Goal: Task Accomplishment & Management: Use online tool/utility

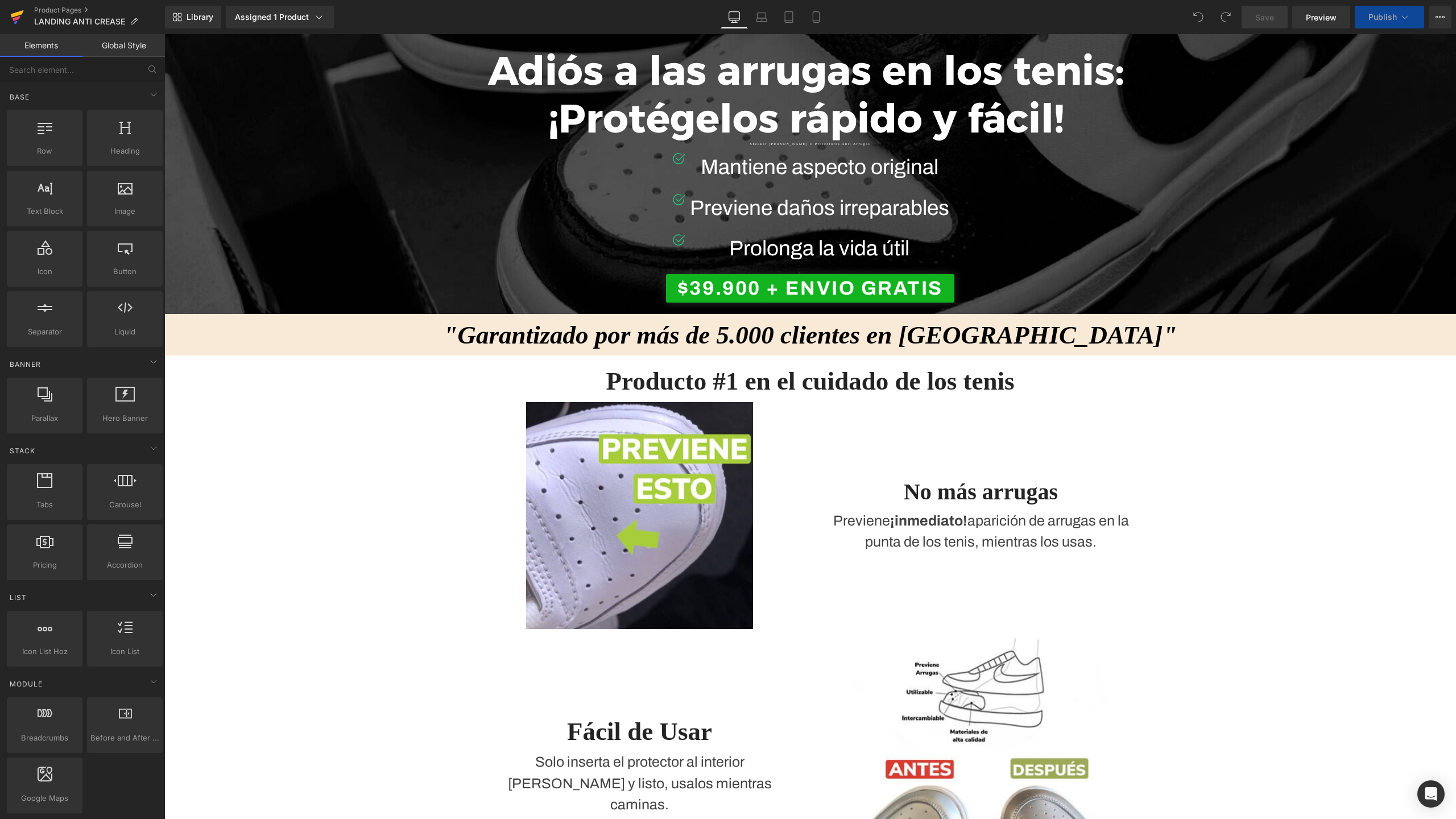
click at [19, 16] on icon at bounding box center [17, 18] width 8 height 5
click at [1399, 17] on icon at bounding box center [1405, 18] width 12 height 12
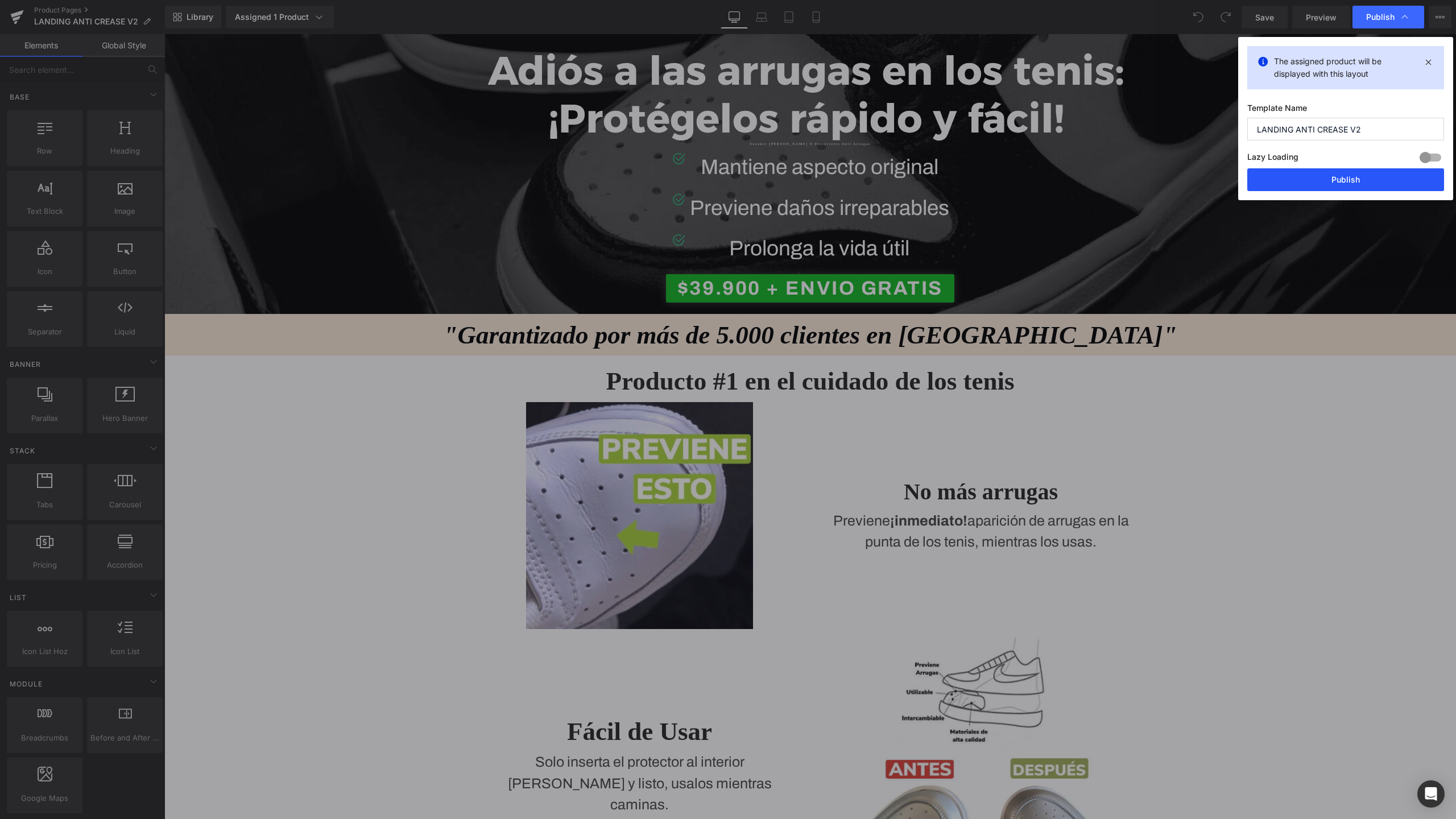
click at [1326, 176] on button "Publish" at bounding box center [1346, 179] width 196 height 23
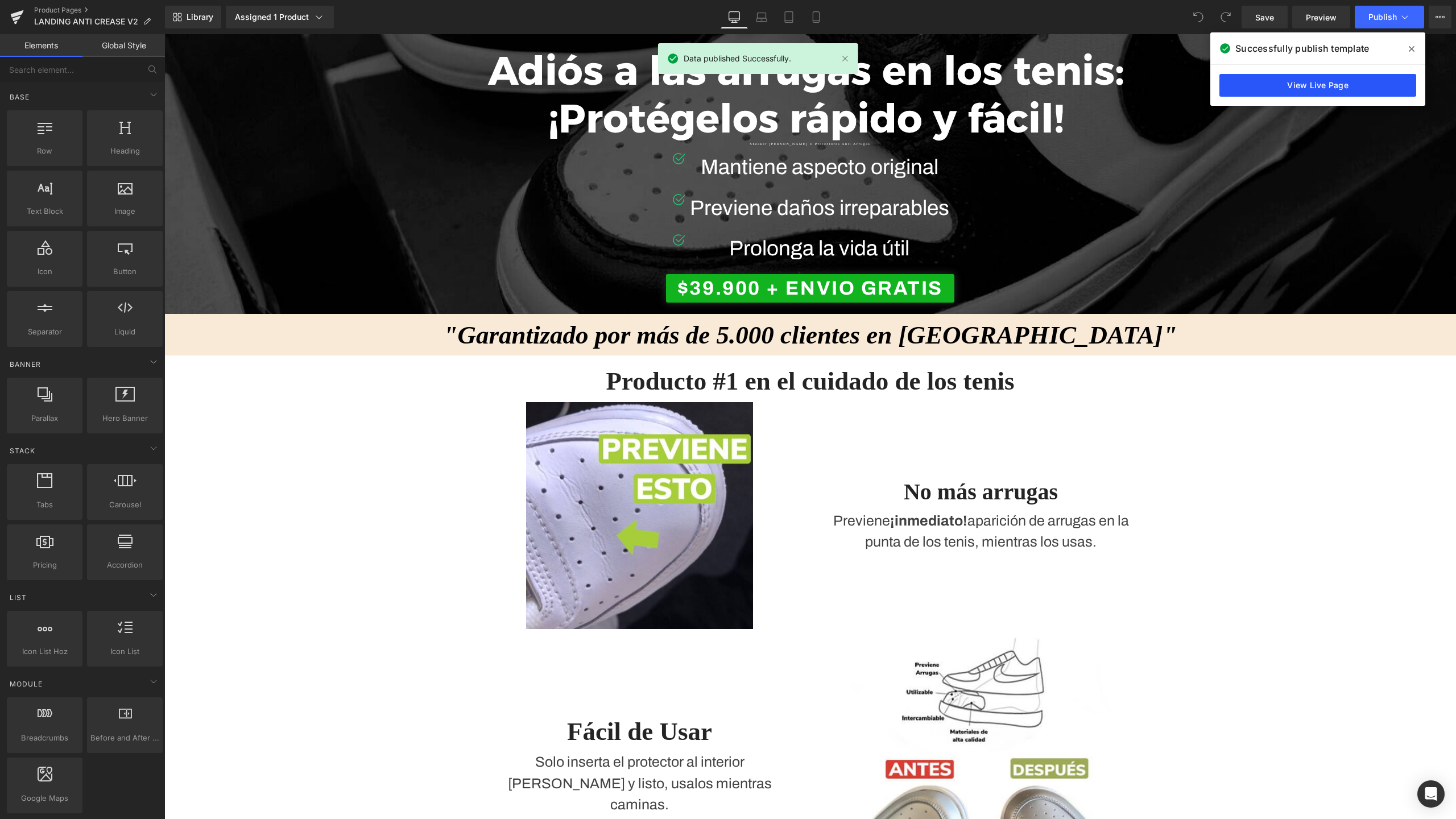
click at [1296, 77] on link "View Live Page" at bounding box center [1317, 84] width 196 height 23
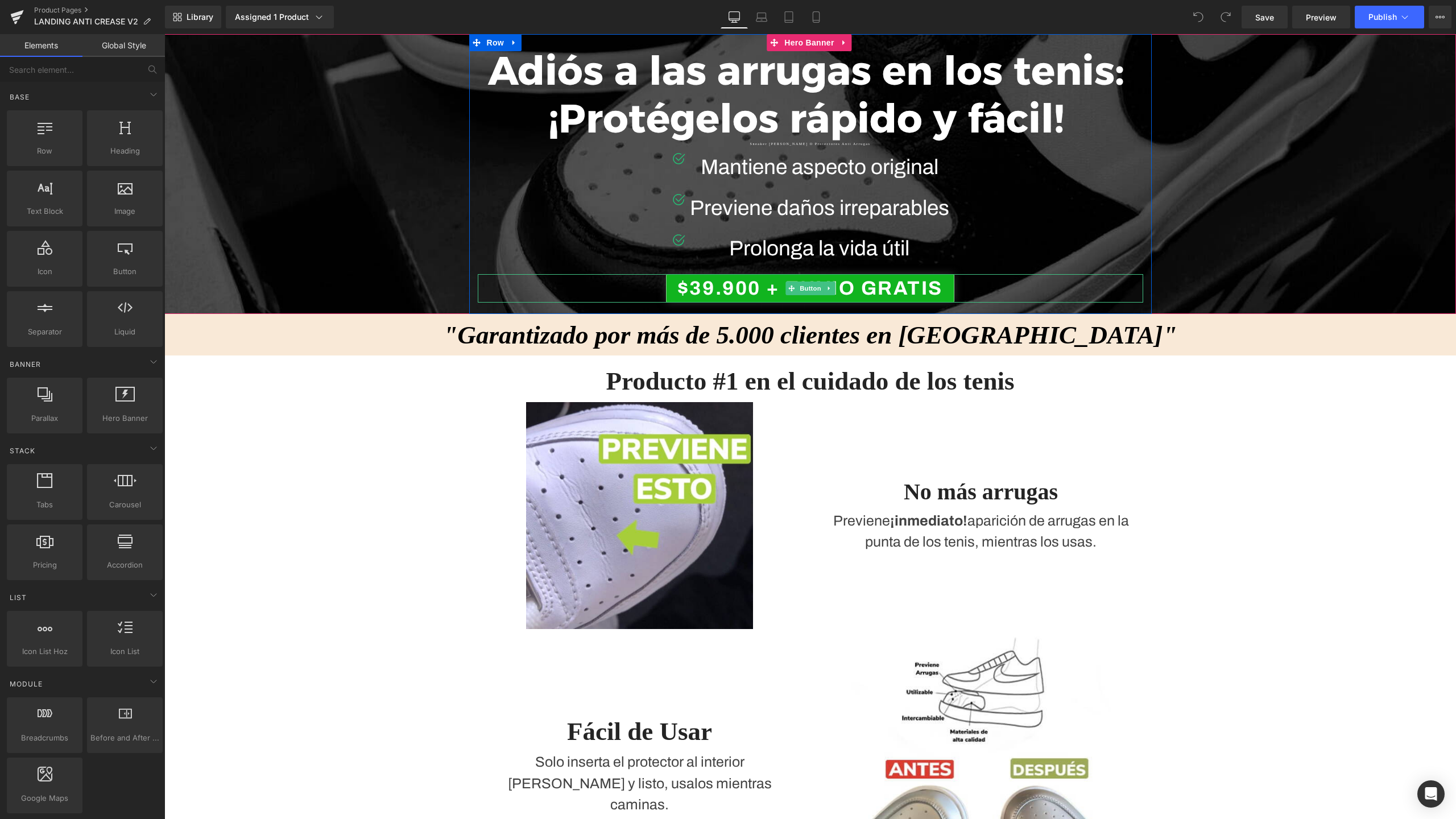
click at [741, 287] on span "$39.900 + ENVIO GRATIS" at bounding box center [811, 288] width 265 height 28
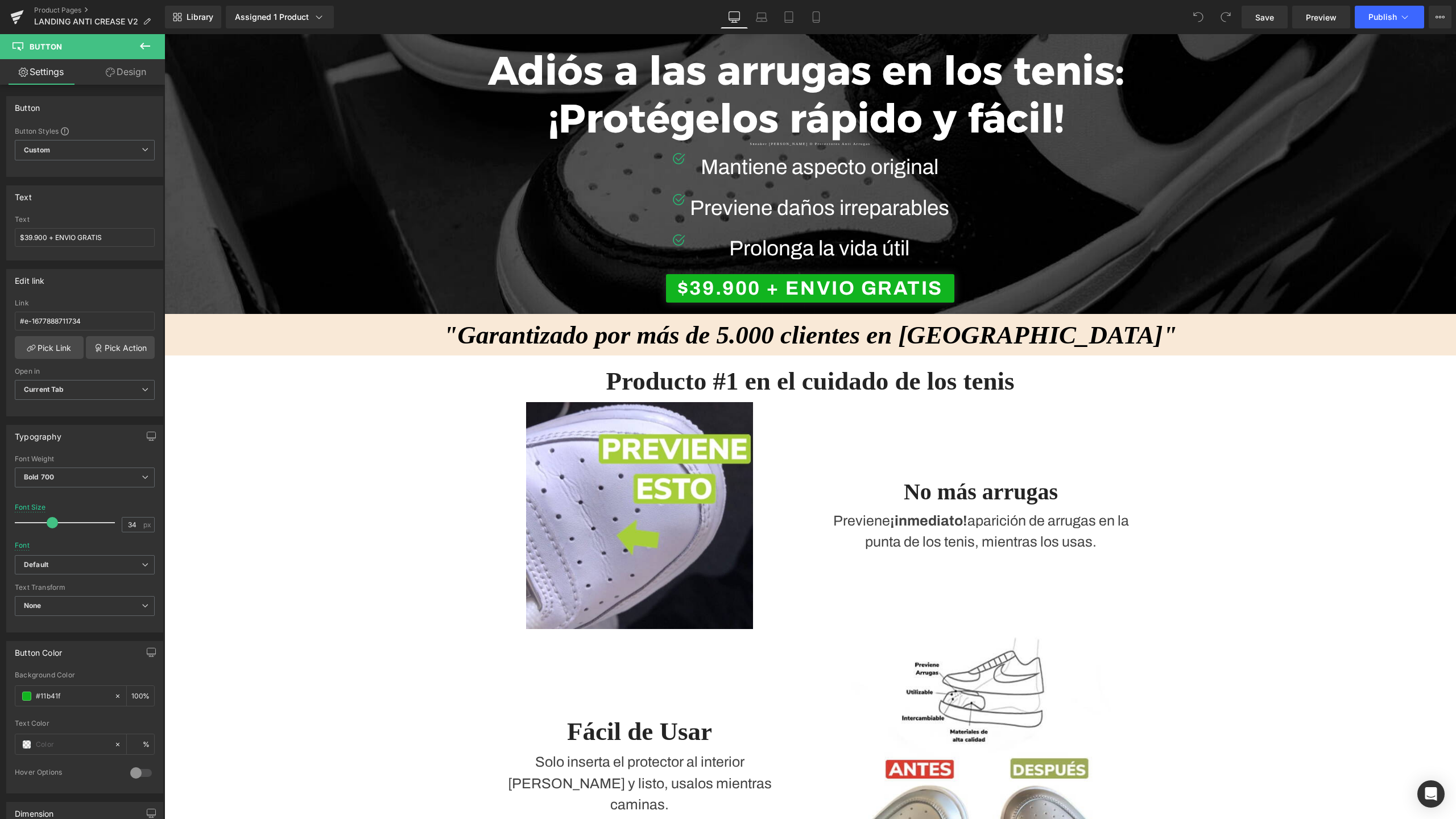
click at [302, 13] on div "Assigned 1 Product" at bounding box center [279, 18] width 89 height 12
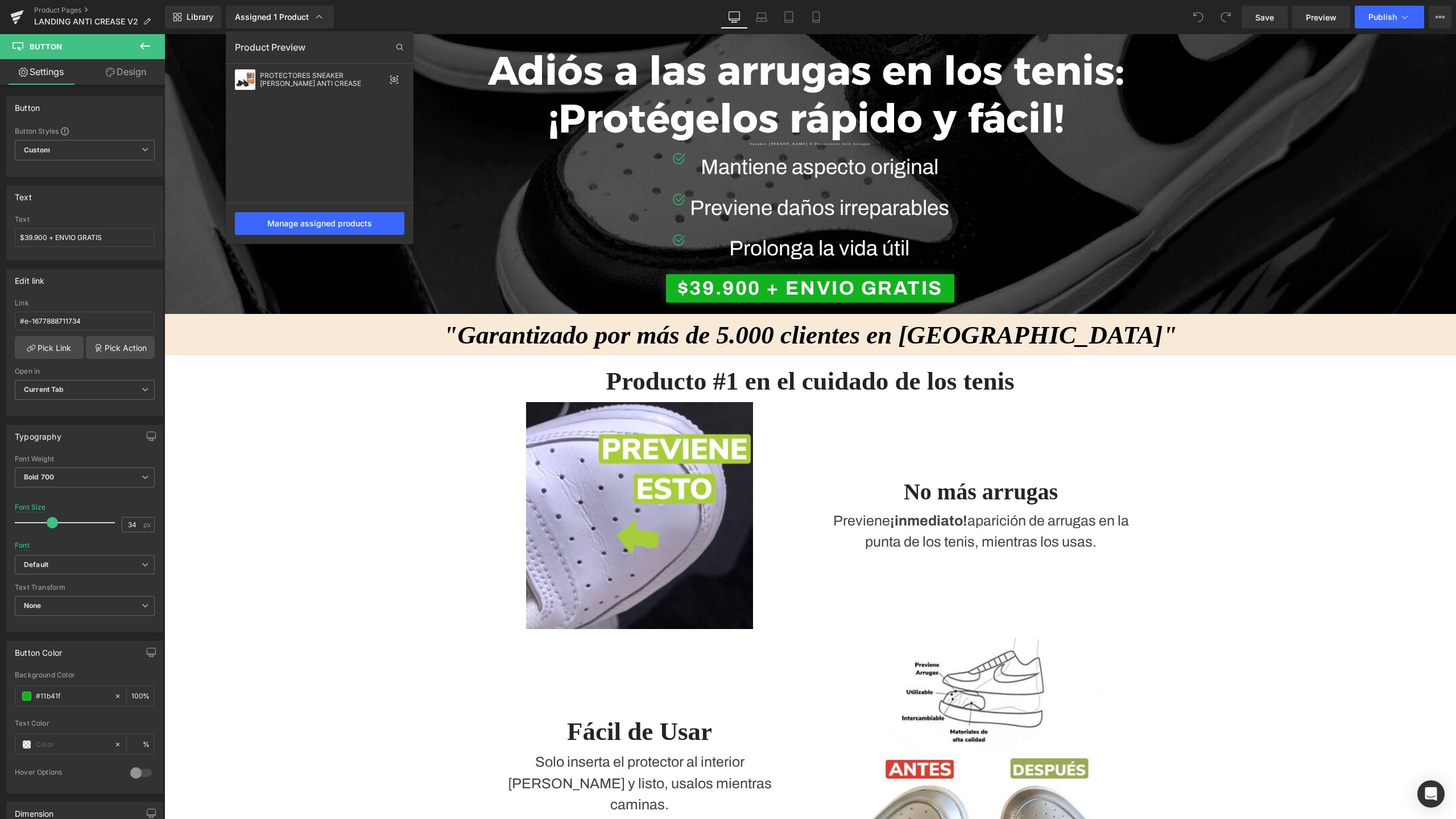
click at [302, 13] on div "Assigned 1 Product" at bounding box center [279, 18] width 89 height 12
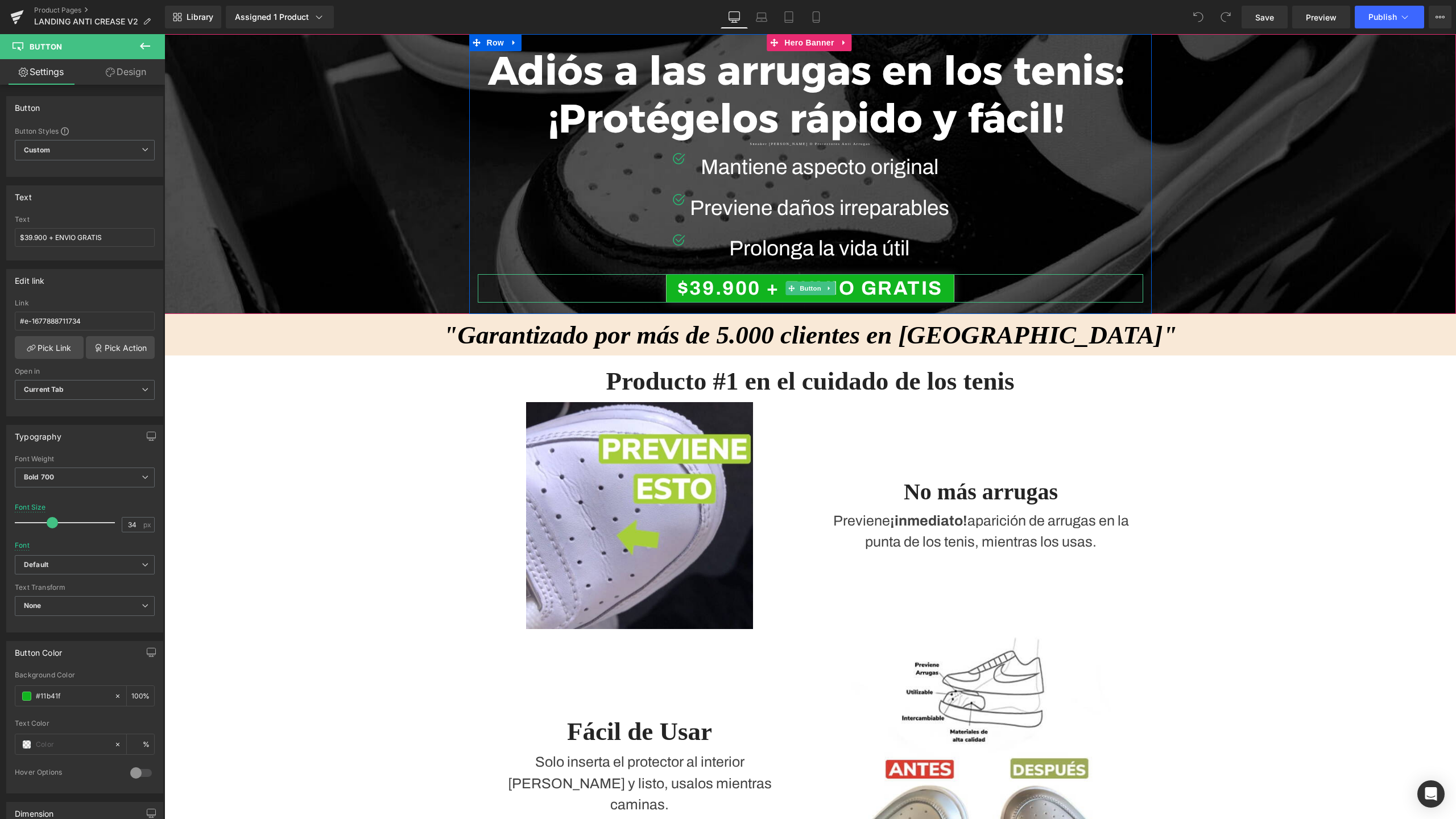
click at [721, 288] on span "$39.900 + ENVIO GRATIS" at bounding box center [811, 288] width 265 height 28
click at [725, 289] on span "$39.900 + ENVIO GRATIS" at bounding box center [811, 288] width 265 height 28
click at [42, 239] on input "$39.900 + ENVIO GRATIS" at bounding box center [84, 237] width 140 height 19
click at [20, 237] on input "$39.900 + ENVIO GRATIS" at bounding box center [84, 237] width 140 height 19
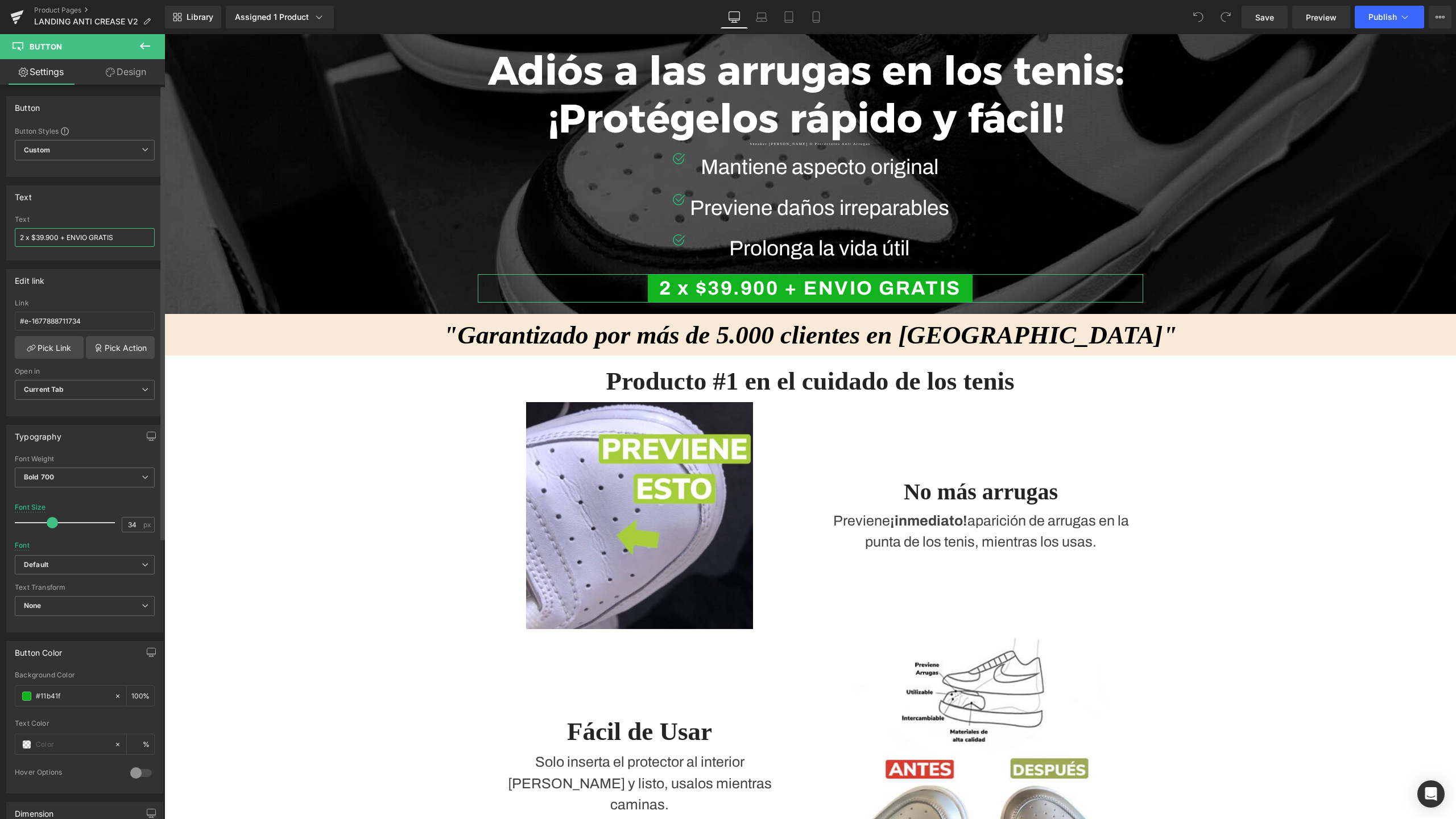
click at [39, 236] on input "2 x $39.900 + ENVIO GRATIS" at bounding box center [84, 237] width 140 height 19
click at [30, 241] on input "2 x $49.900 + ENVIO GRATIS" at bounding box center [84, 237] width 140 height 19
drag, startPoint x: 69, startPoint y: 240, endPoint x: 126, endPoint y: 239, distance: 57.0
click at [126, 239] on input "2 X $49.900 + ENVIO GRATIS" at bounding box center [84, 237] width 140 height 19
click at [80, 237] on input "2 X $49.900 + ENVIO GRATIS" at bounding box center [84, 237] width 140 height 19
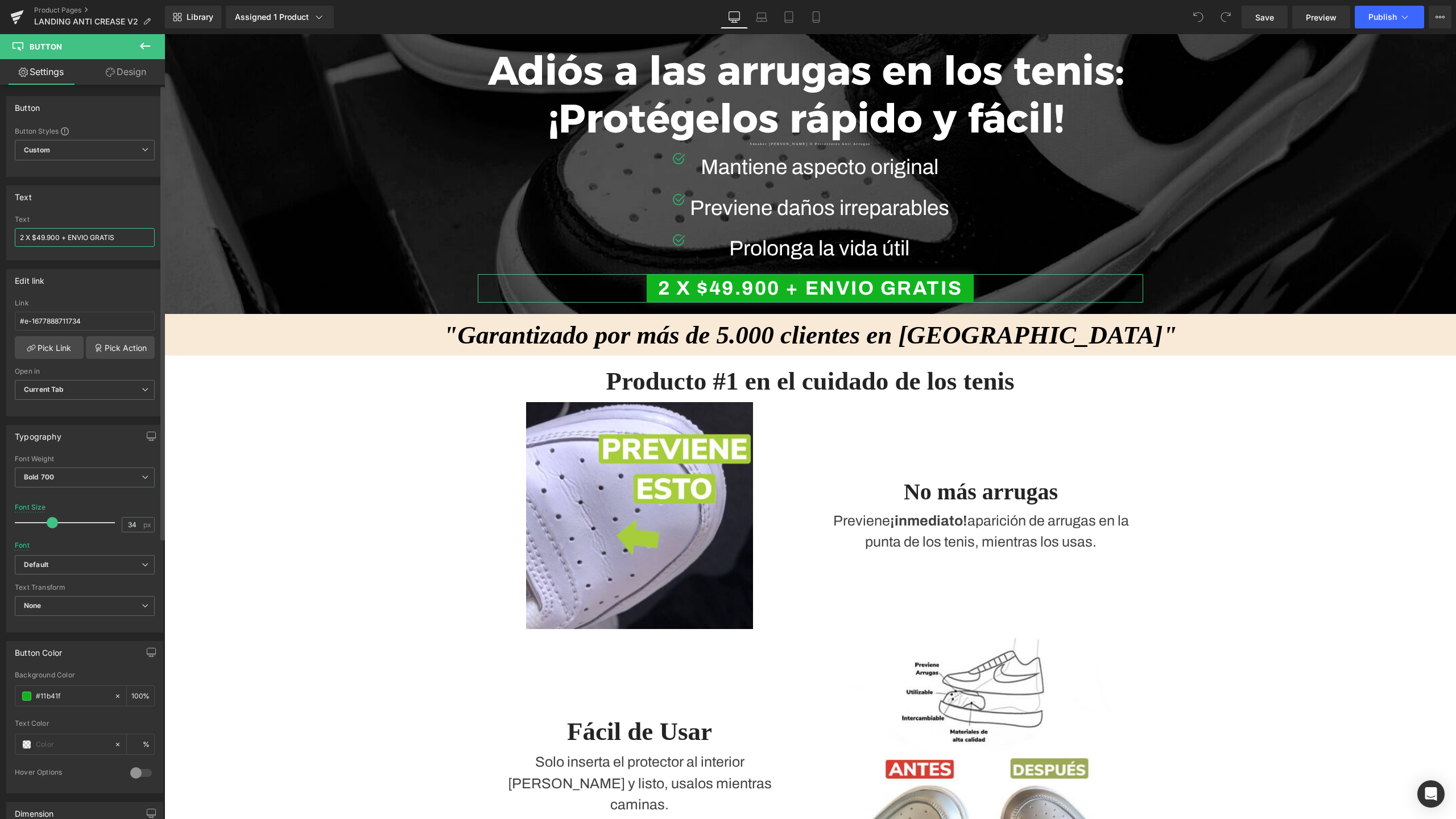
click at [84, 237] on input "2 X $49.900 + ENVIO GRATIS" at bounding box center [84, 237] width 140 height 19
type input "2 X $49.900 + ENVÍO GRATIS"
click at [589, 127] on h2 "Adiós a las arrugas en los tenis: ¡Protégelos rápido y fácil!" at bounding box center [806, 93] width 657 height 95
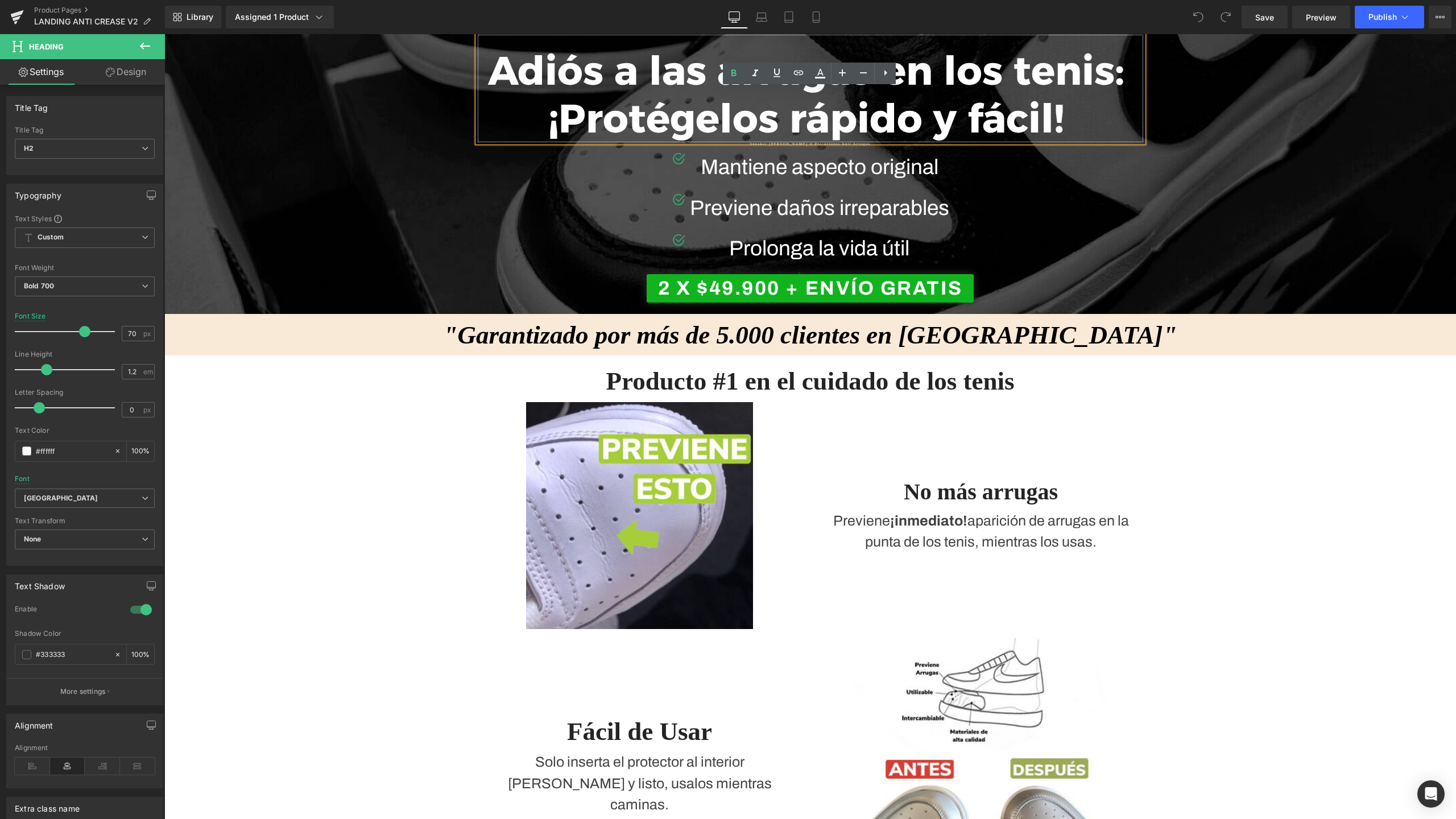
click at [608, 104] on h2 "Adiós a las arrugas en los tenis: ¡Protégelos rápido y fácil!" at bounding box center [806, 93] width 657 height 95
click at [741, 294] on span "2 X $49.900 + ENVÍO GRATIS" at bounding box center [811, 288] width 305 height 28
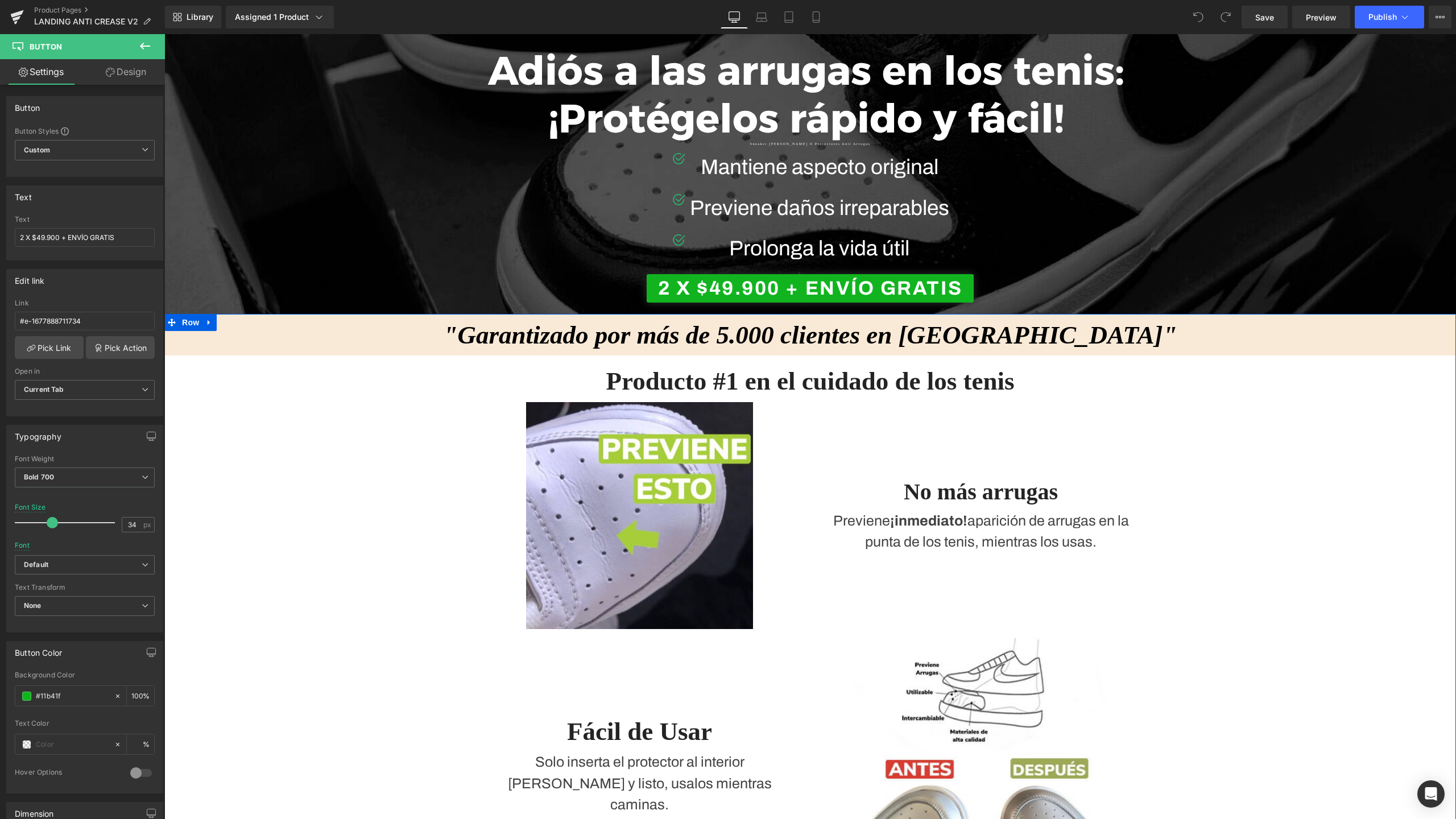
click at [413, 359] on div ""Garantizado por más de 5.000 clientes en Colombia" Text Block Row Producto #1 …" at bounding box center [810, 764] width 1292 height 900
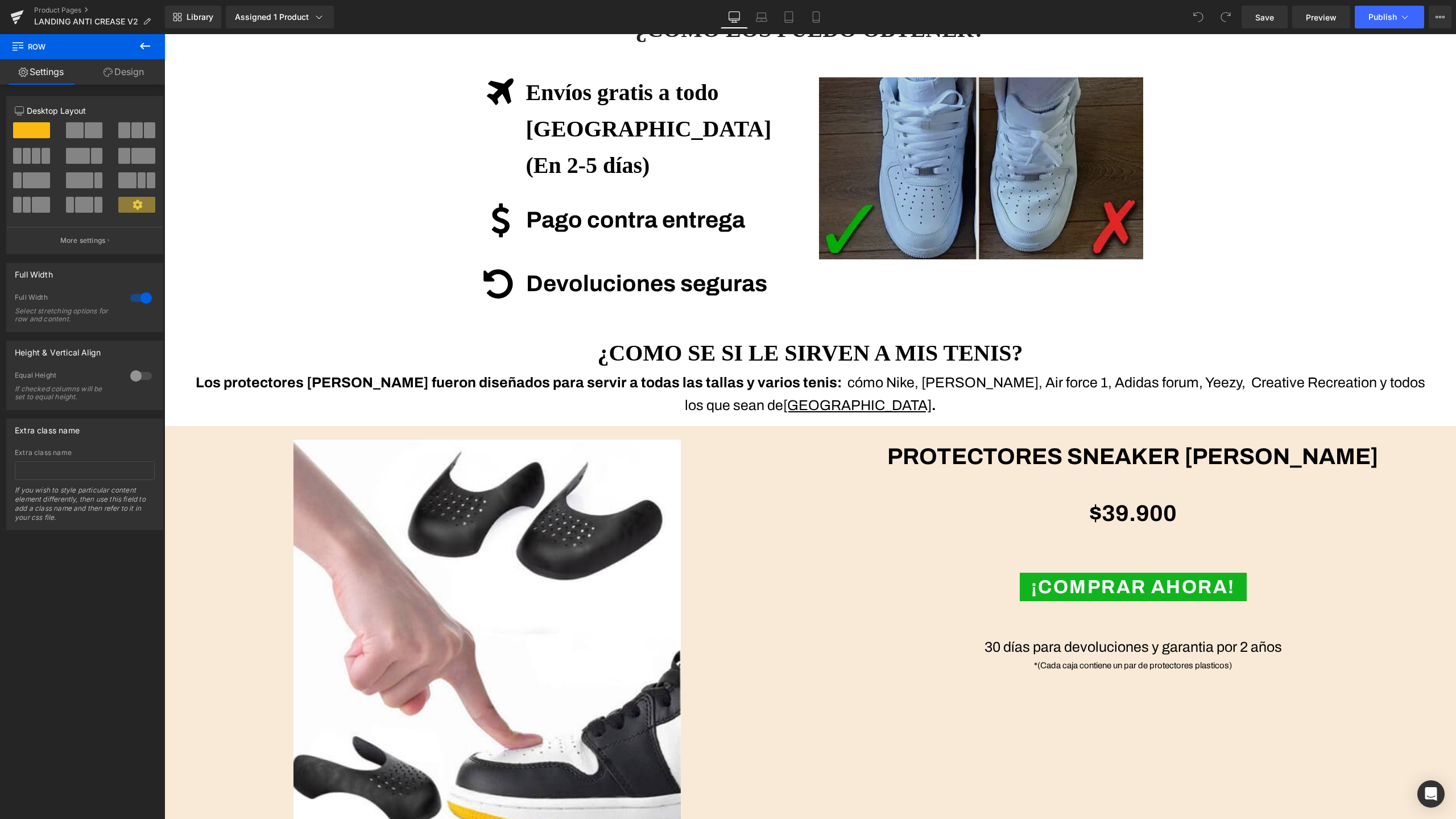
scroll to position [1338, 0]
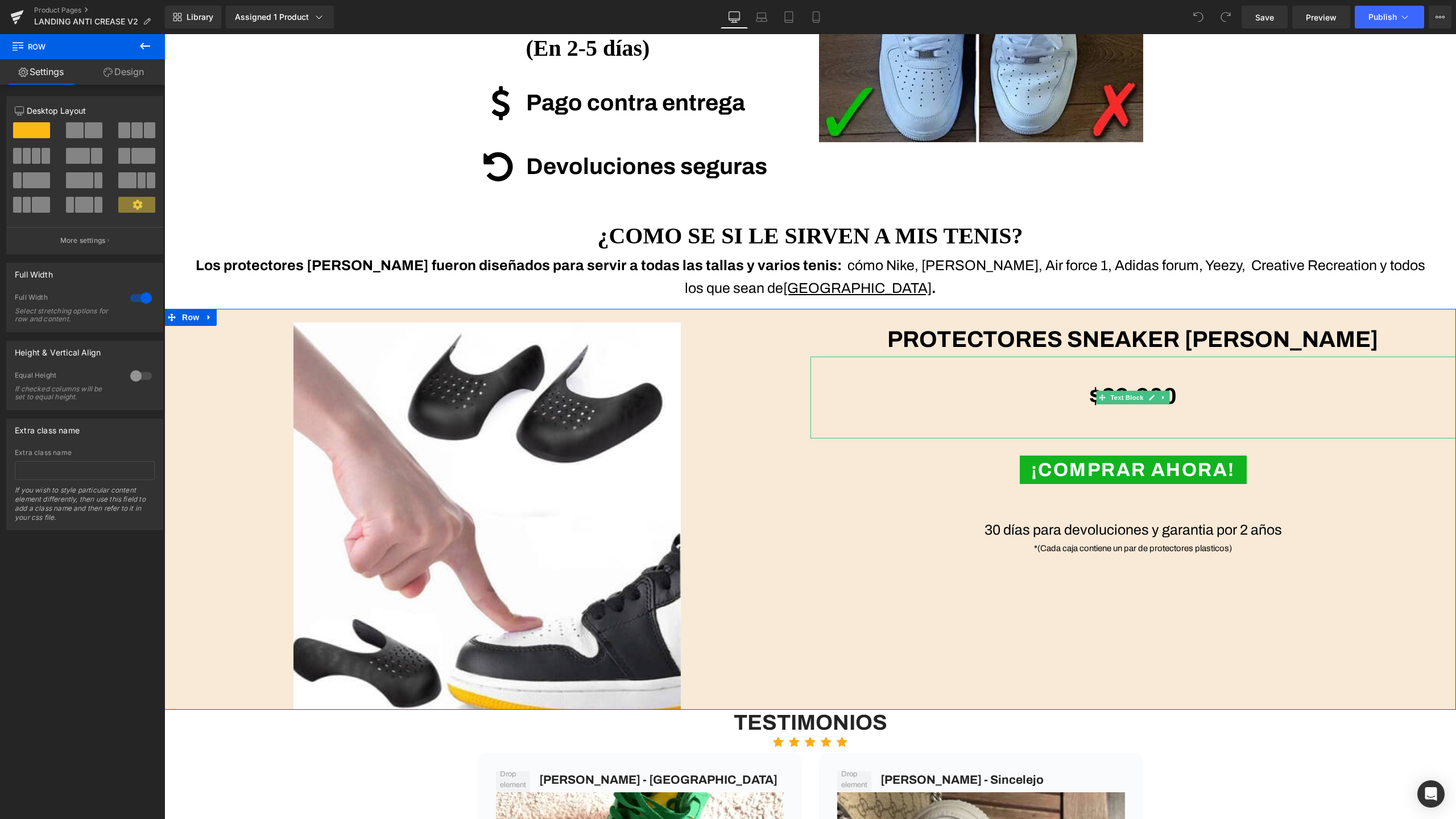
click at [1039, 379] on p "$39.900" at bounding box center [1134, 396] width 646 height 34
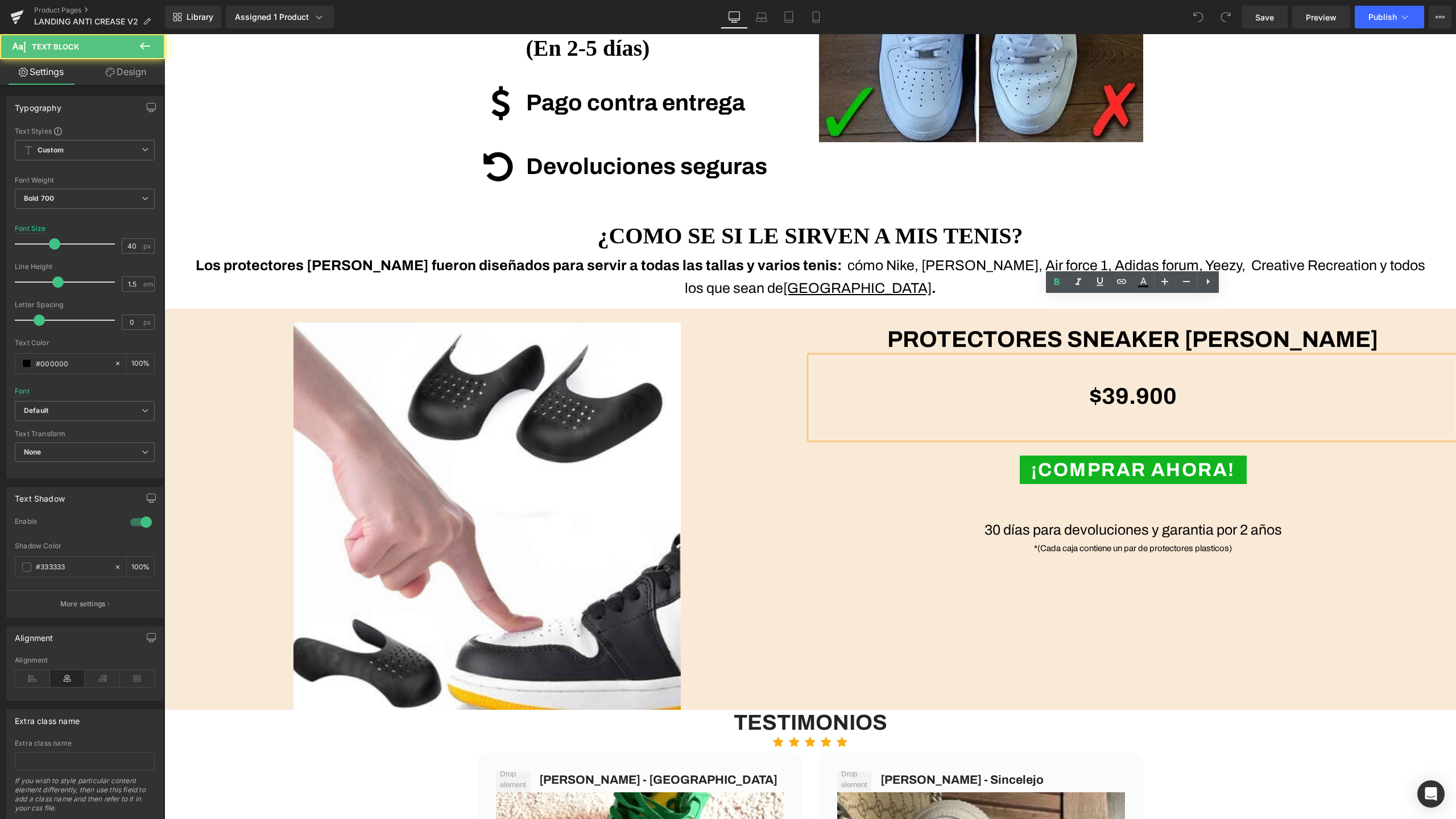
click at [1094, 379] on p "$39.900" at bounding box center [1134, 396] width 646 height 34
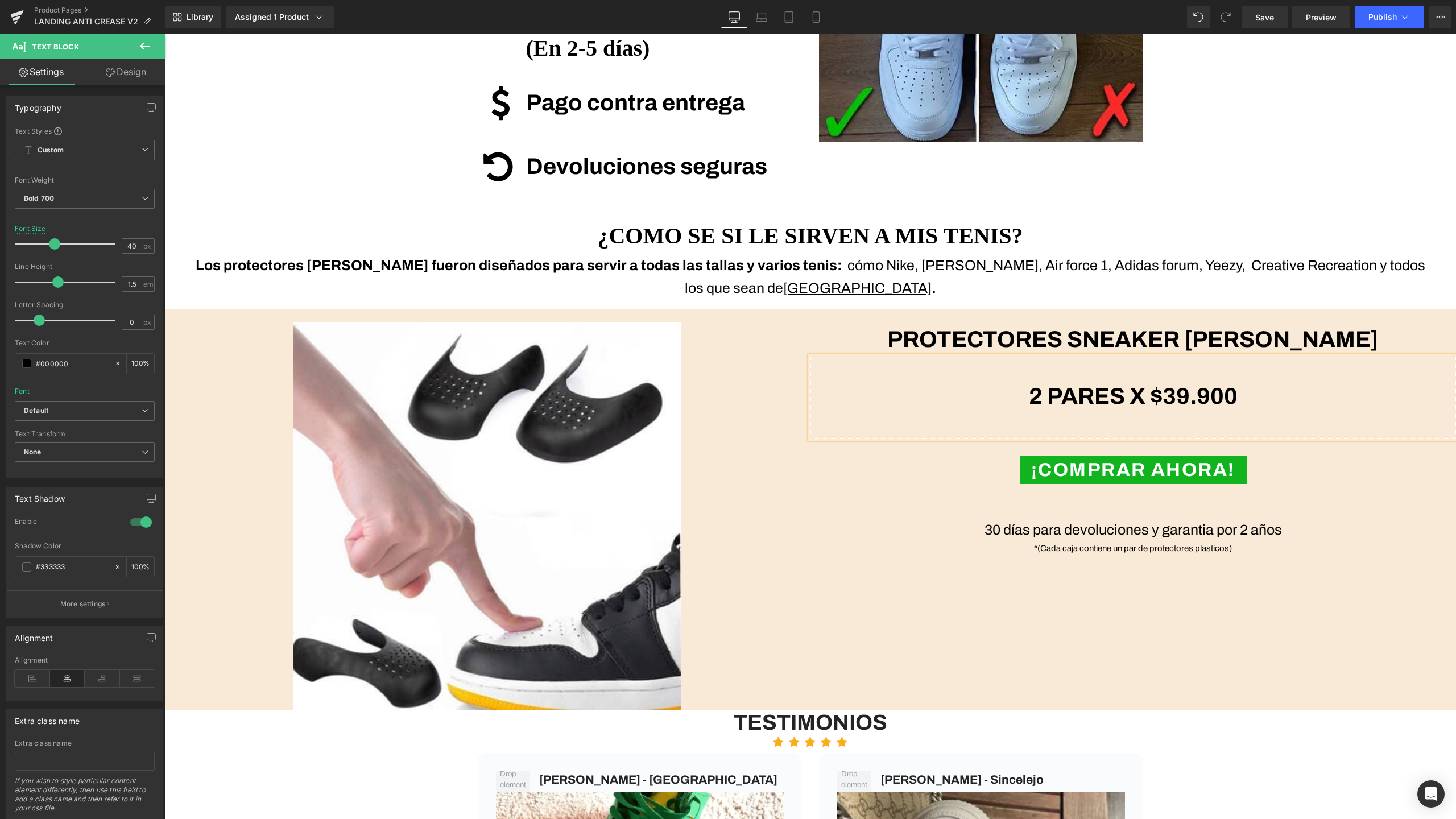
click at [1175, 384] on strong "2 PARES X $39.900" at bounding box center [1133, 396] width 208 height 25
click at [1082, 541] on div "*(Cada caja contiene un par de protectores plasticos) Text Block" at bounding box center [1134, 548] width 646 height 14
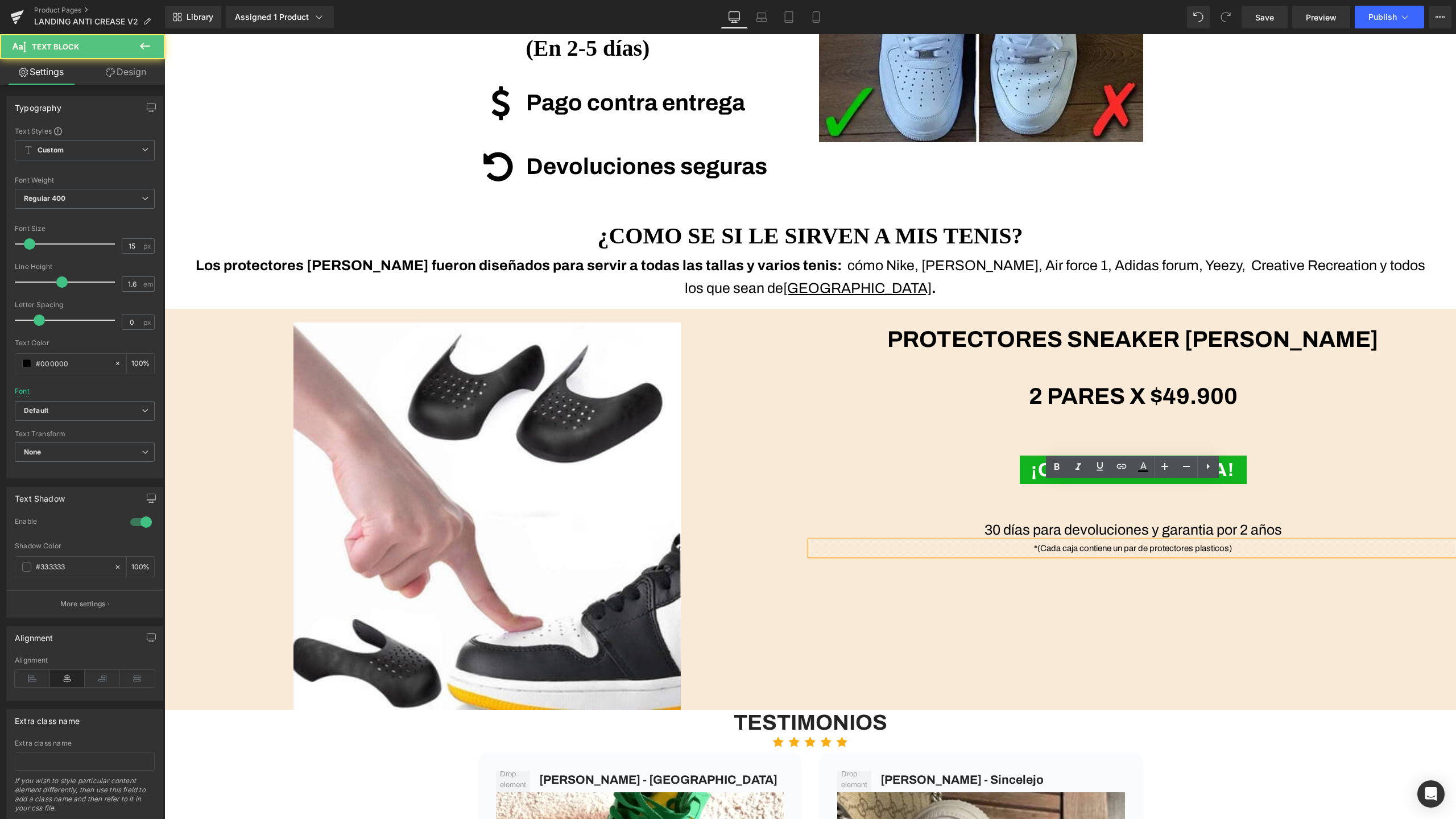
click at [1118, 541] on p "*(Cada caja contiene un par de protectores plasticos)" at bounding box center [1134, 548] width 646 height 14
click at [1110, 565] on div "Image PROTECTORES SNEAKER SHIELDS Text Block 2 PARES X $49.900 Text Block ¡COMP…" at bounding box center [810, 509] width 1292 height 401
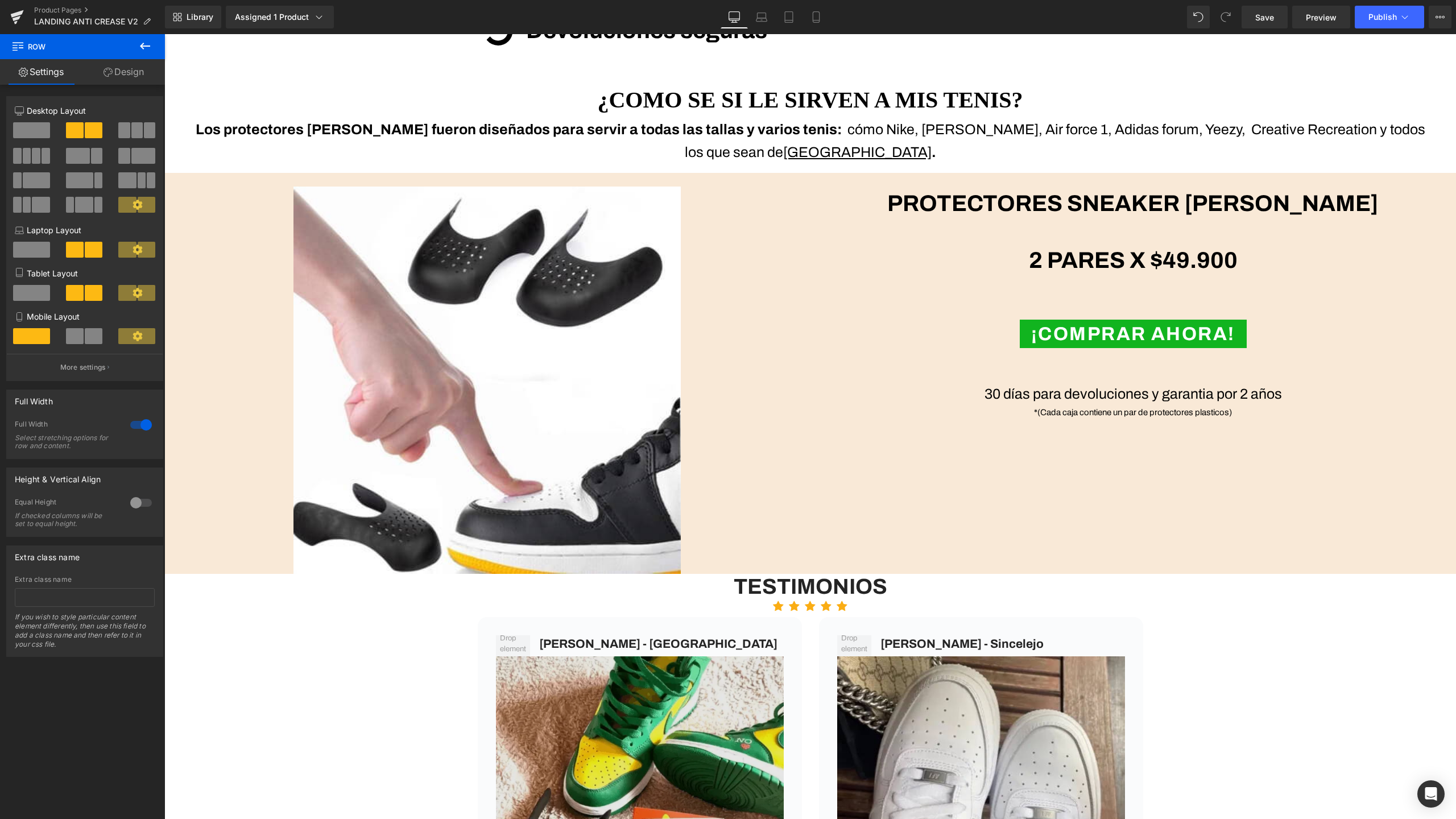
scroll to position [1831, 0]
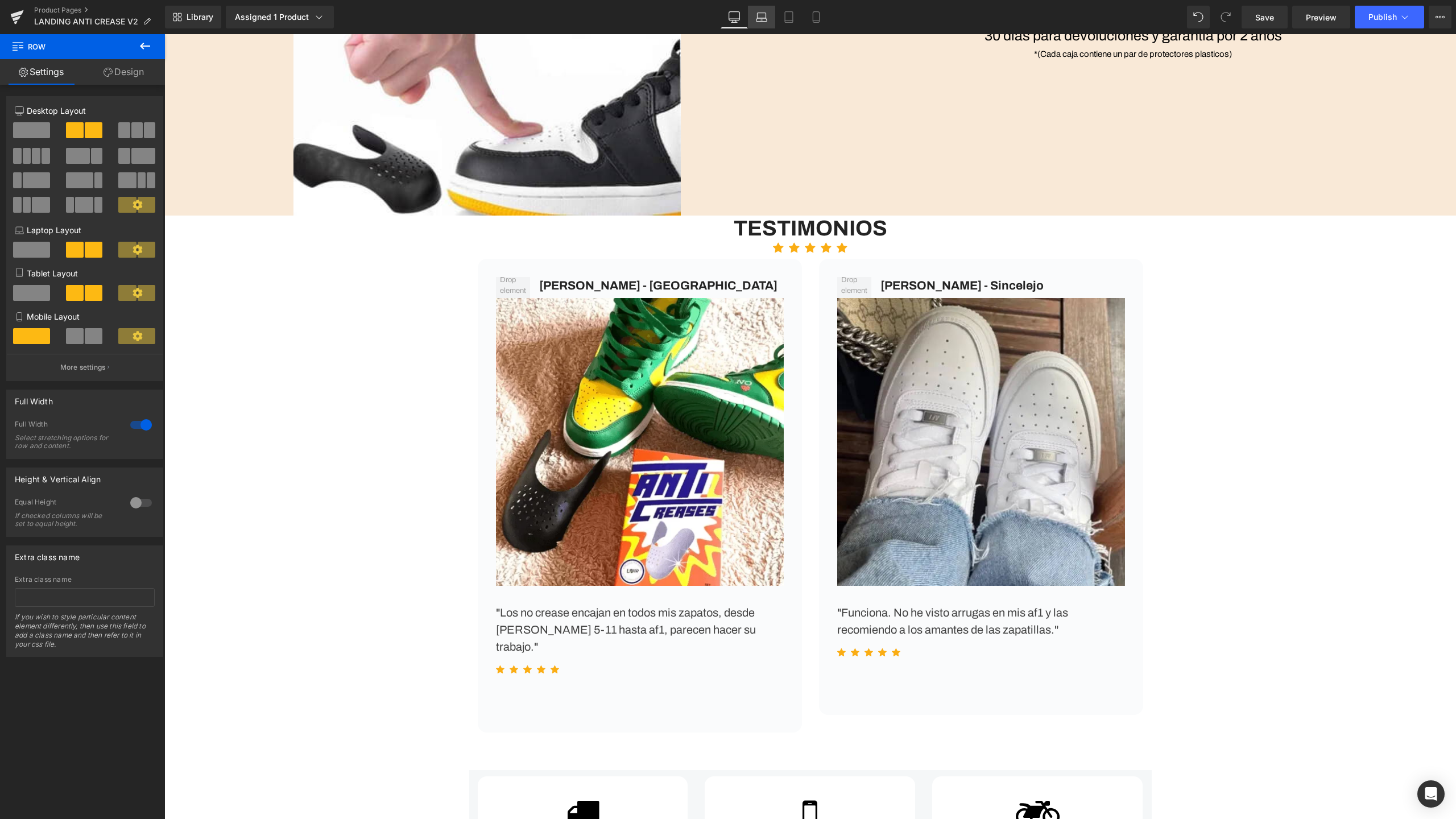
click at [768, 21] on link "Laptop" at bounding box center [761, 17] width 28 height 23
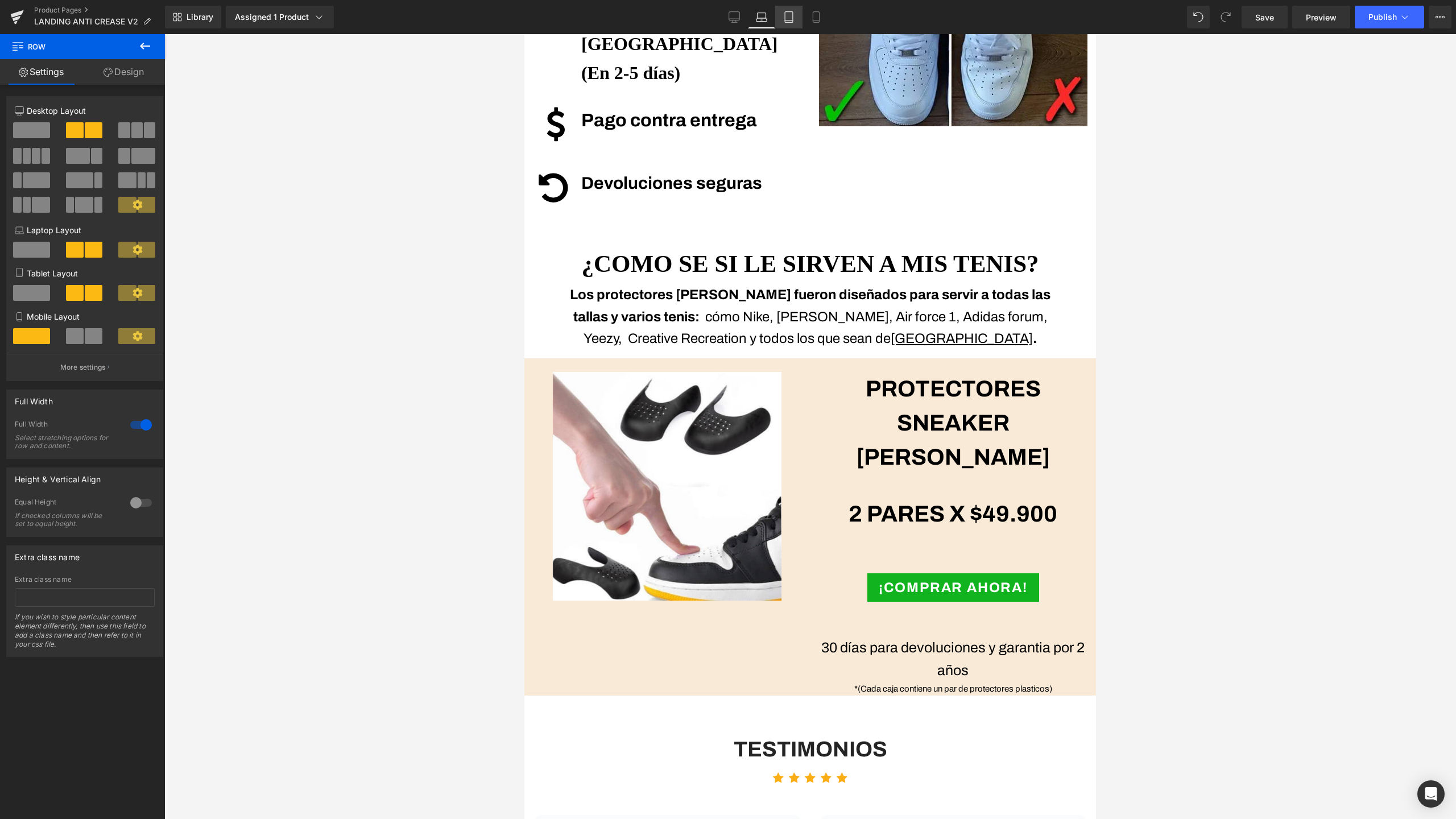
click at [791, 21] on icon at bounding box center [789, 21] width 8 height 0
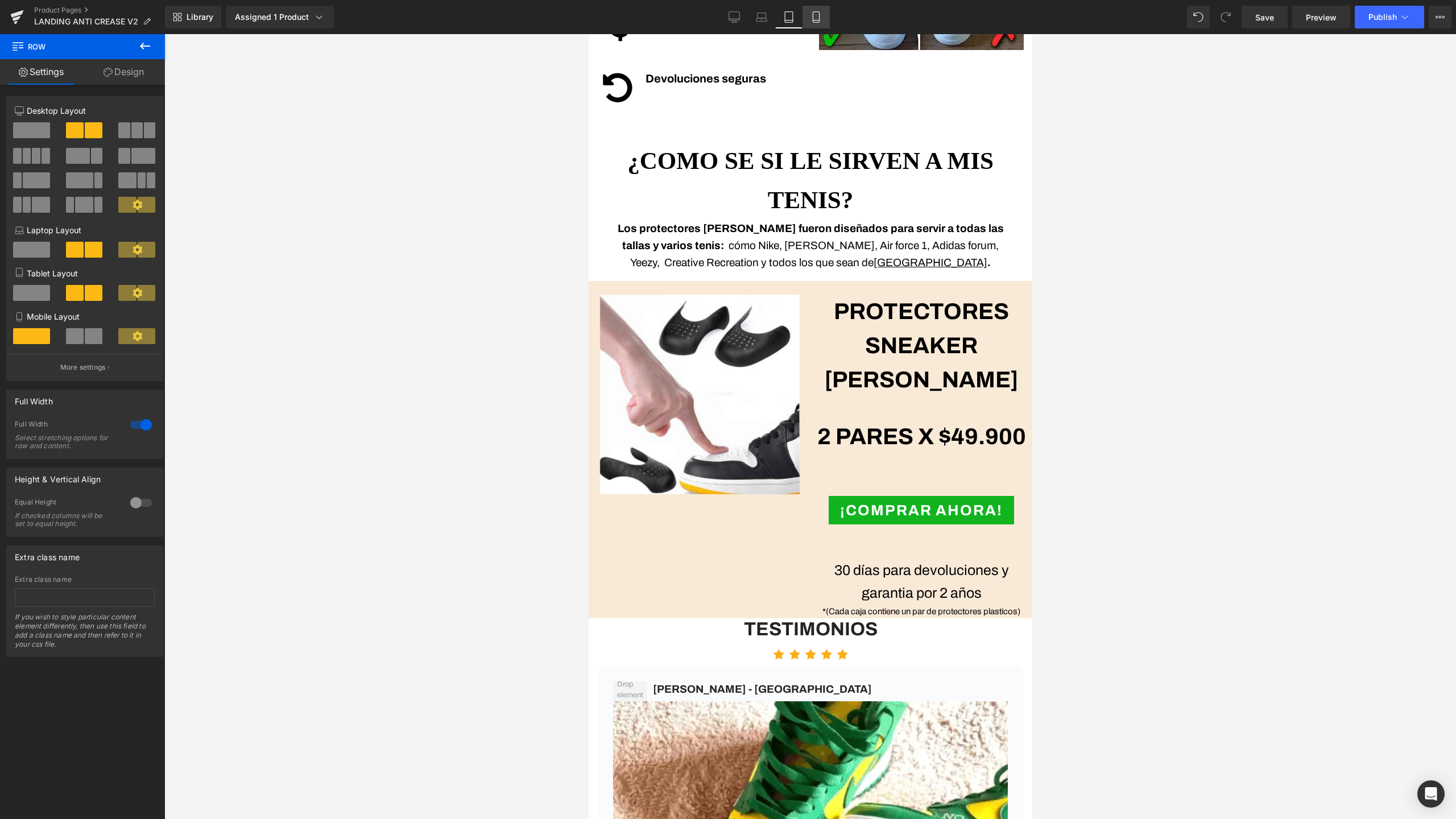
click at [818, 18] on icon at bounding box center [816, 18] width 12 height 12
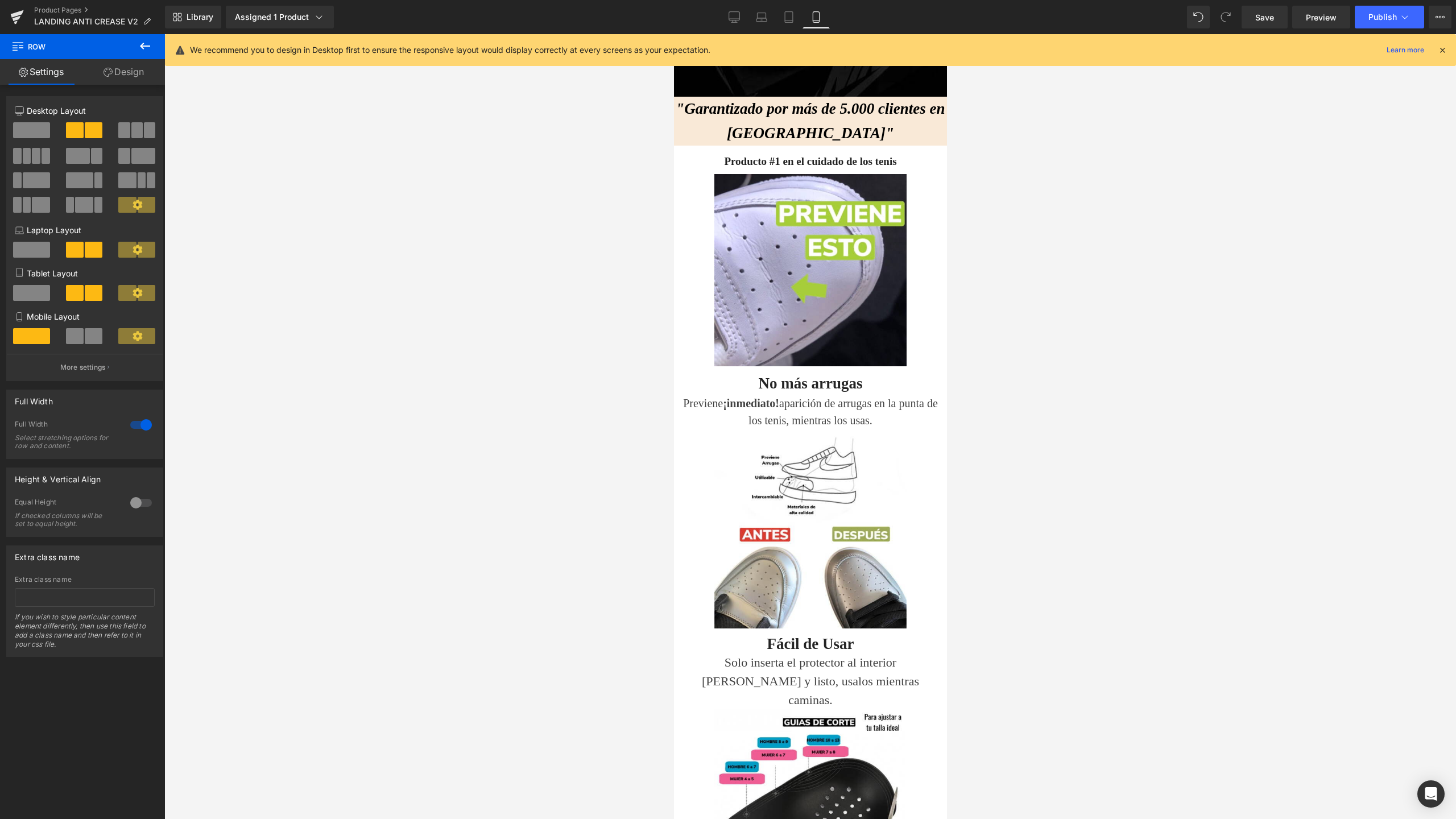
scroll to position [0, 0]
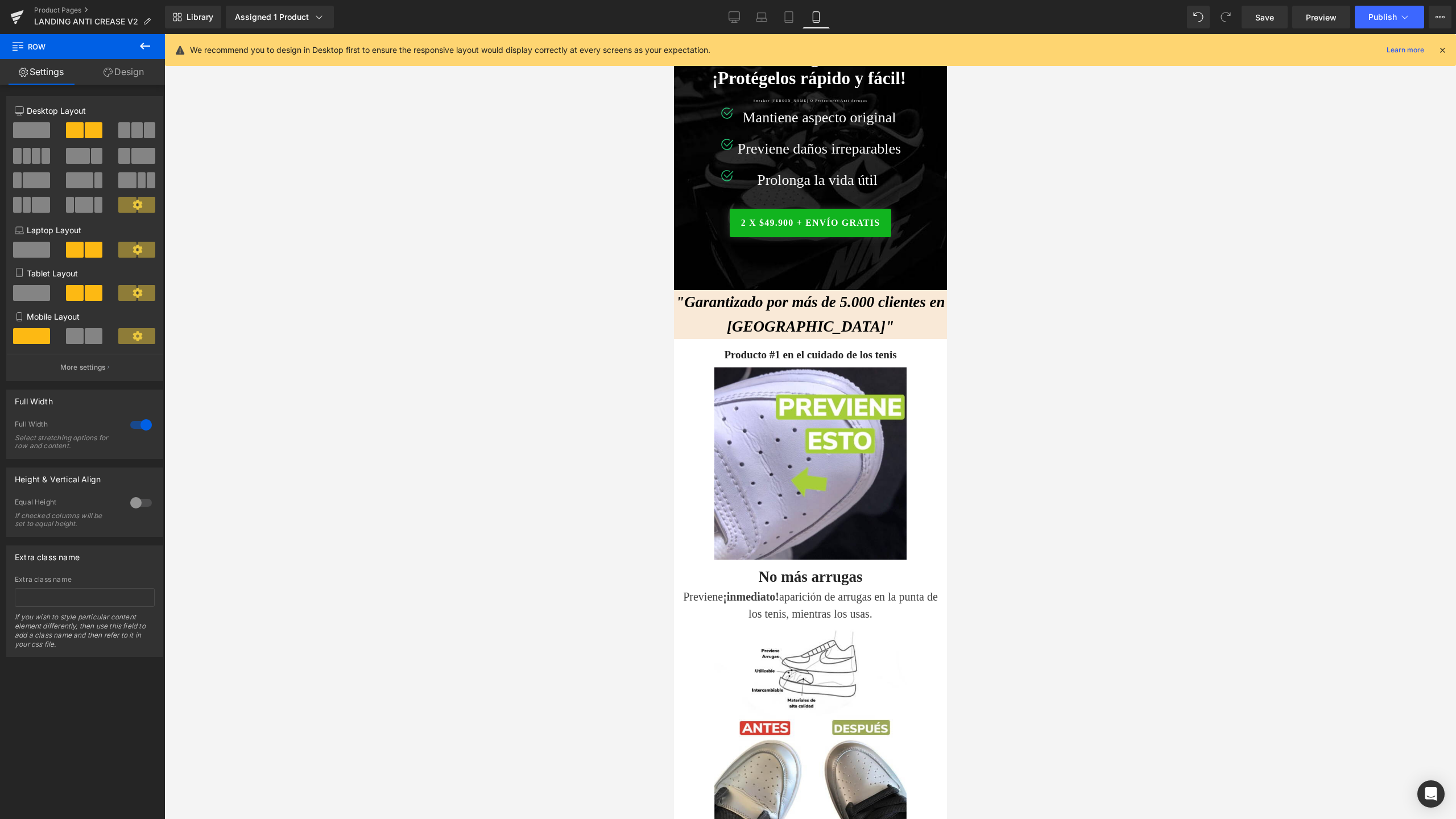
click at [1444, 45] on icon at bounding box center [1442, 50] width 10 height 10
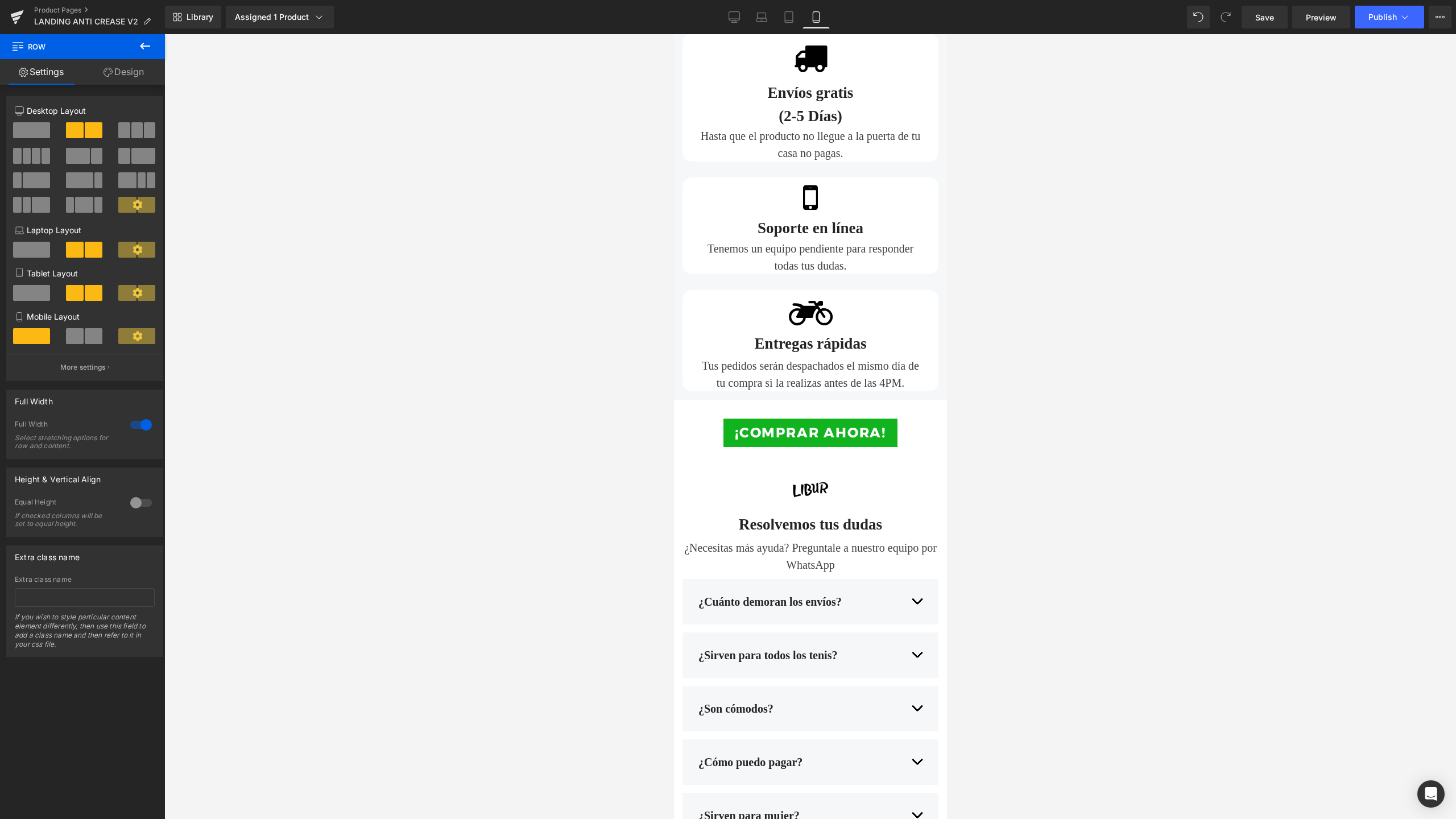
scroll to position [3081, 0]
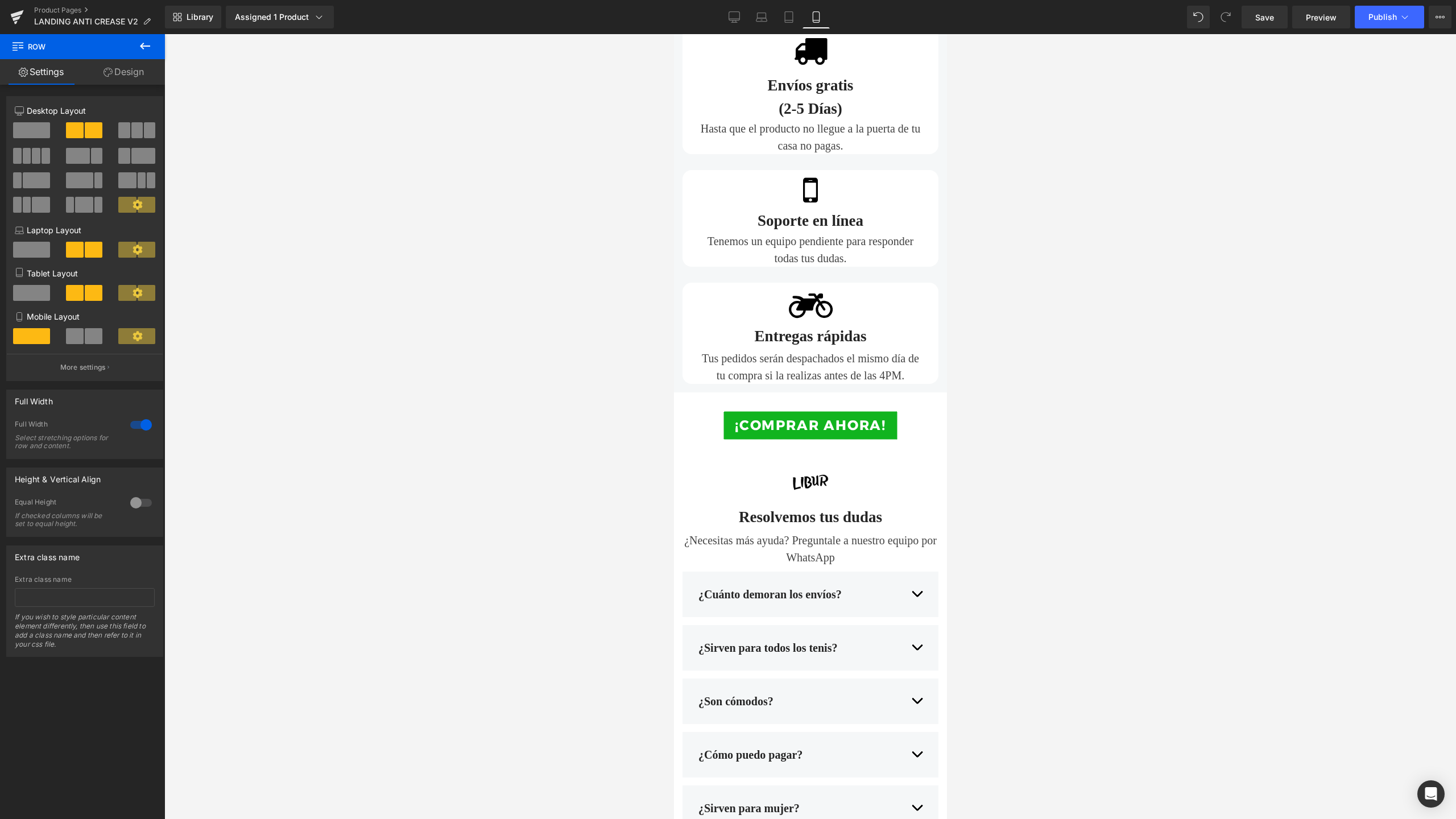
click at [816, 411] on div "¡COMPRAR AHORA! Button" at bounding box center [810, 425] width 245 height 28
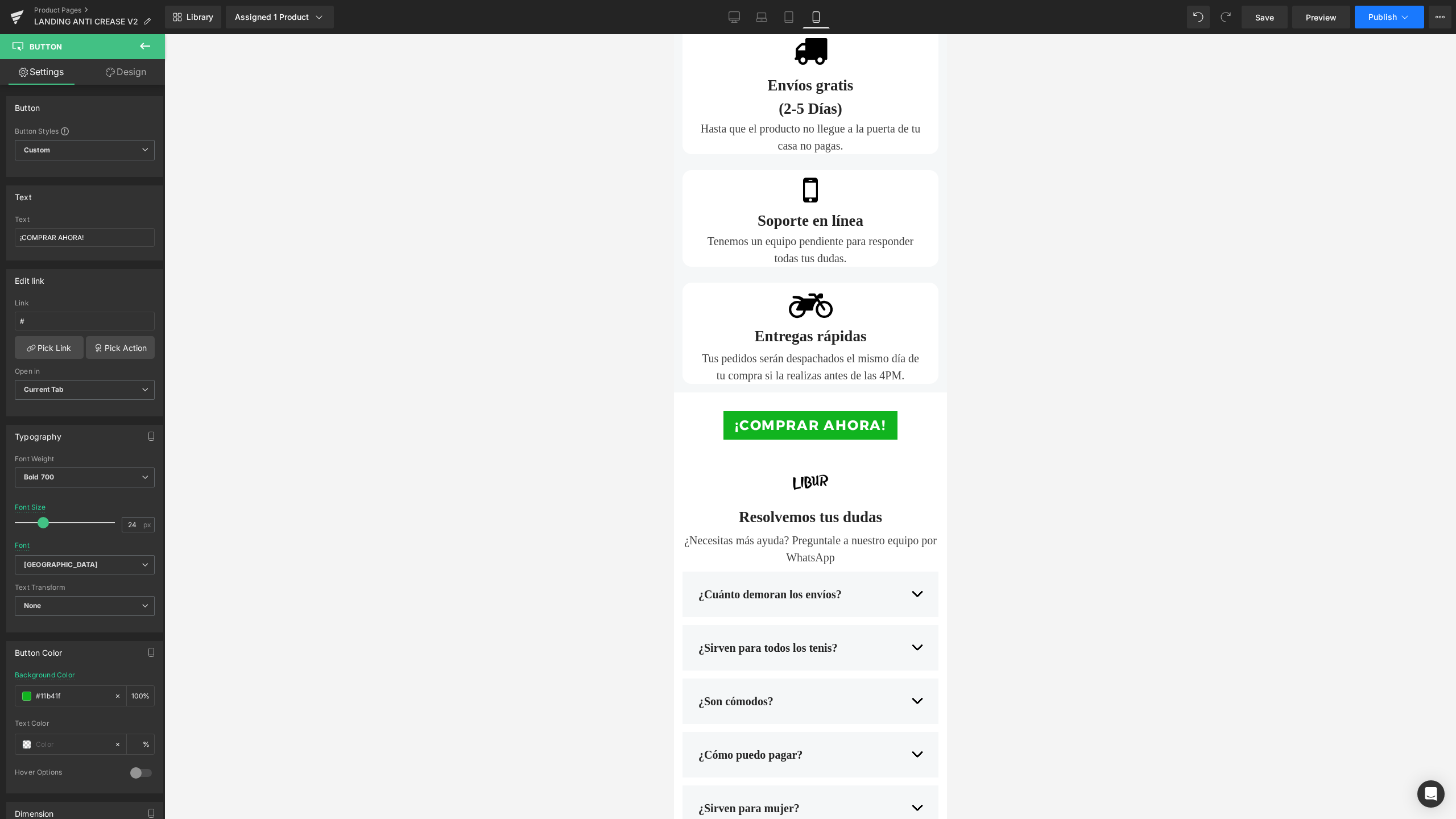
click at [1382, 17] on span "Publish" at bounding box center [1382, 17] width 28 height 9
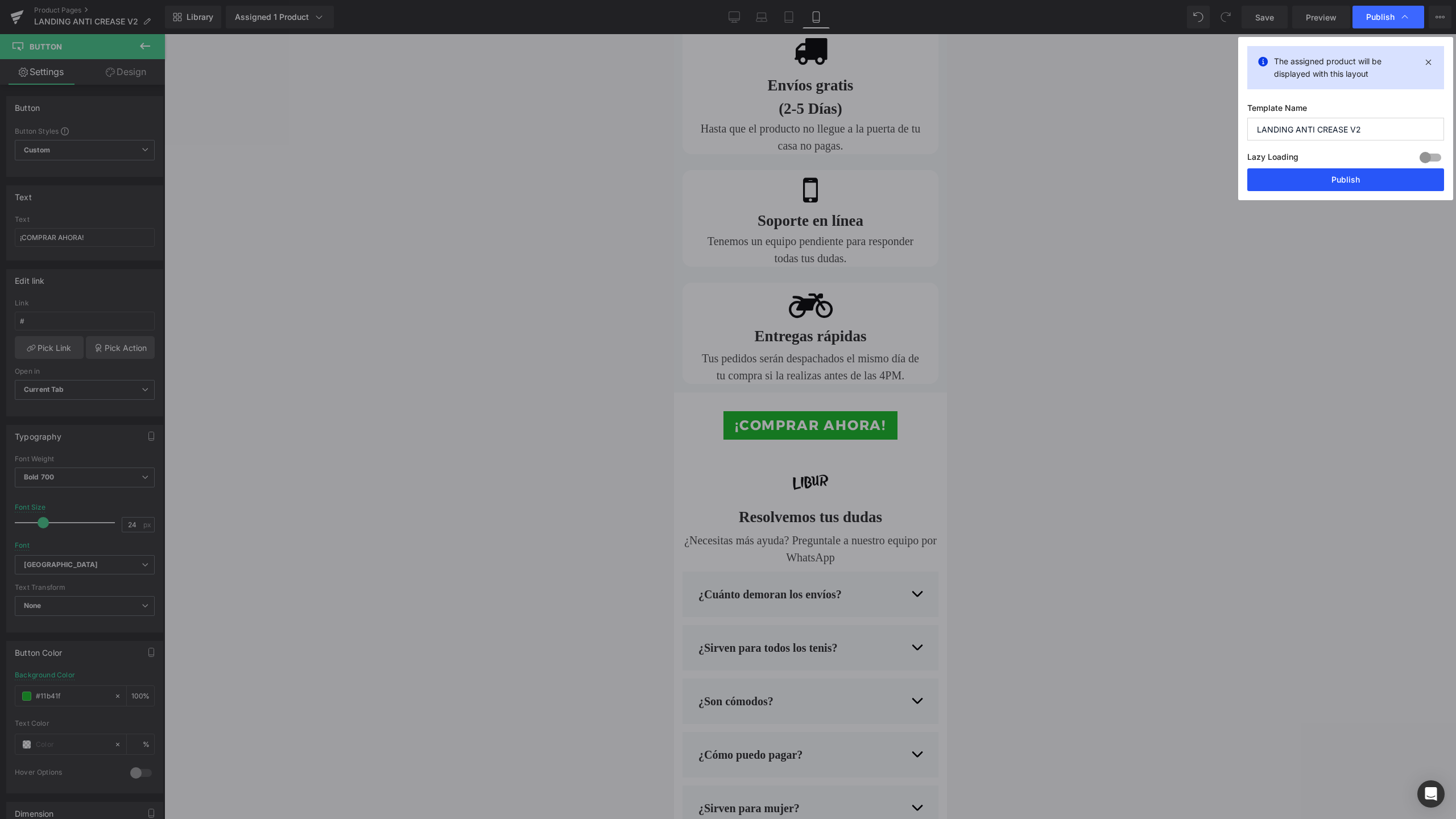
click at [1333, 176] on button "Publish" at bounding box center [1346, 179] width 196 height 23
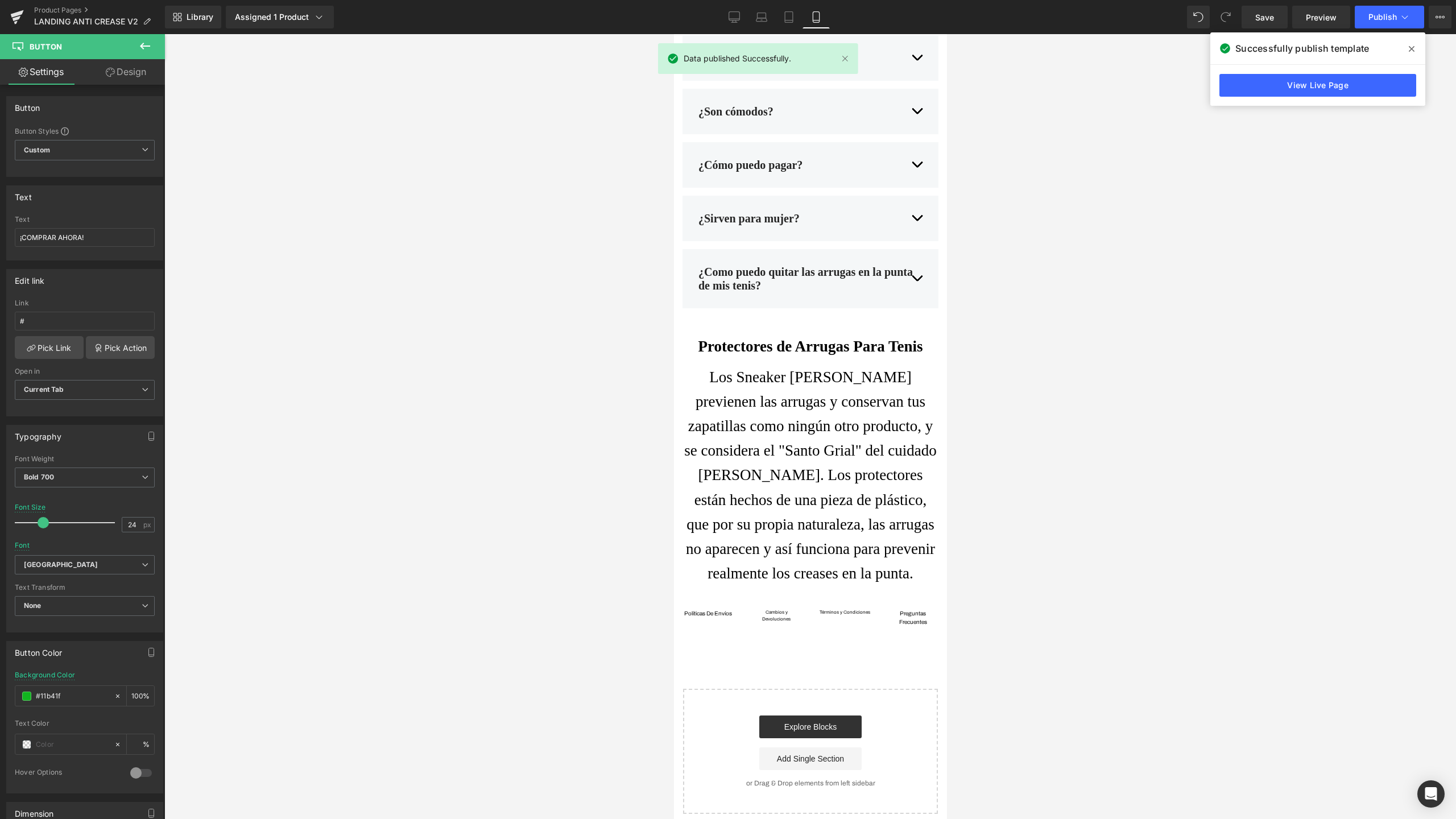
scroll to position [3703, 0]
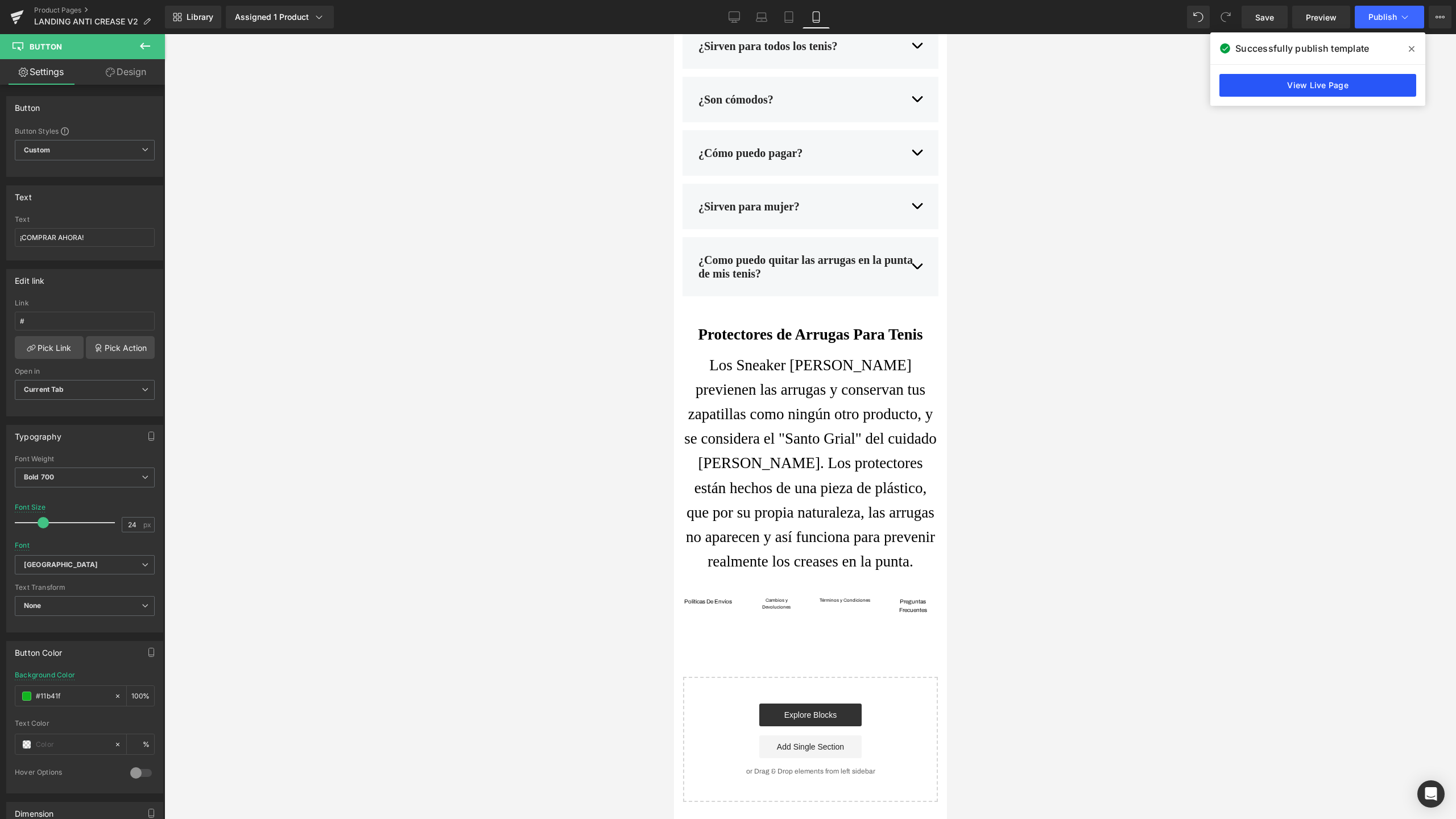
click at [1336, 92] on link "View Live Page" at bounding box center [1317, 84] width 196 height 23
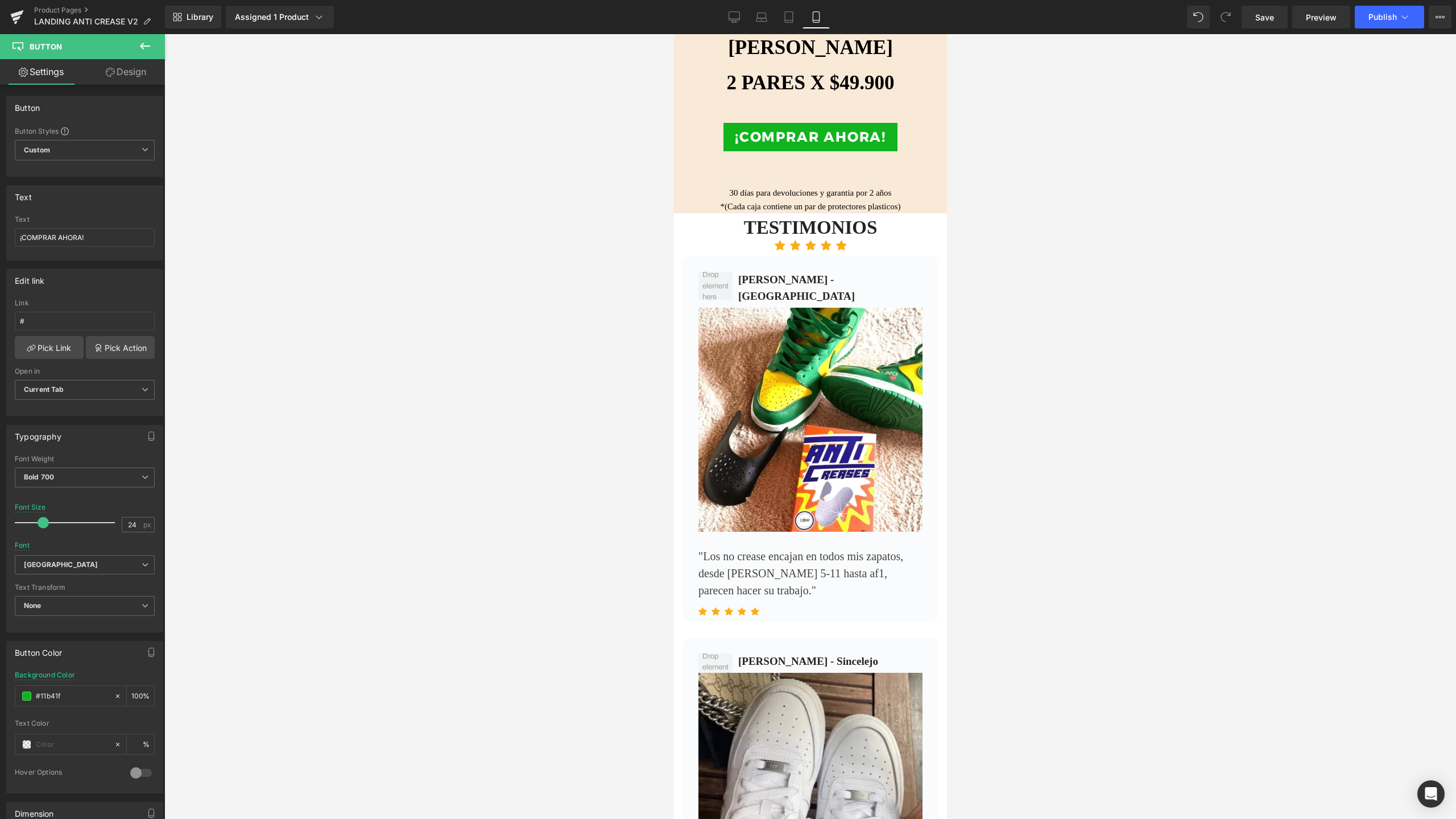
scroll to position [1571, 0]
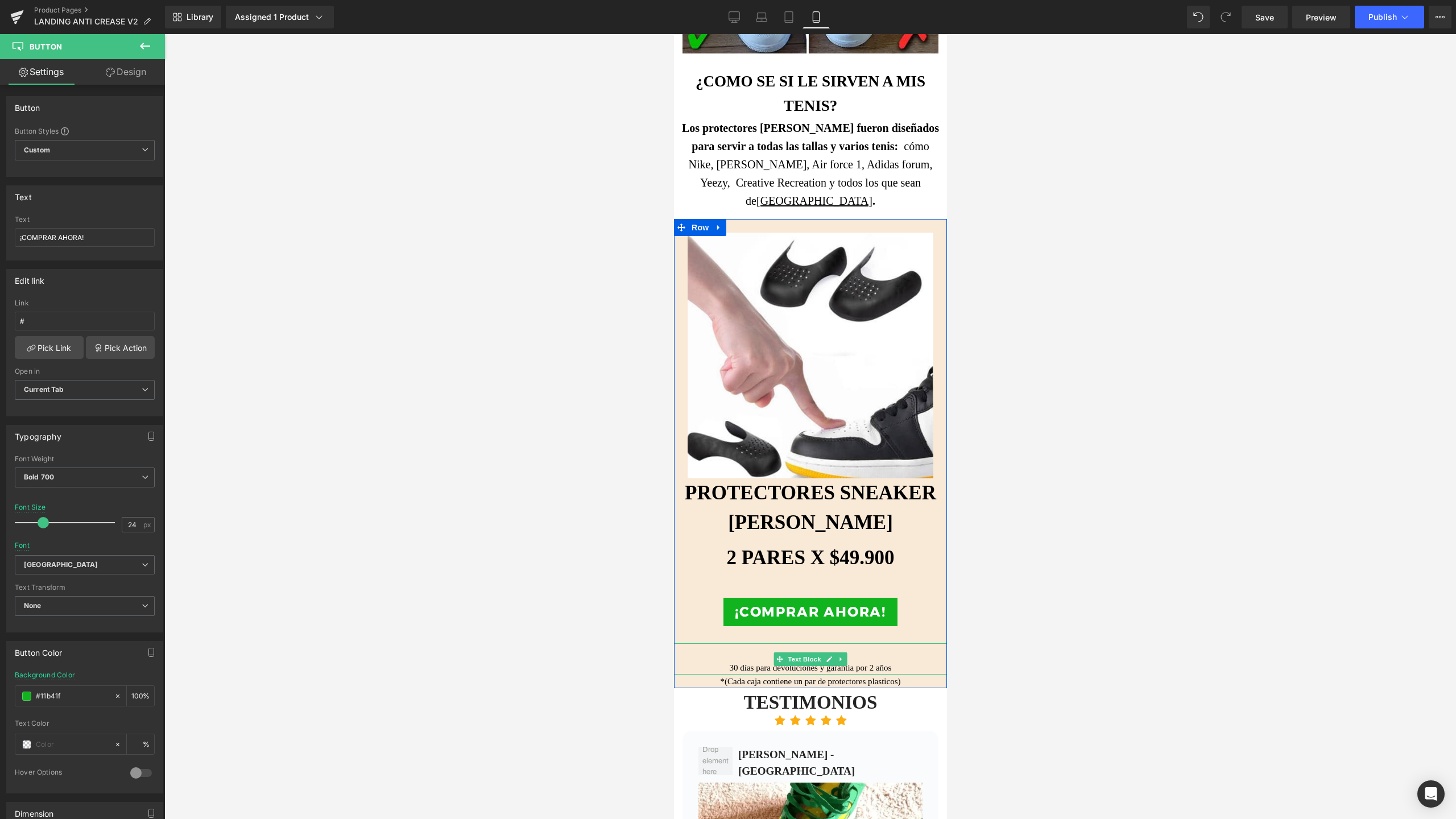
click at [816, 661] on p "30 días para devoluciones y garantia por 2 años" at bounding box center [810, 668] width 273 height 14
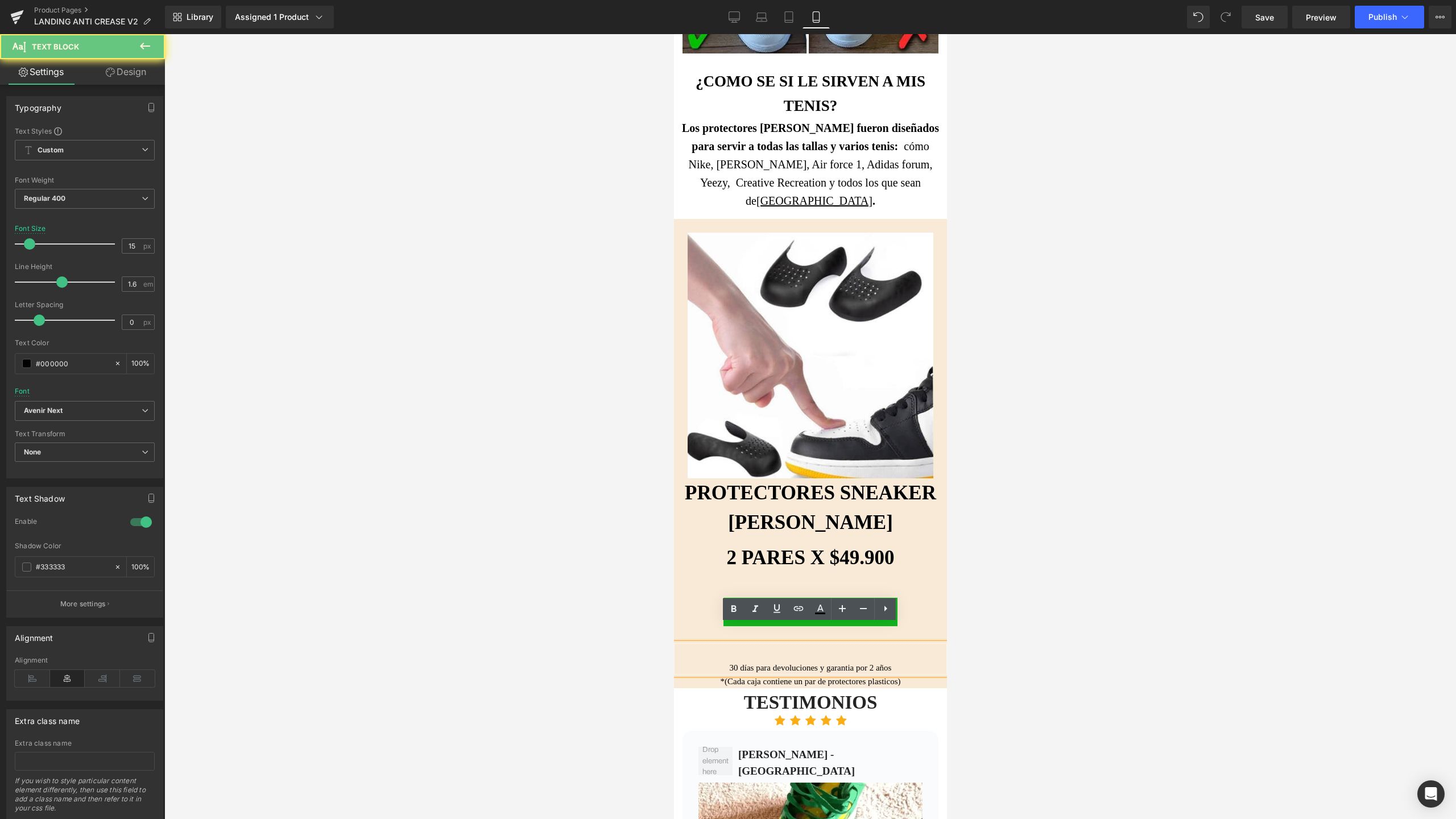
click at [805, 643] on div "30 días para devoluciones y garantia por 2 años" at bounding box center [810, 659] width 273 height 31
click at [734, 643] on div "30 días para devoluciones y garantia por 2 años" at bounding box center [810, 659] width 273 height 31
click at [737, 16] on icon at bounding box center [735, 18] width 12 height 12
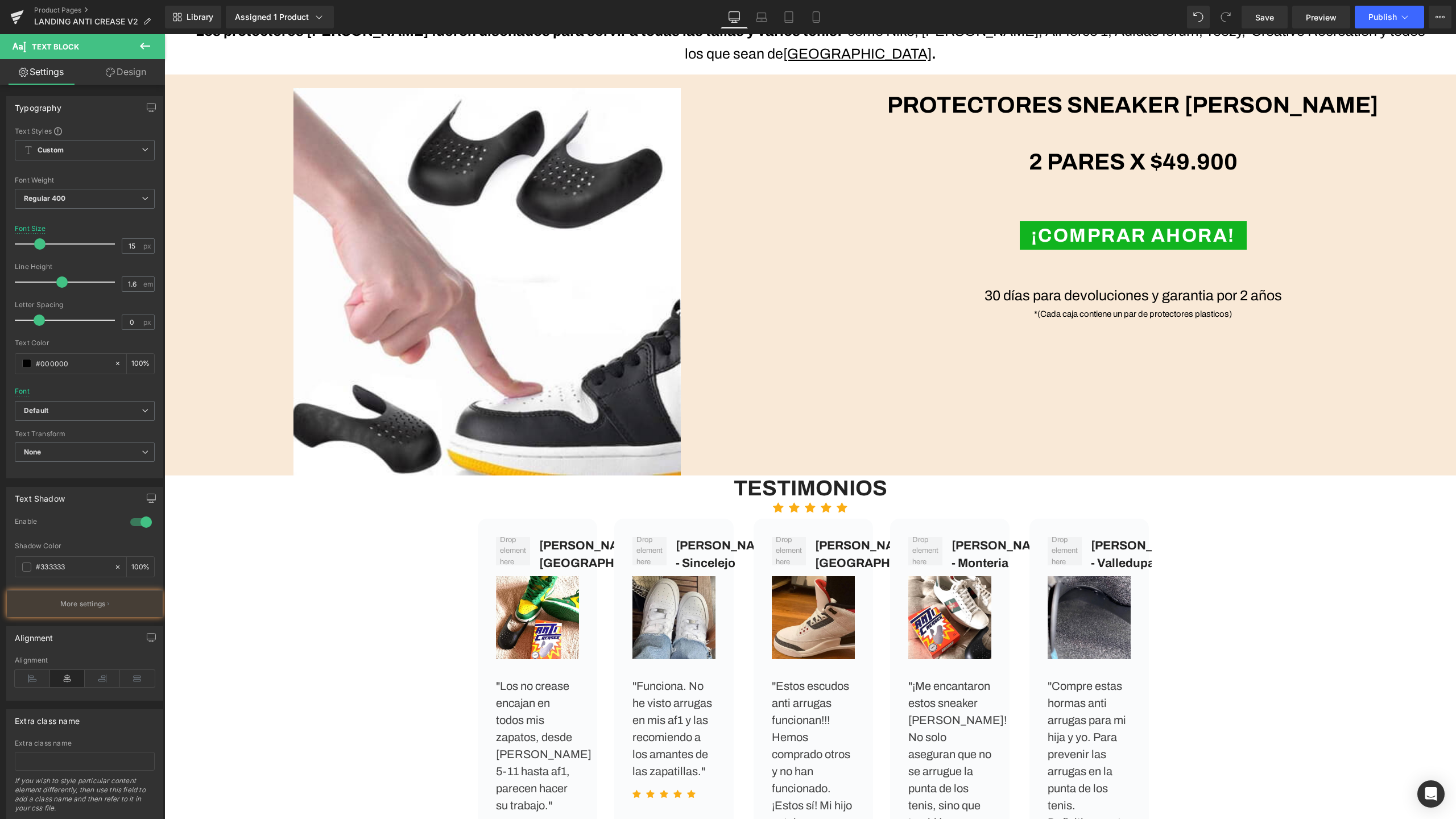
scroll to position [1156, 0]
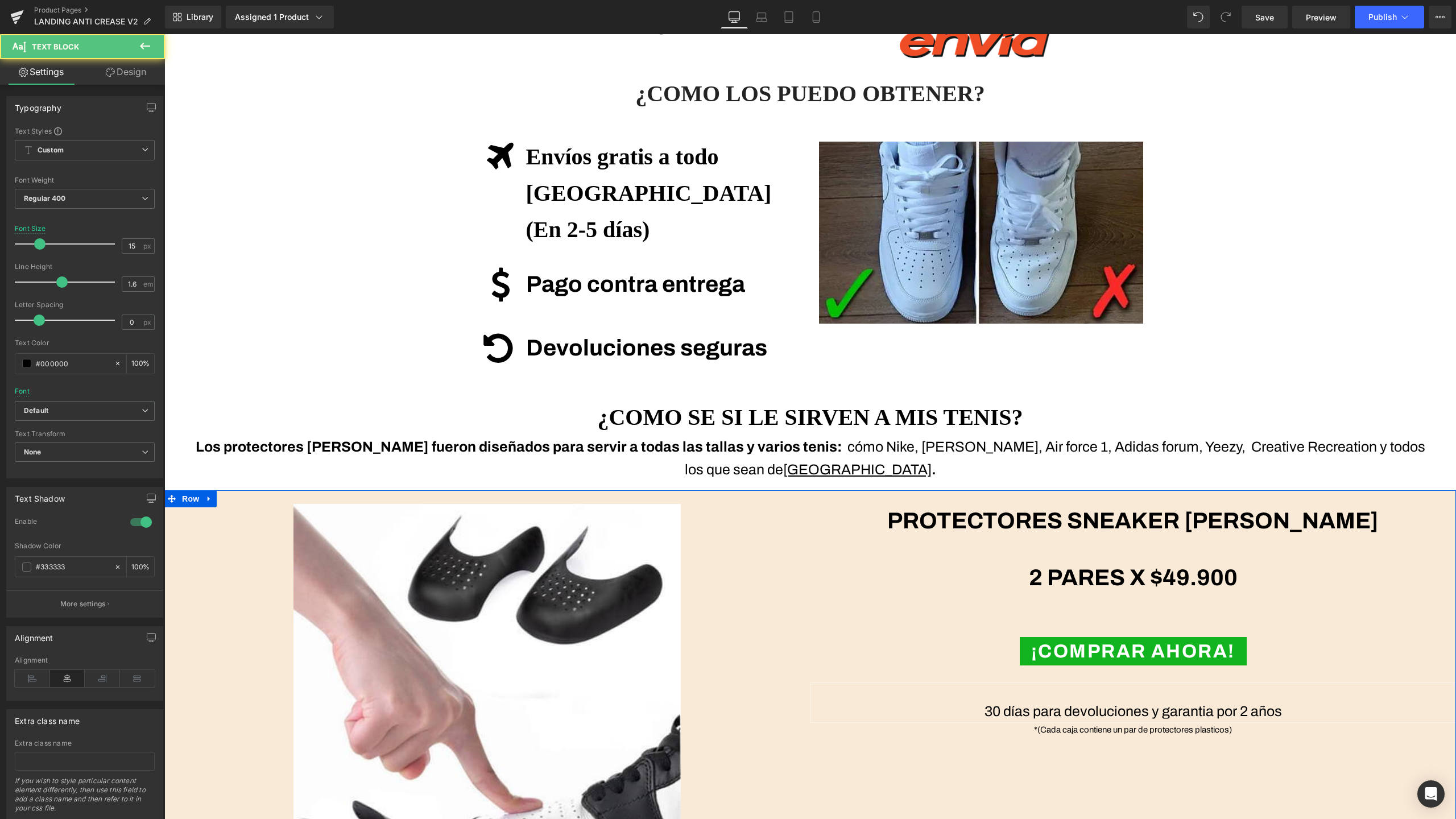
click at [1067, 700] on p "30 días para devoluciones y garantia por 2 años" at bounding box center [1134, 711] width 646 height 23
click at [1066, 682] on div "30 días para devoluciones y garantia por 2 años" at bounding box center [1134, 702] width 646 height 40
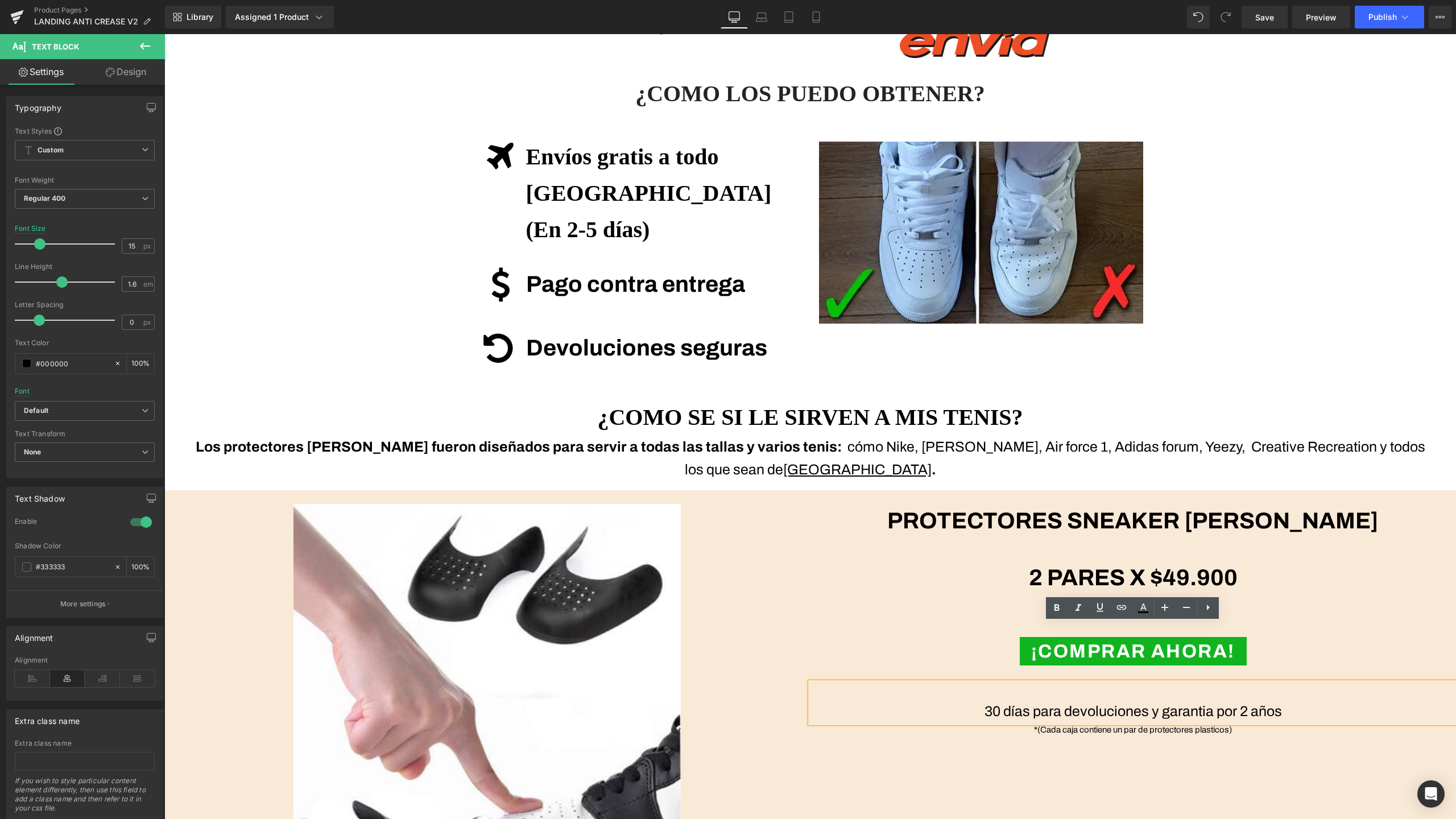
click at [1072, 687] on div "Image PROTECTORES SNEAKER SHIELDS Text Block 2 PARES X $49.900 Text Block ¡COMP…" at bounding box center [810, 690] width 1292 height 401
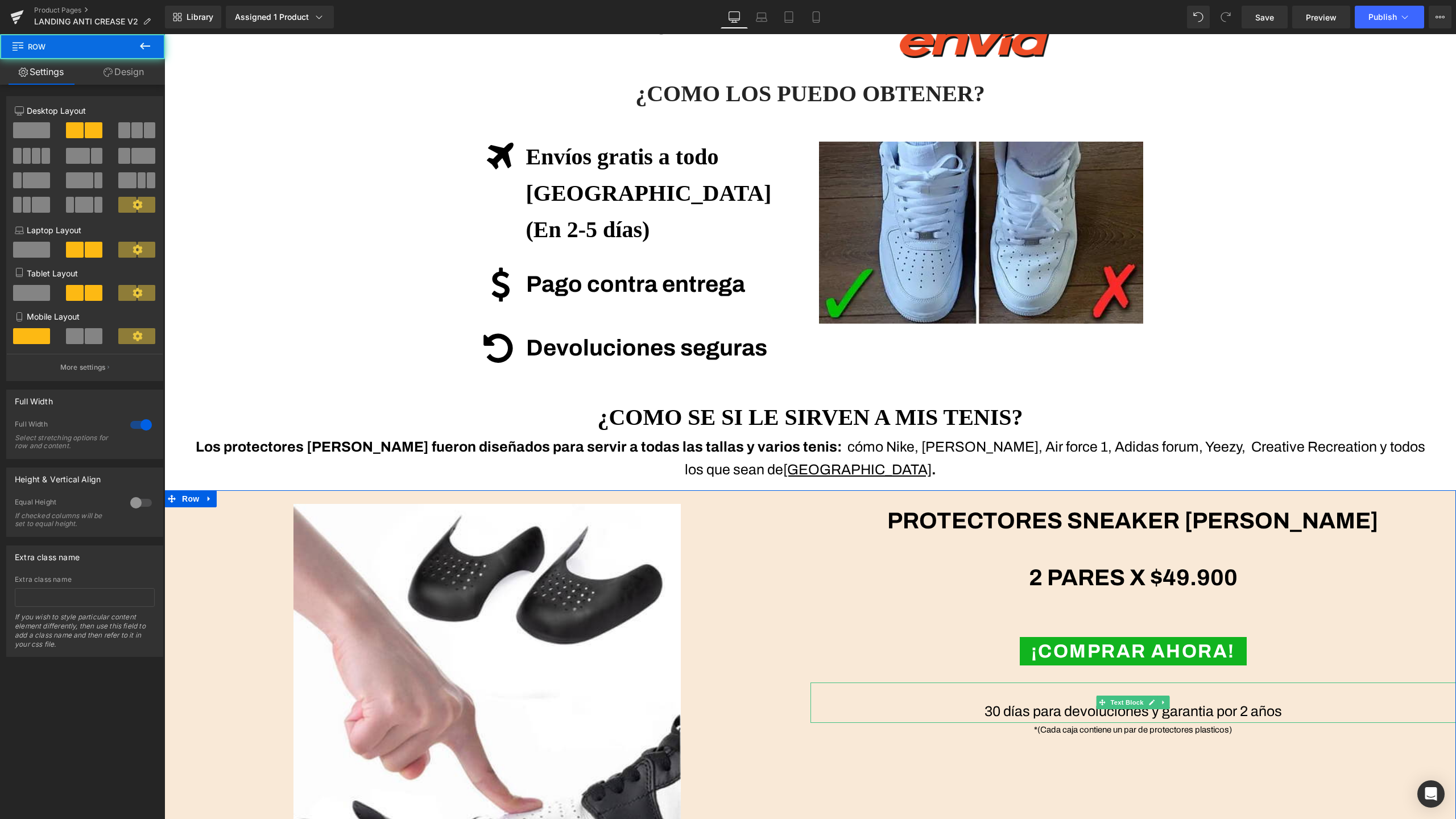
click at [1069, 700] on p "30 días para devoluciones y garantia por 2 años" at bounding box center [1134, 711] width 646 height 23
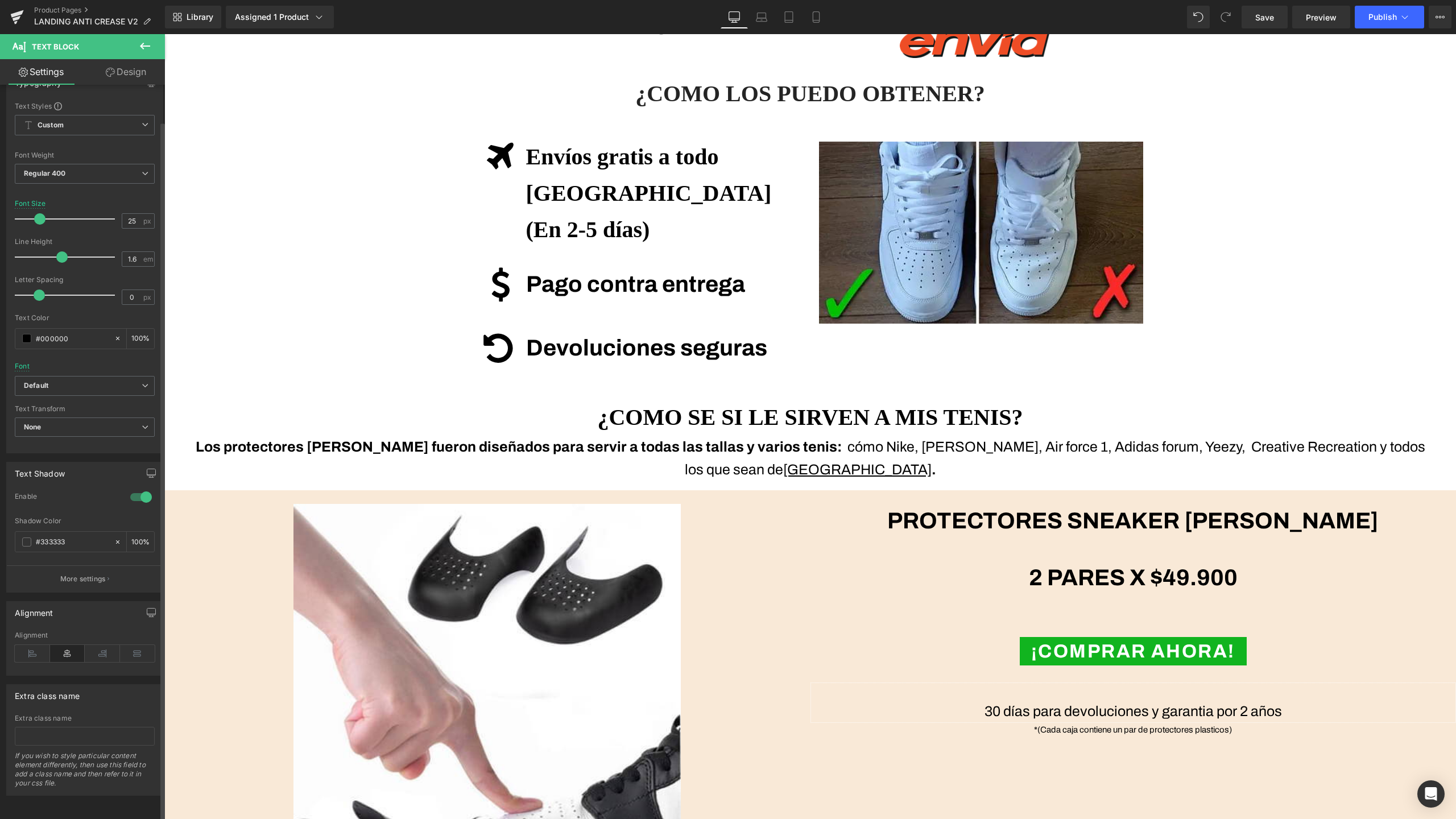
scroll to position [0, 0]
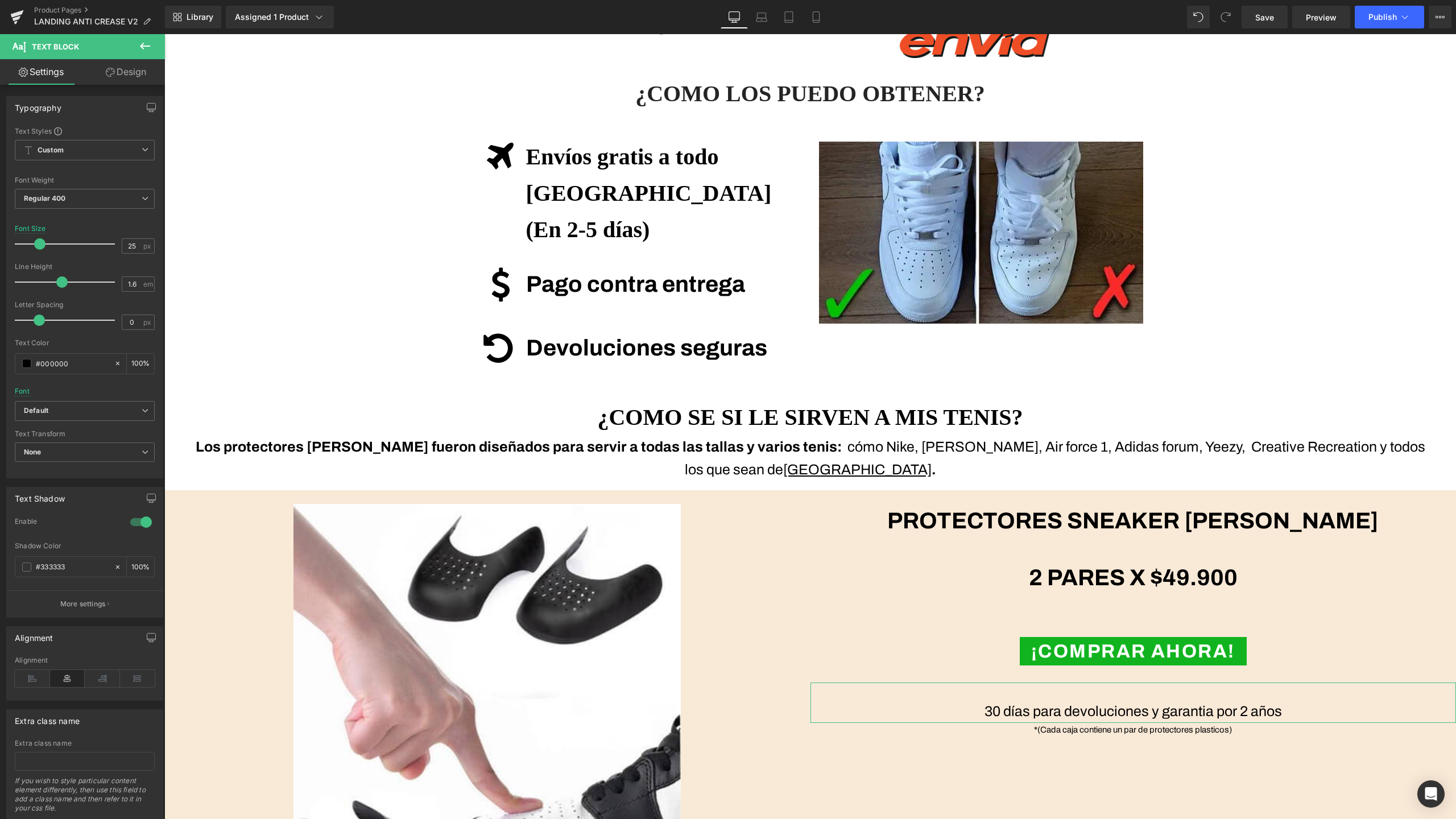
click at [111, 80] on link "Design" at bounding box center [126, 72] width 83 height 26
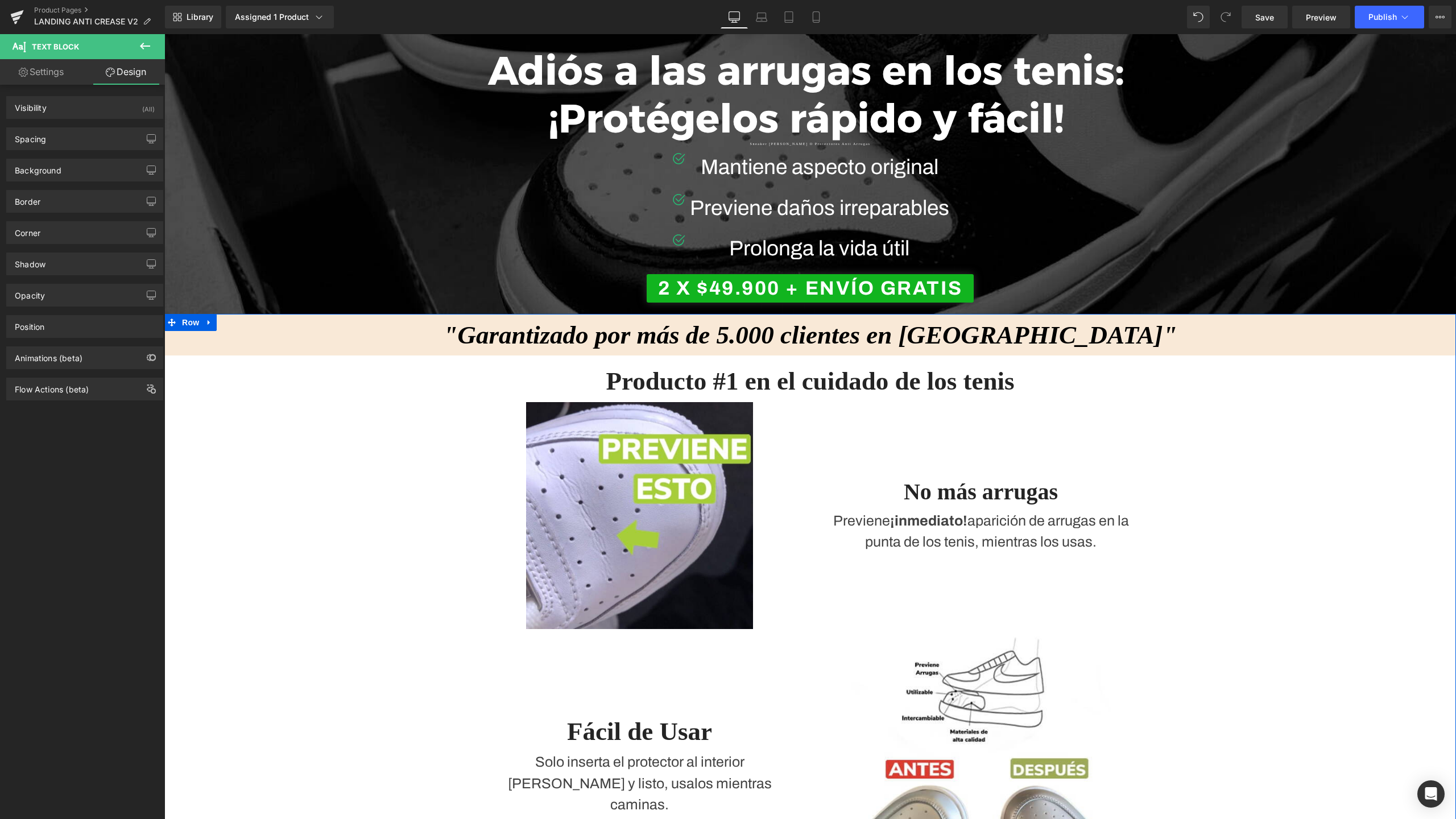
click at [457, 495] on div ""Garantizado por más de 5.000 clientes en Colombia" Text Block Row Producto #1 …" at bounding box center [810, 764] width 1292 height 900
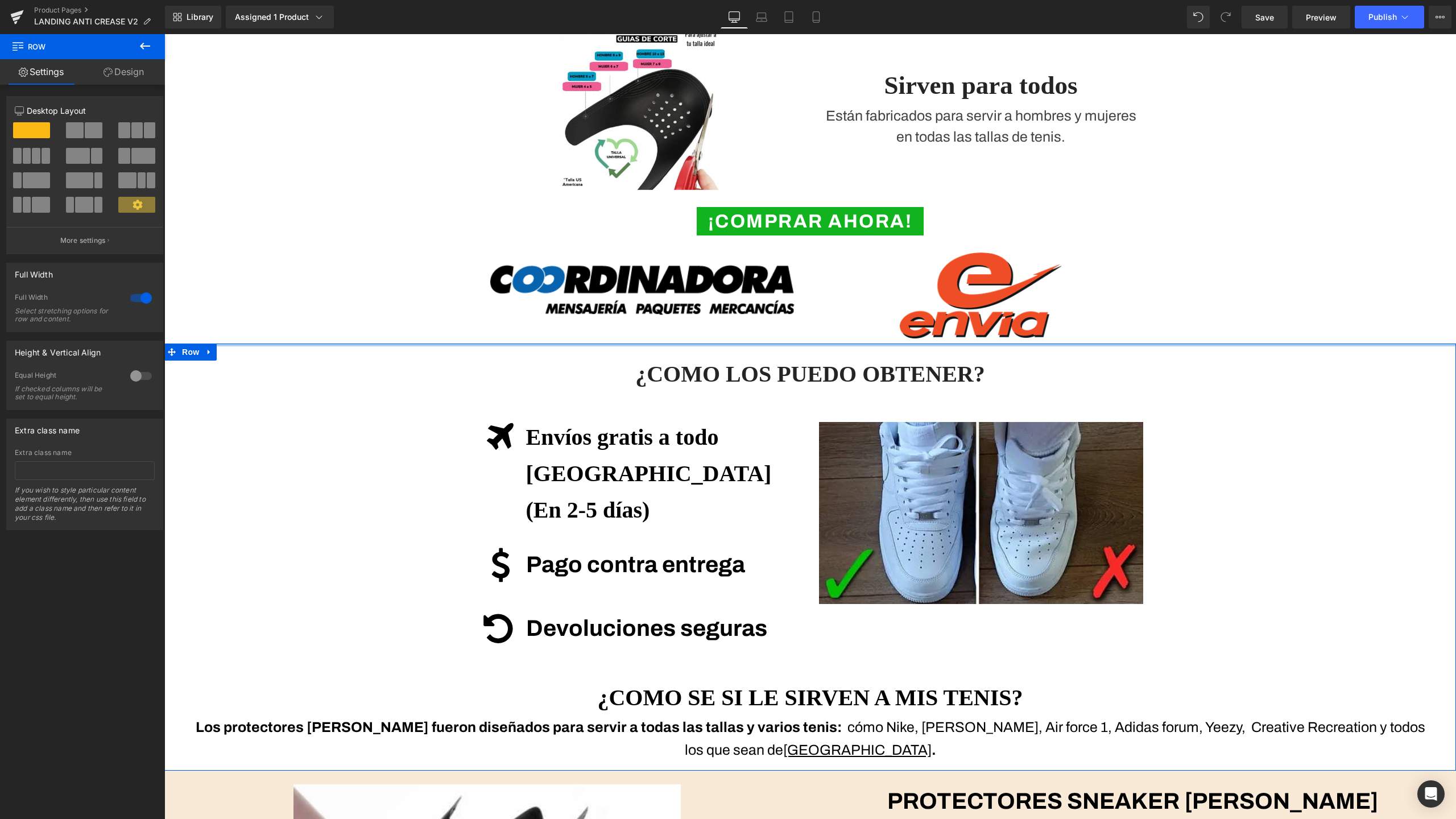
scroll to position [934, 0]
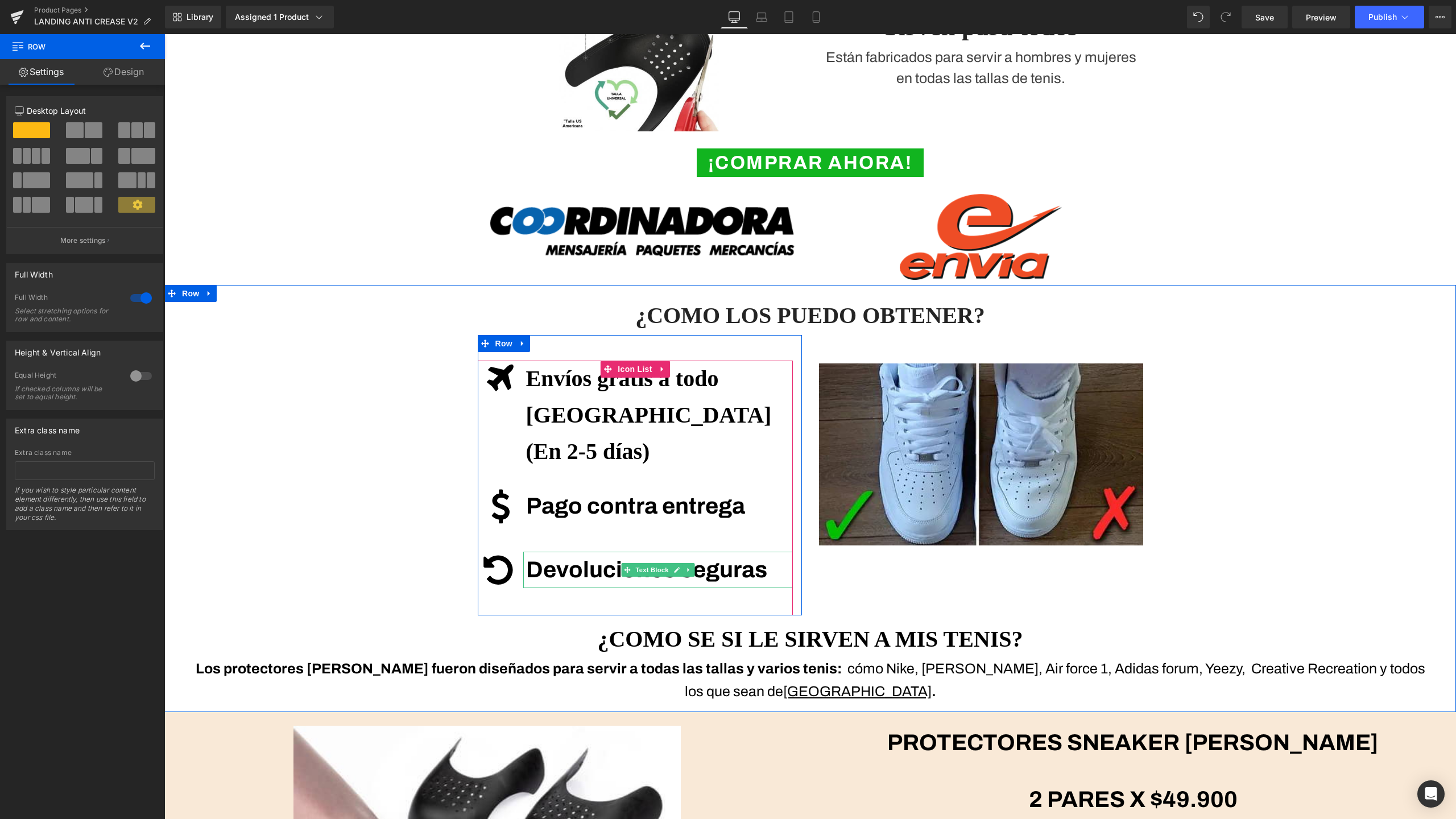
click at [632, 557] on strong "Devoluciones seguras" at bounding box center [646, 569] width 241 height 25
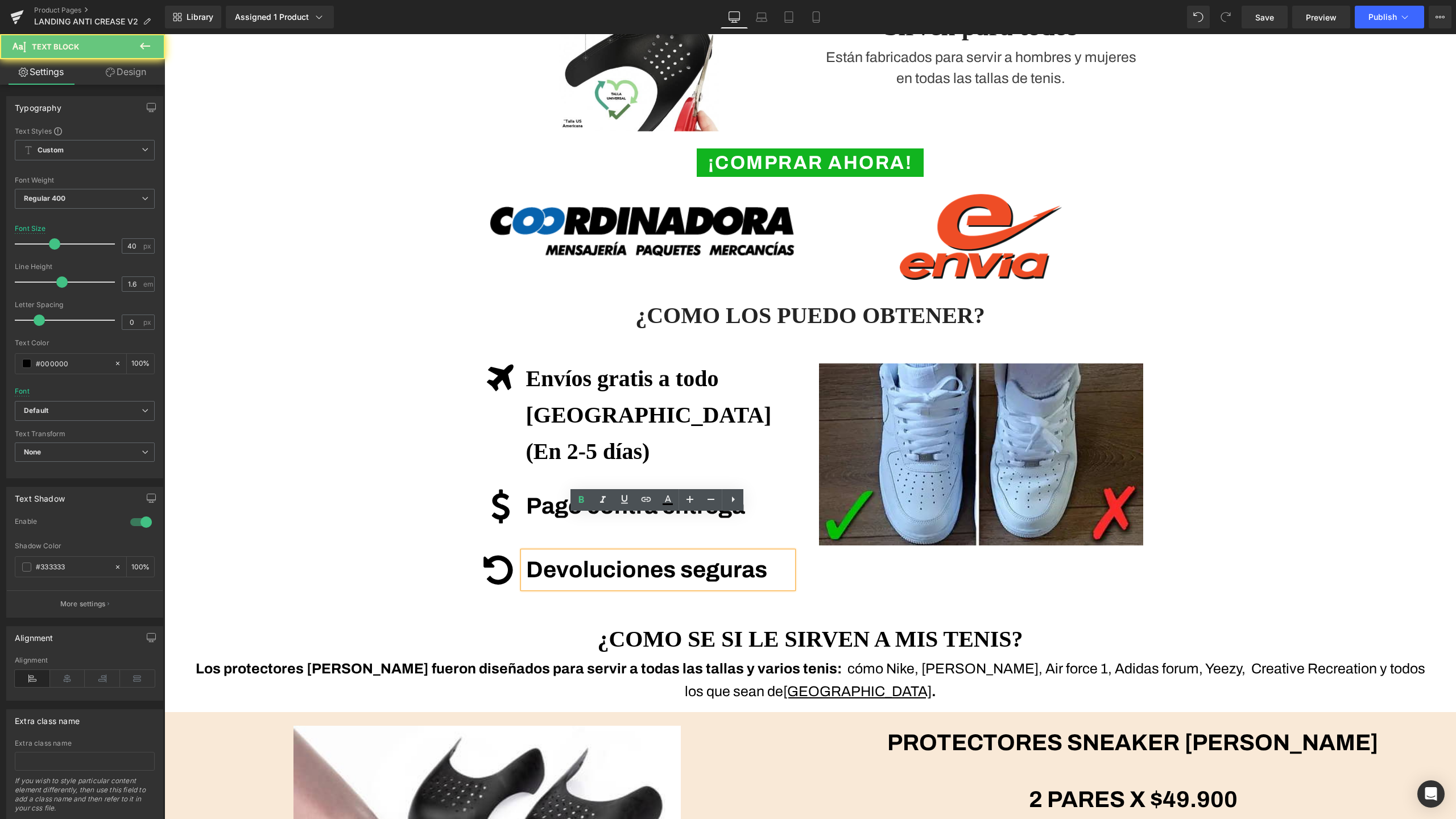
click at [556, 557] on strong "Devoluciones seguras" at bounding box center [646, 569] width 241 height 25
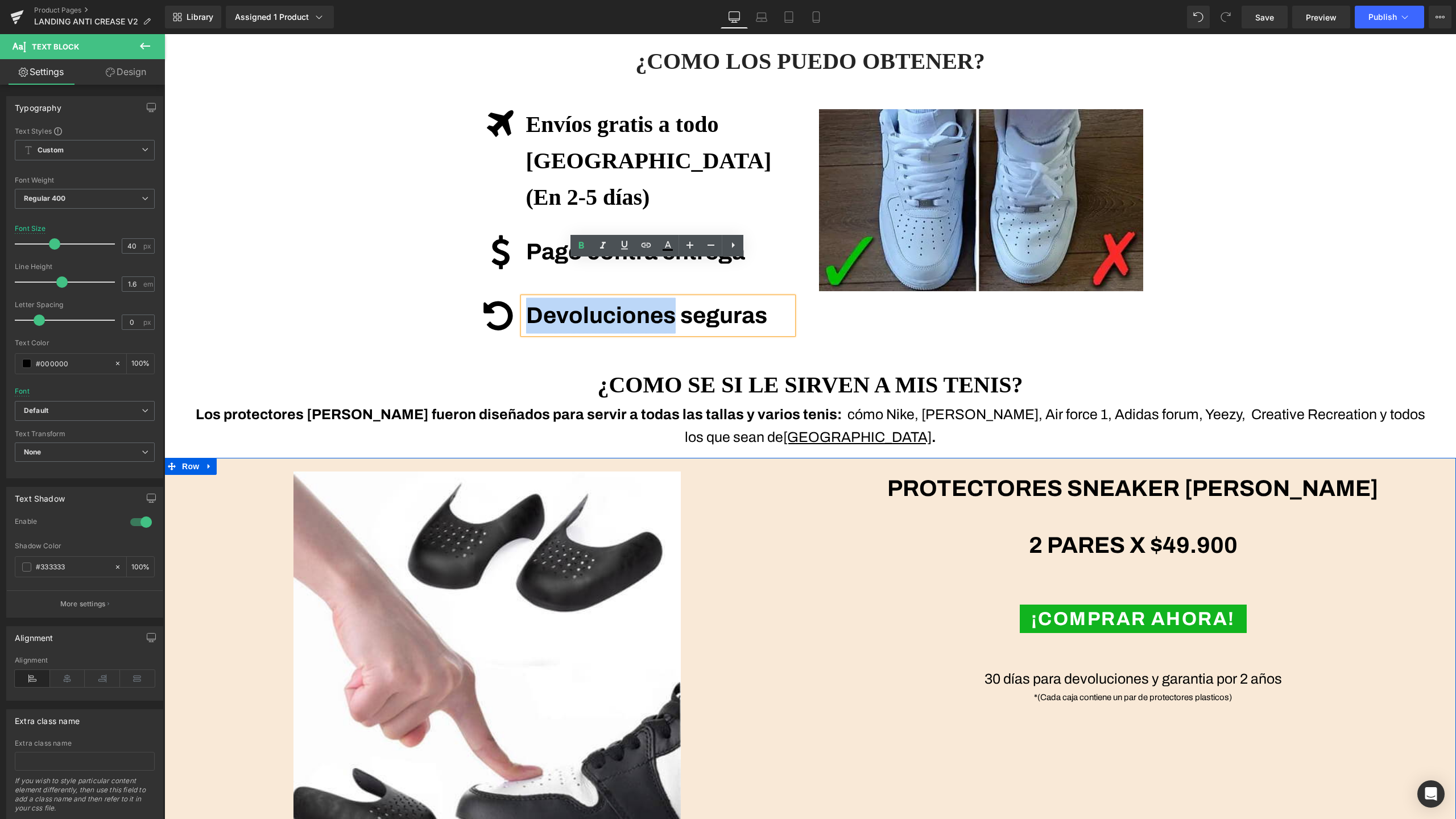
scroll to position [1378, 0]
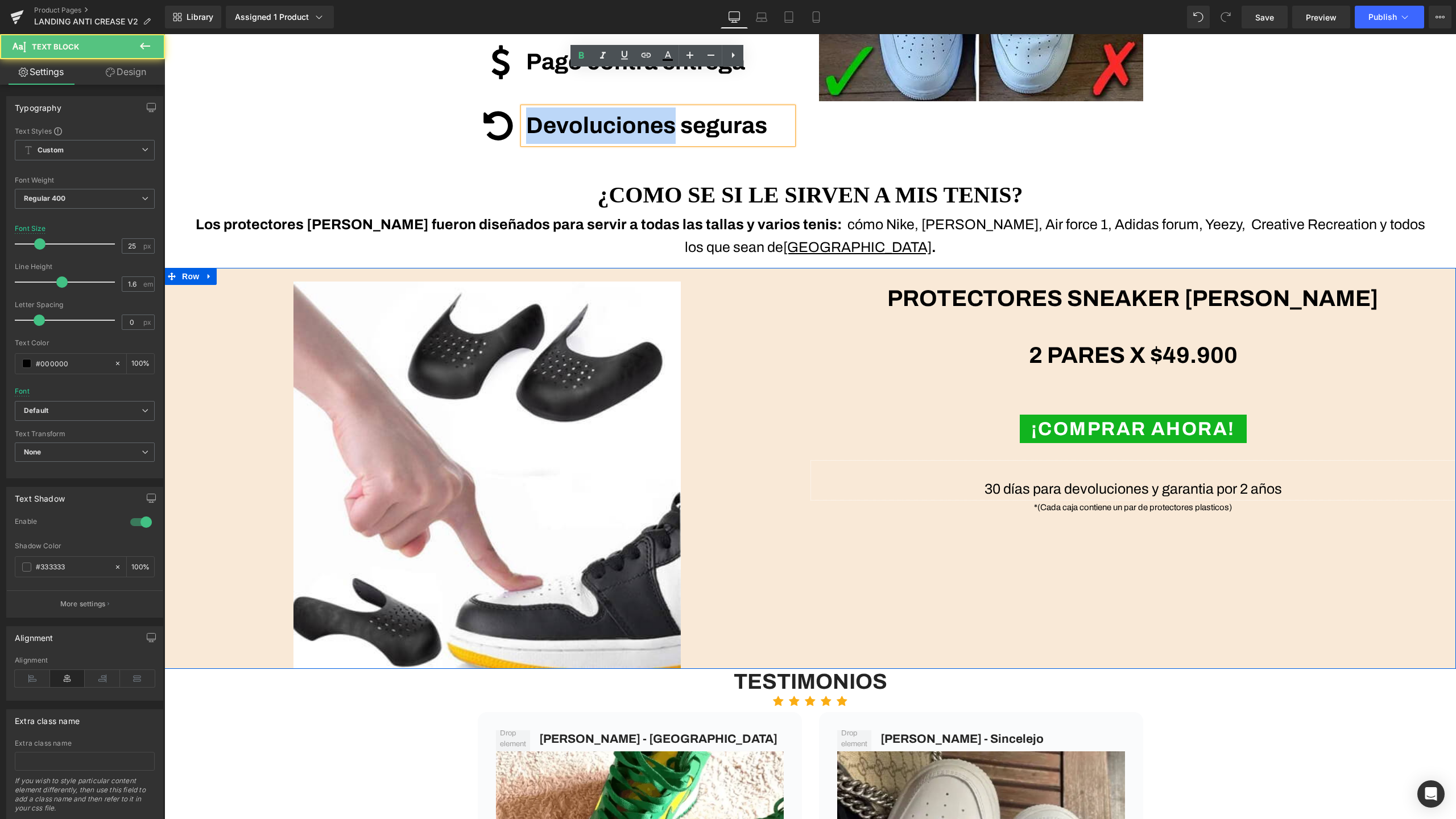
click at [1097, 460] on div "30 días para devoluciones y garantia por 2 años Text Block" at bounding box center [1134, 479] width 646 height 40
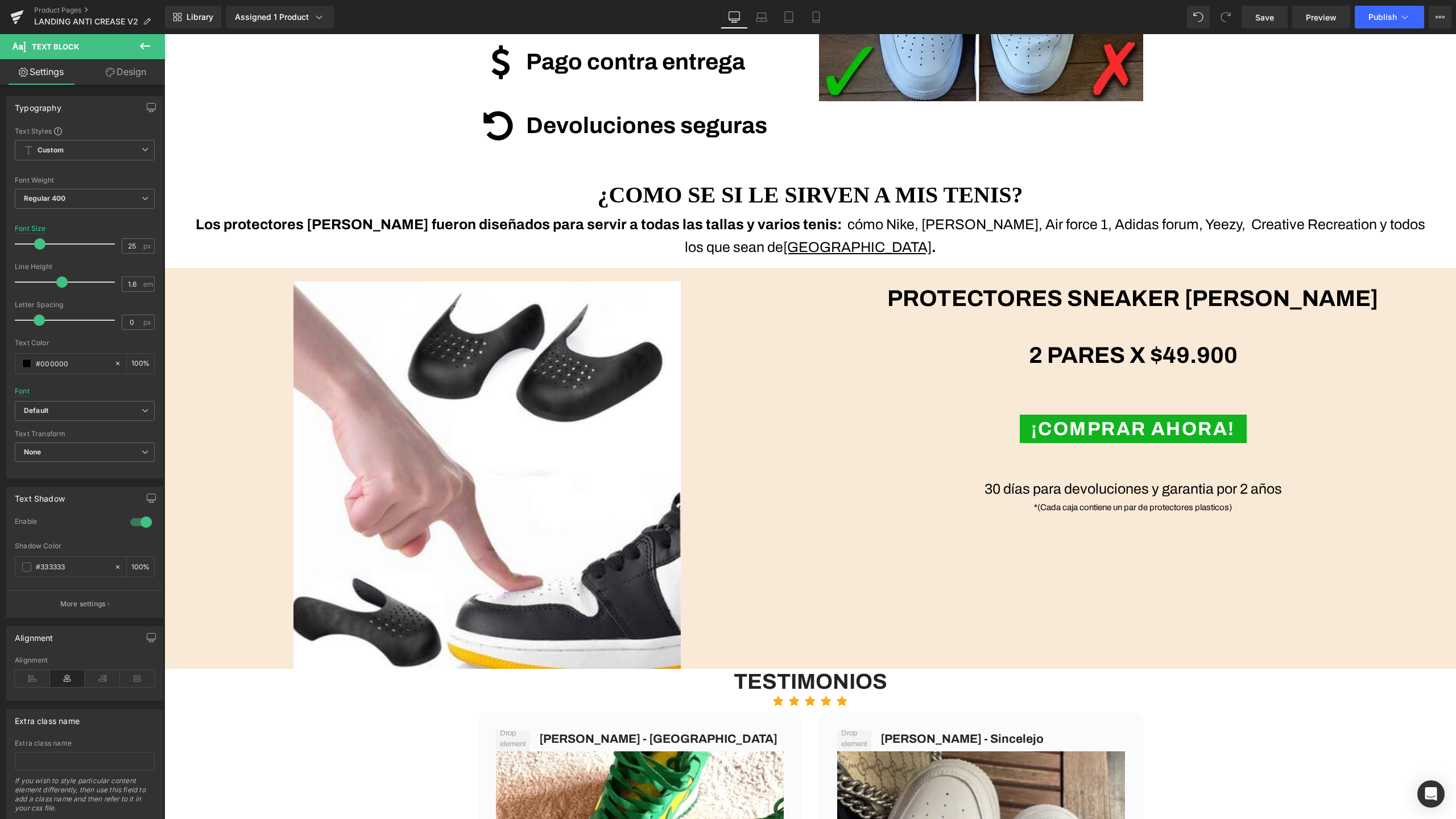
click at [128, 79] on link "Design" at bounding box center [126, 72] width 83 height 26
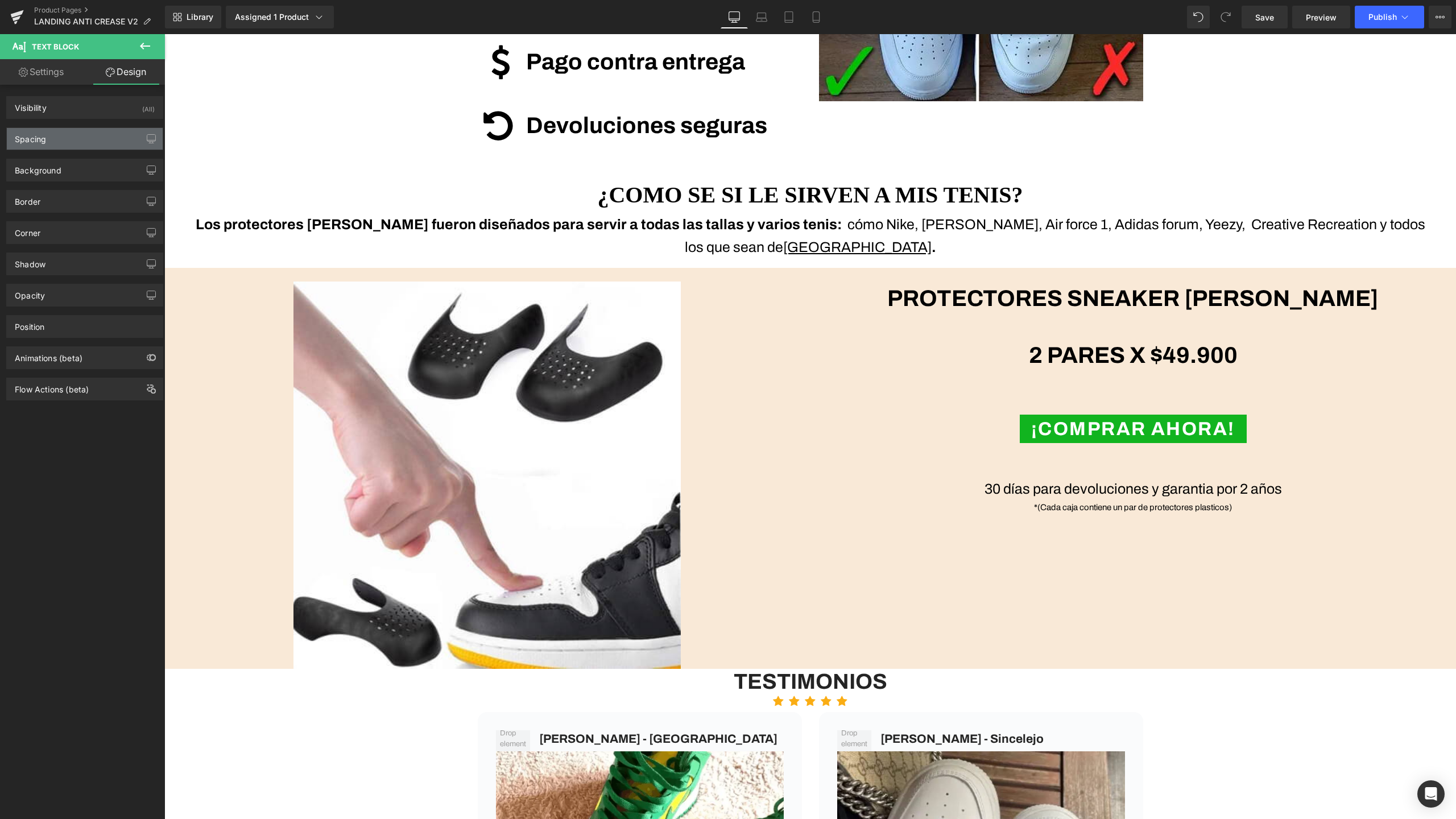
click at [118, 141] on div "Spacing" at bounding box center [84, 138] width 156 height 22
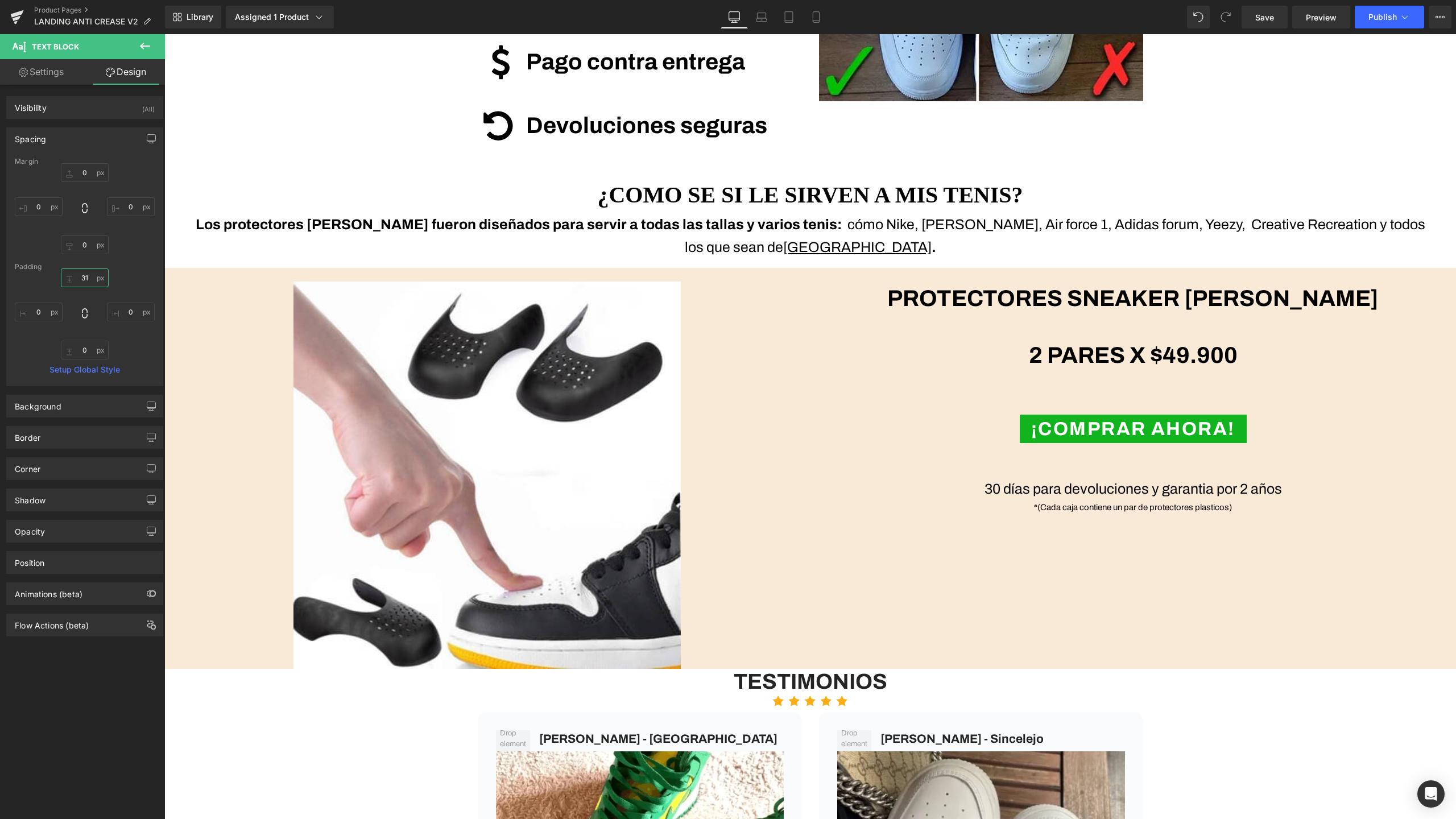
click at [84, 278] on input "31" at bounding box center [84, 277] width 48 height 19
type input "0"
type input "-25"
click at [812, 20] on icon at bounding box center [815, 17] width 6 height 11
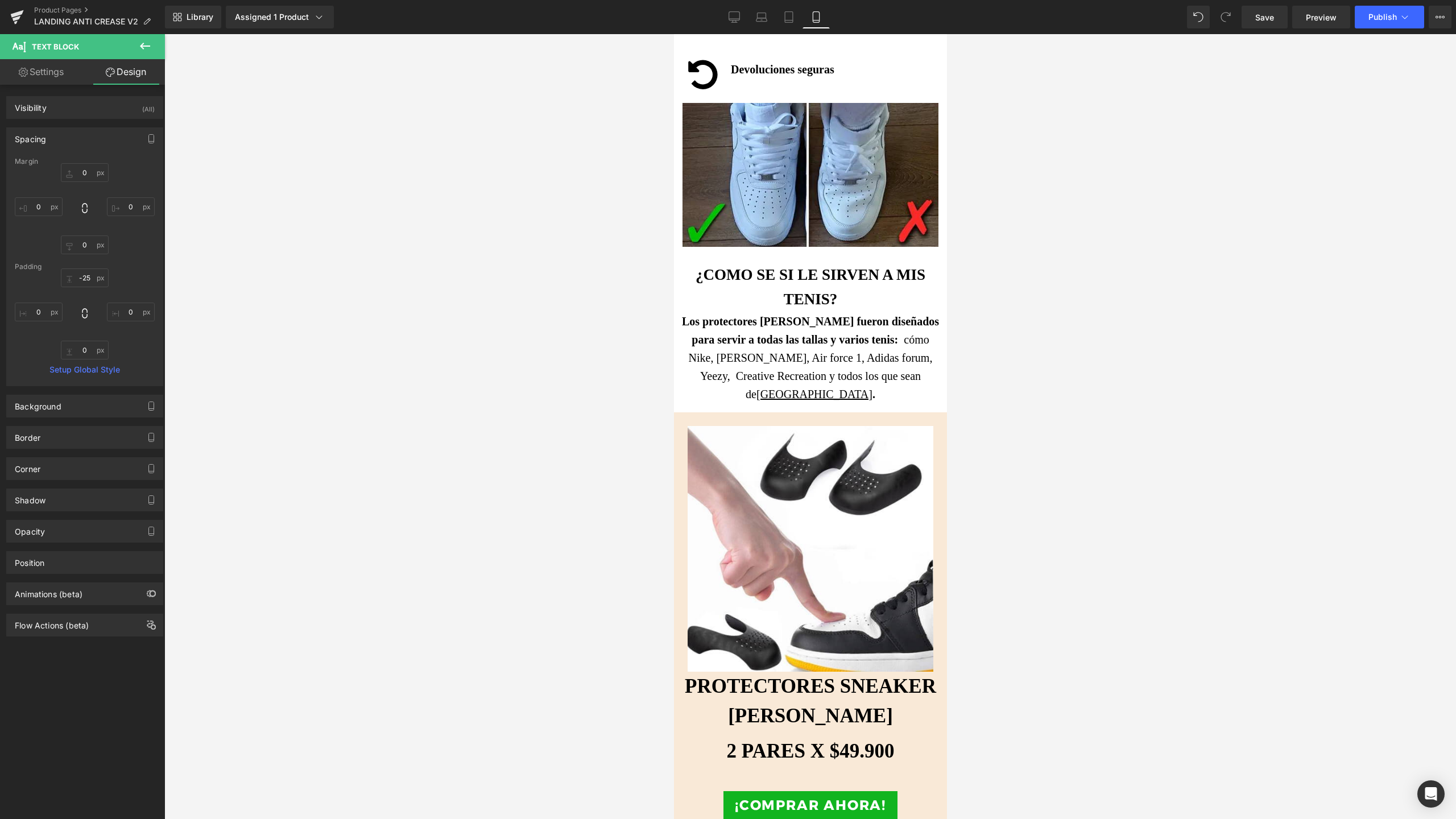
scroll to position [1709, 0]
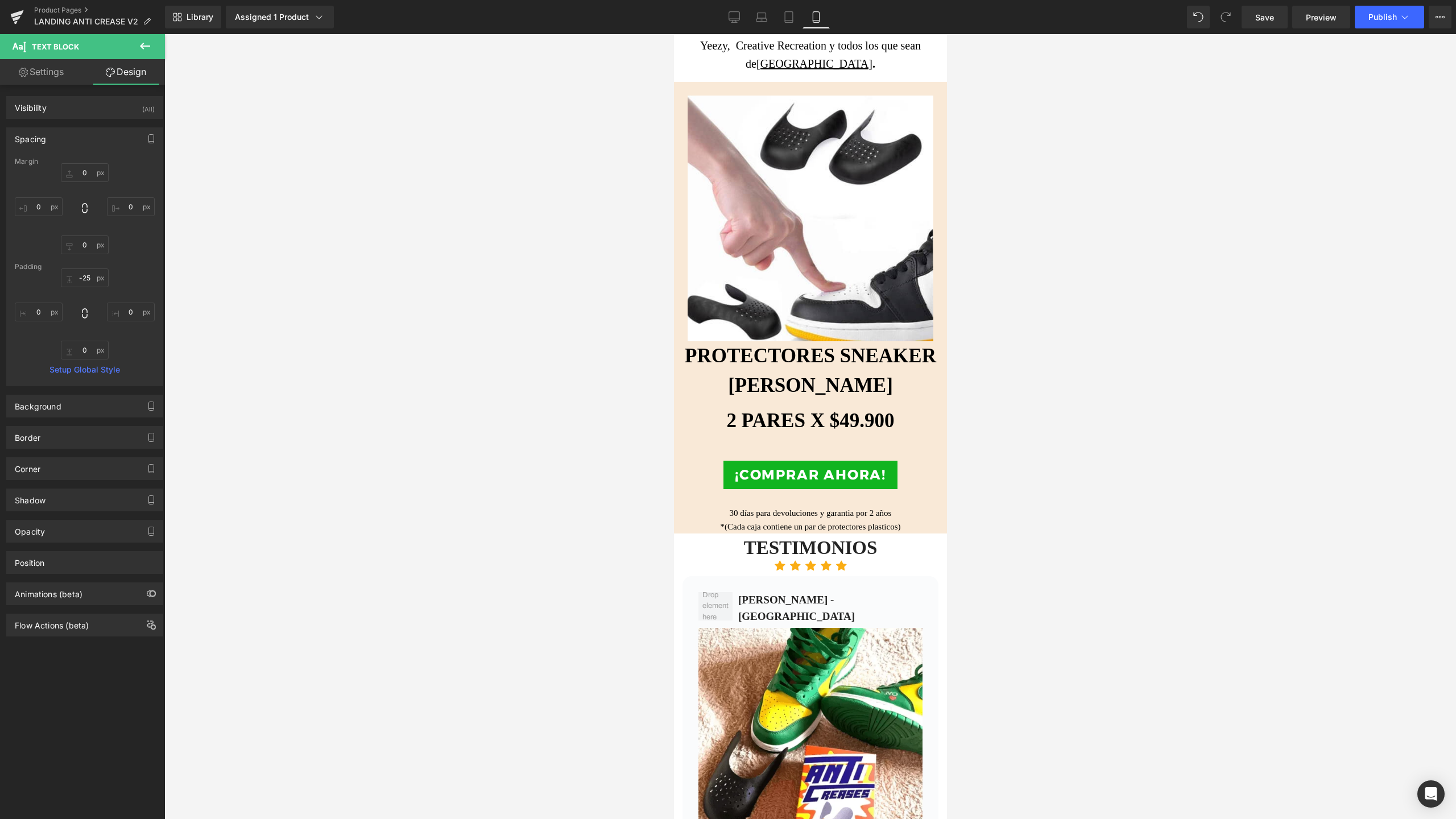
click at [803, 20] on link "Mobile" at bounding box center [816, 17] width 28 height 23
click at [796, 16] on link "Tablet" at bounding box center [789, 17] width 28 height 23
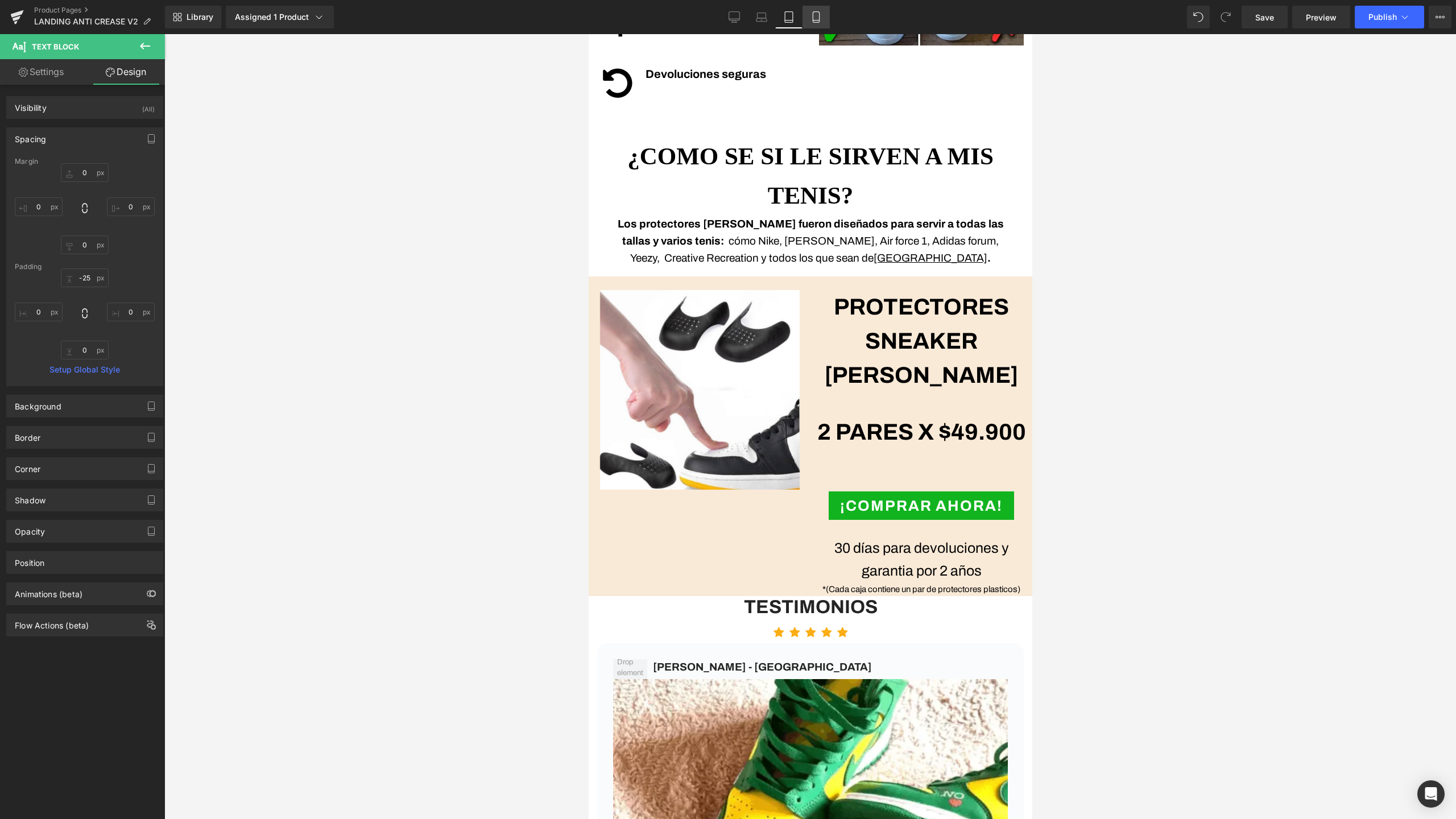
click at [807, 16] on link "Mobile" at bounding box center [816, 17] width 28 height 23
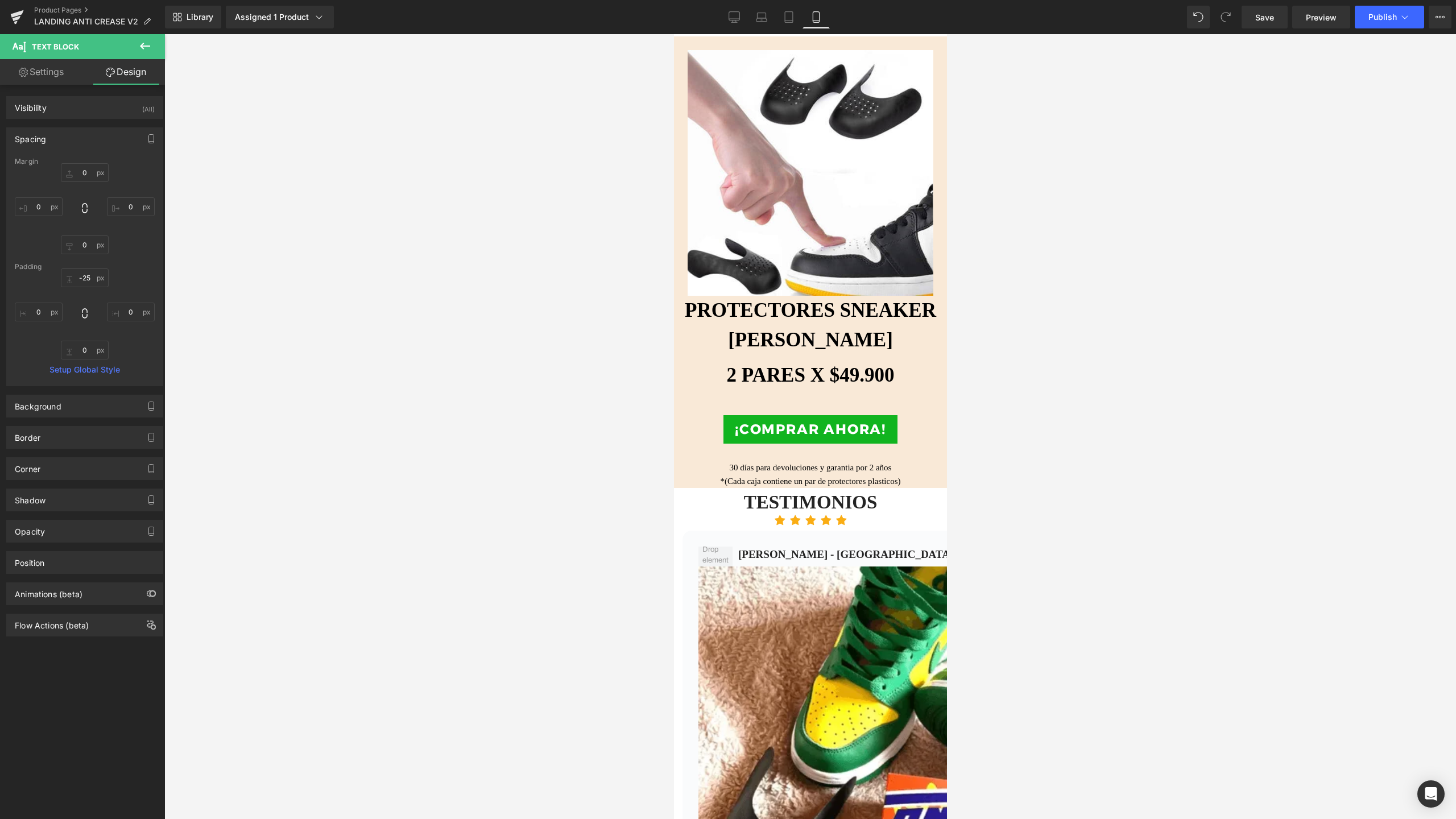
scroll to position [1713, 0]
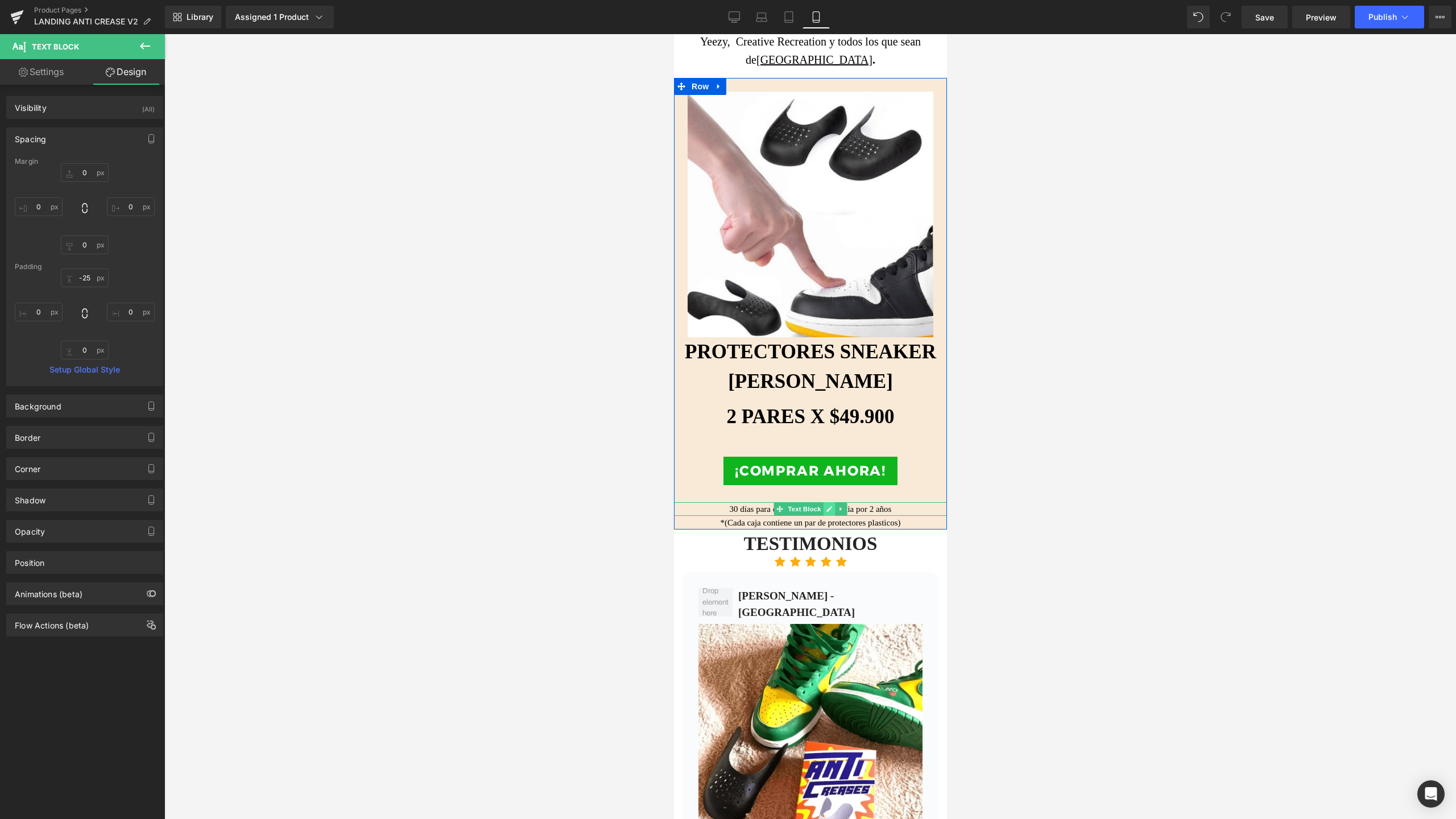
click at [823, 502] on link at bounding box center [829, 509] width 12 height 14
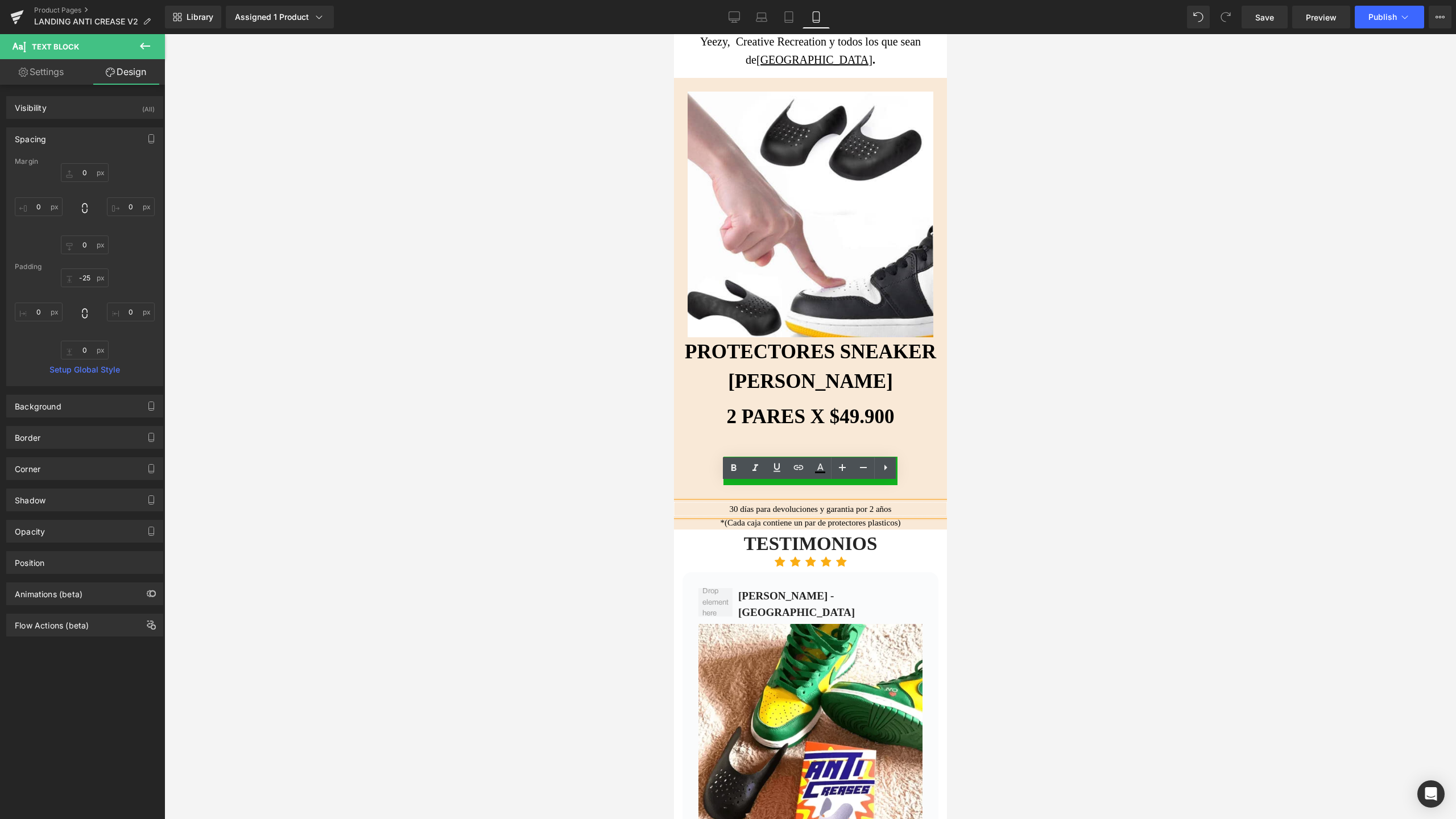
click at [727, 502] on p "30 días para devoluciones y garantia por 2 años" at bounding box center [810, 509] width 273 height 14
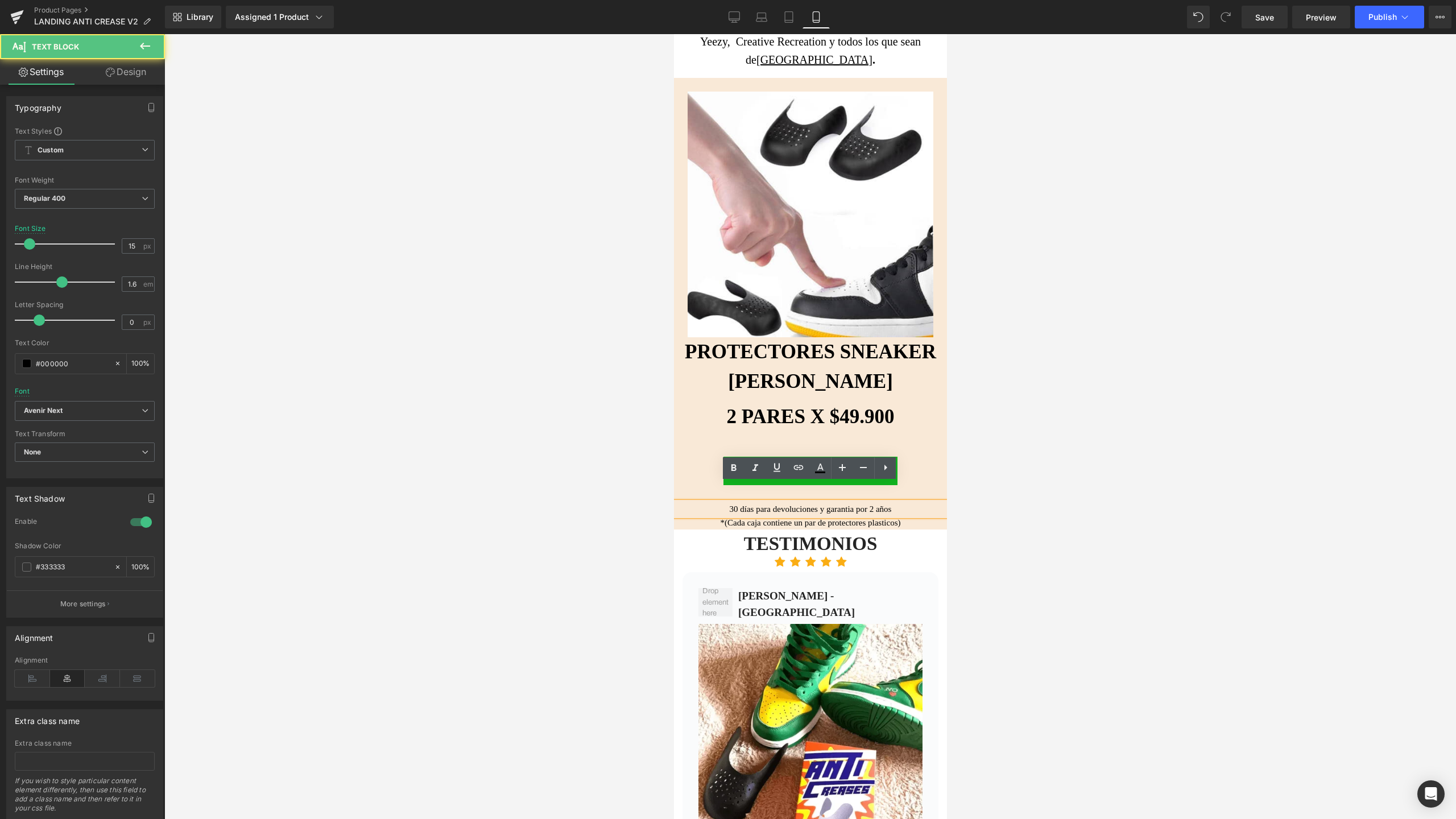
click at [773, 480] on div "¡COMPRAR AHORA! Button Product" at bounding box center [810, 471] width 273 height 63
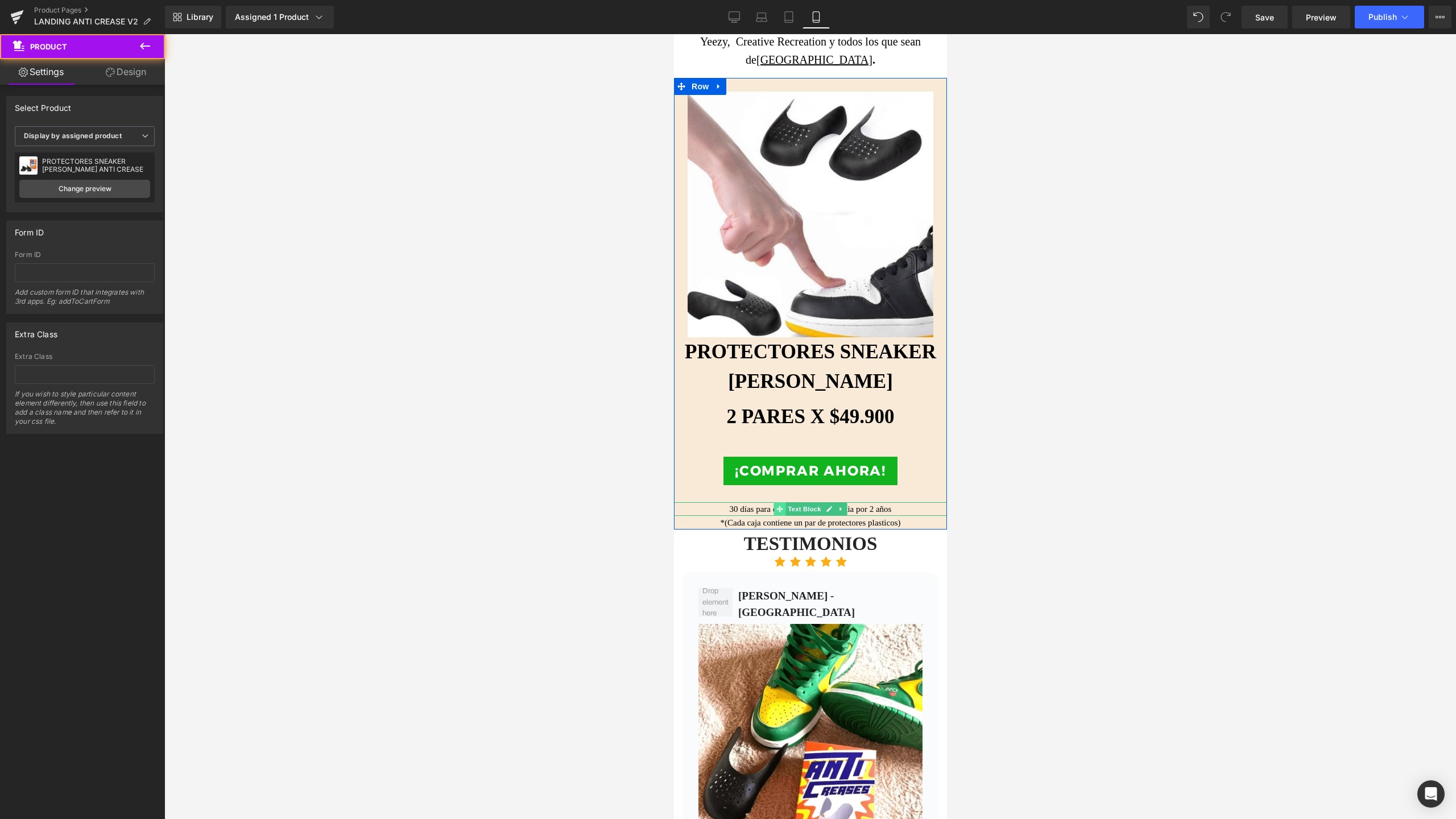
click at [774, 502] on span at bounding box center [779, 509] width 12 height 14
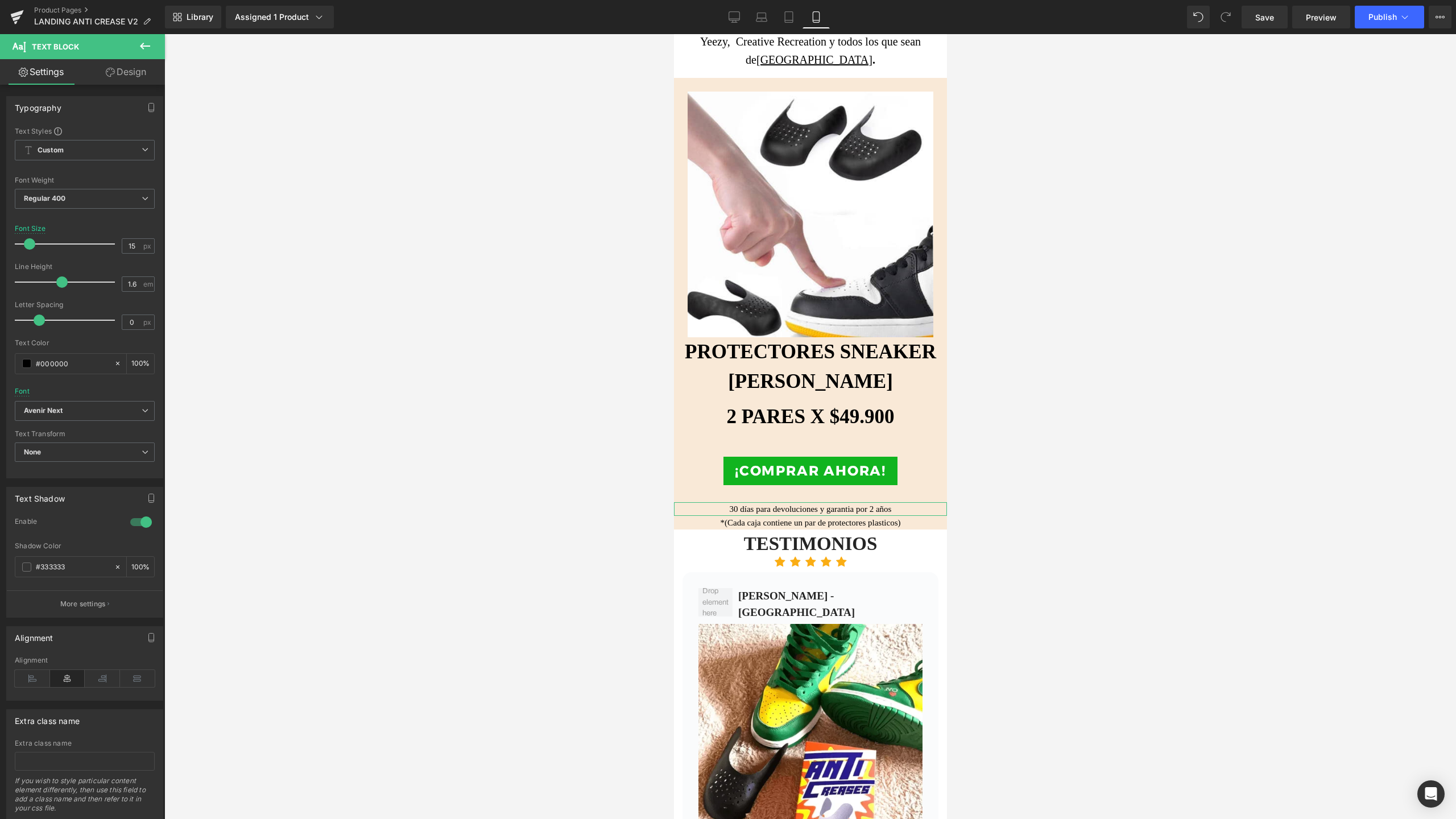
click at [98, 71] on link "Design" at bounding box center [126, 72] width 83 height 26
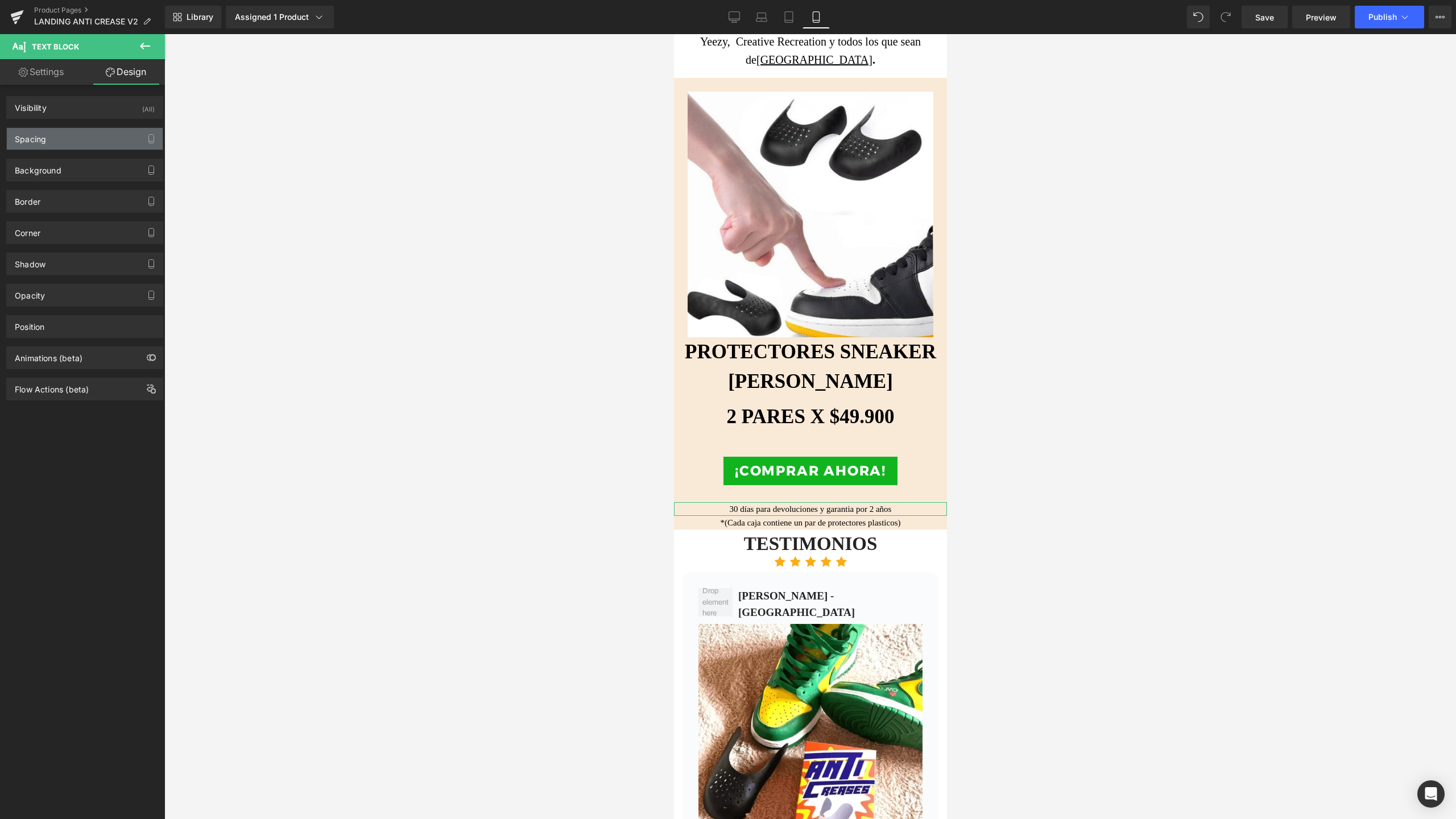
click at [56, 136] on div "Spacing" at bounding box center [84, 138] width 156 height 22
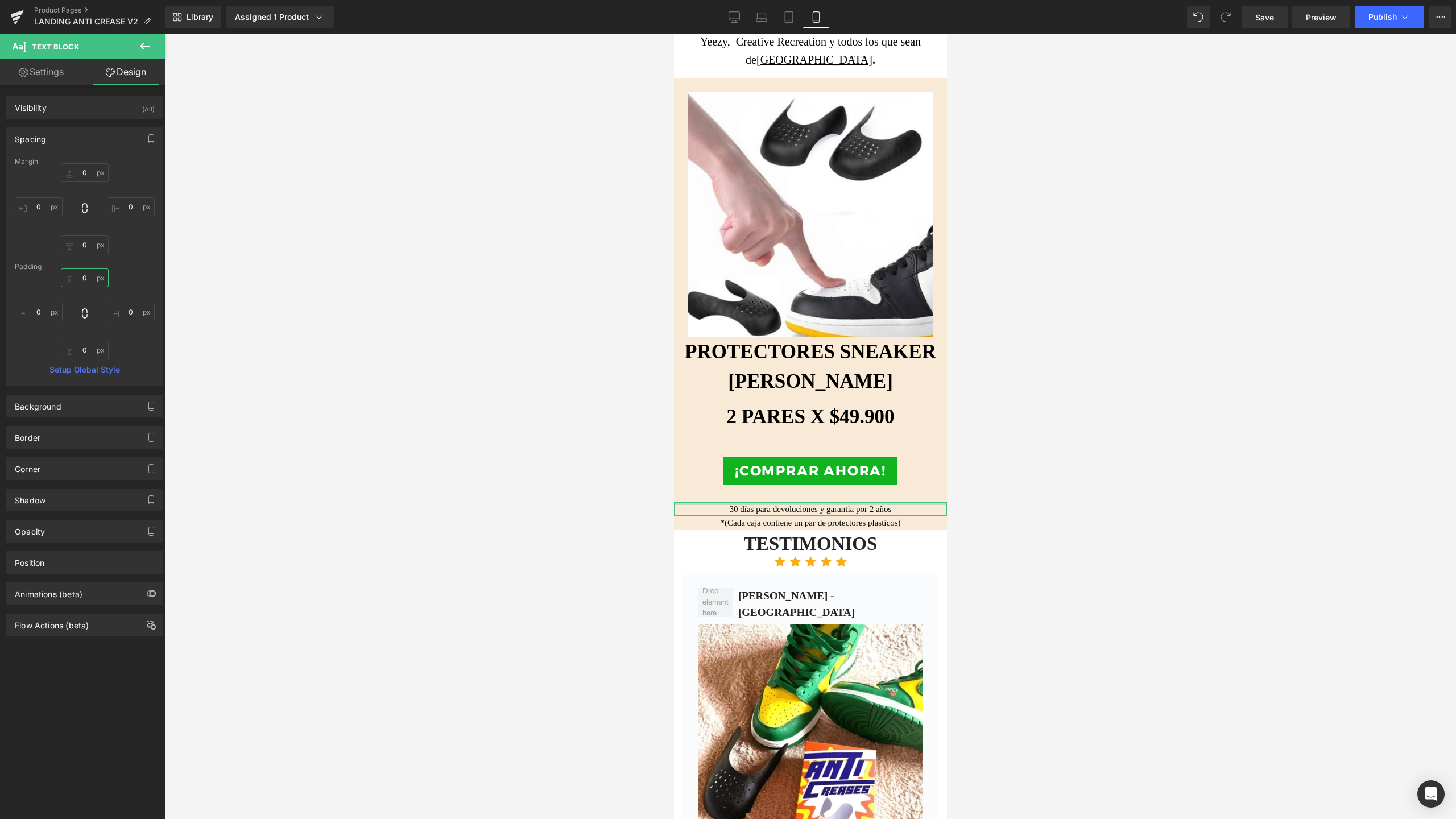
click at [84, 275] on input "0" at bounding box center [84, 277] width 48 height 19
type input "-10"
click at [86, 176] on input "0" at bounding box center [84, 172] width 48 height 19
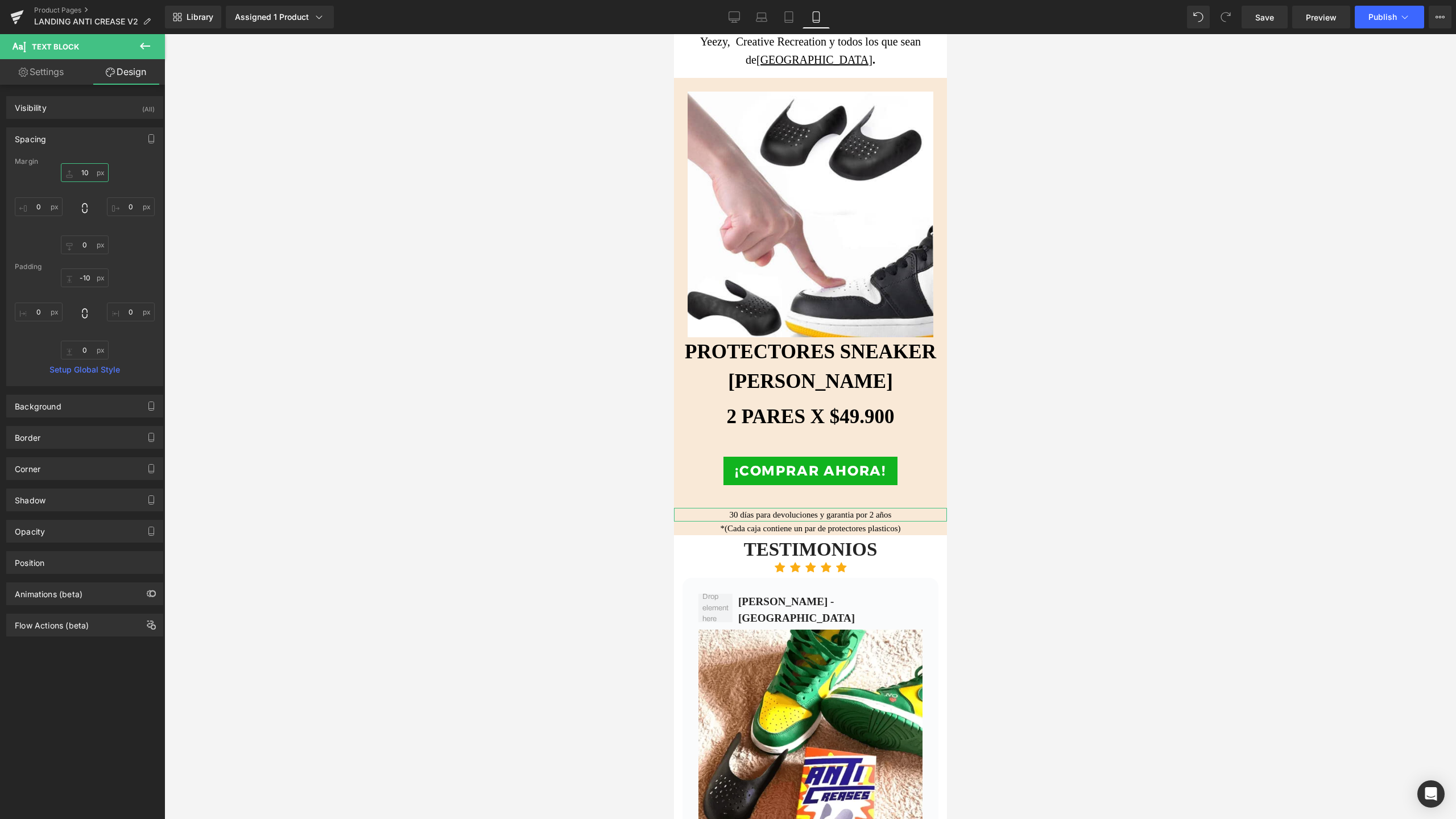
type input "1"
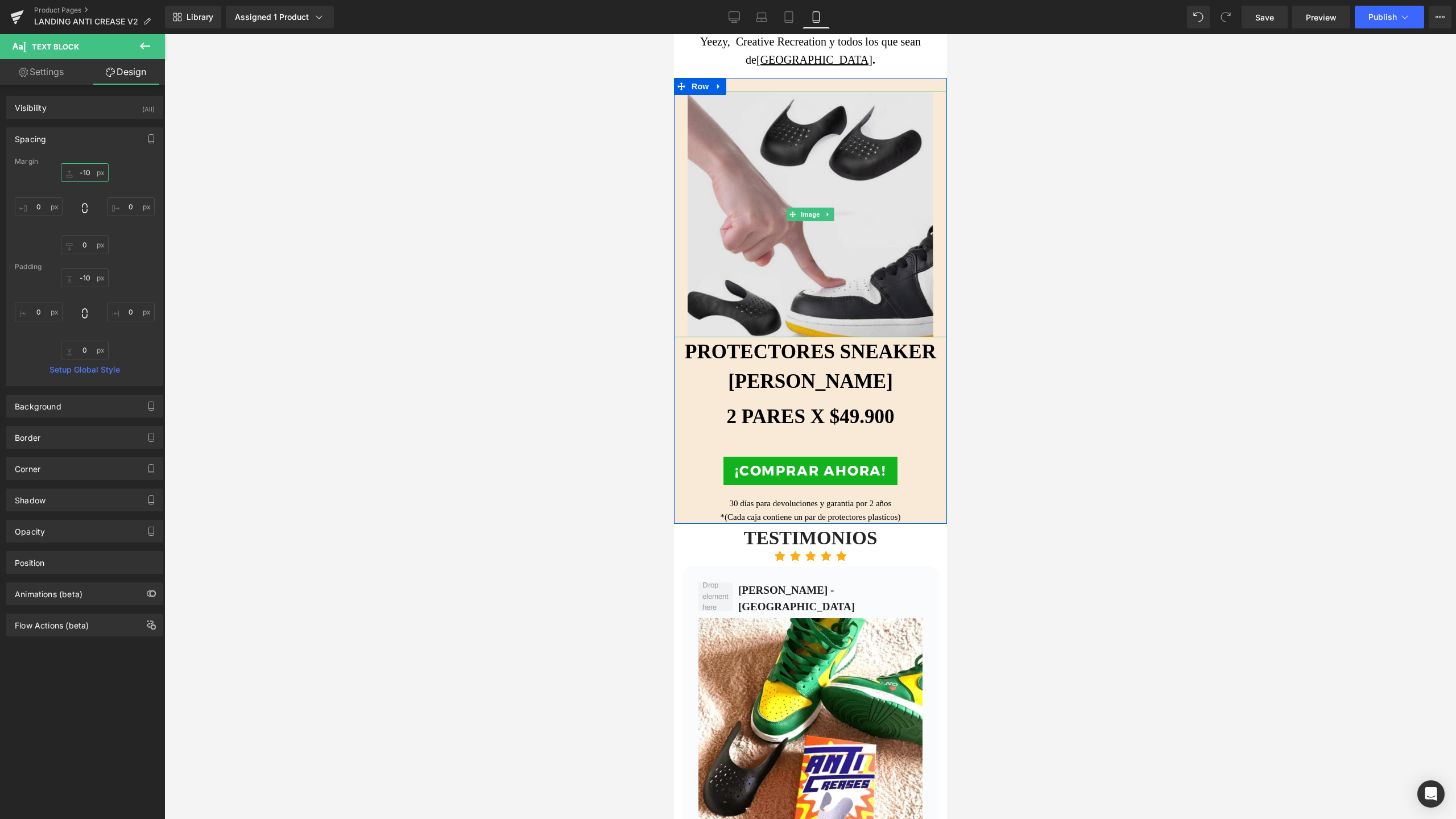
type input "-10"
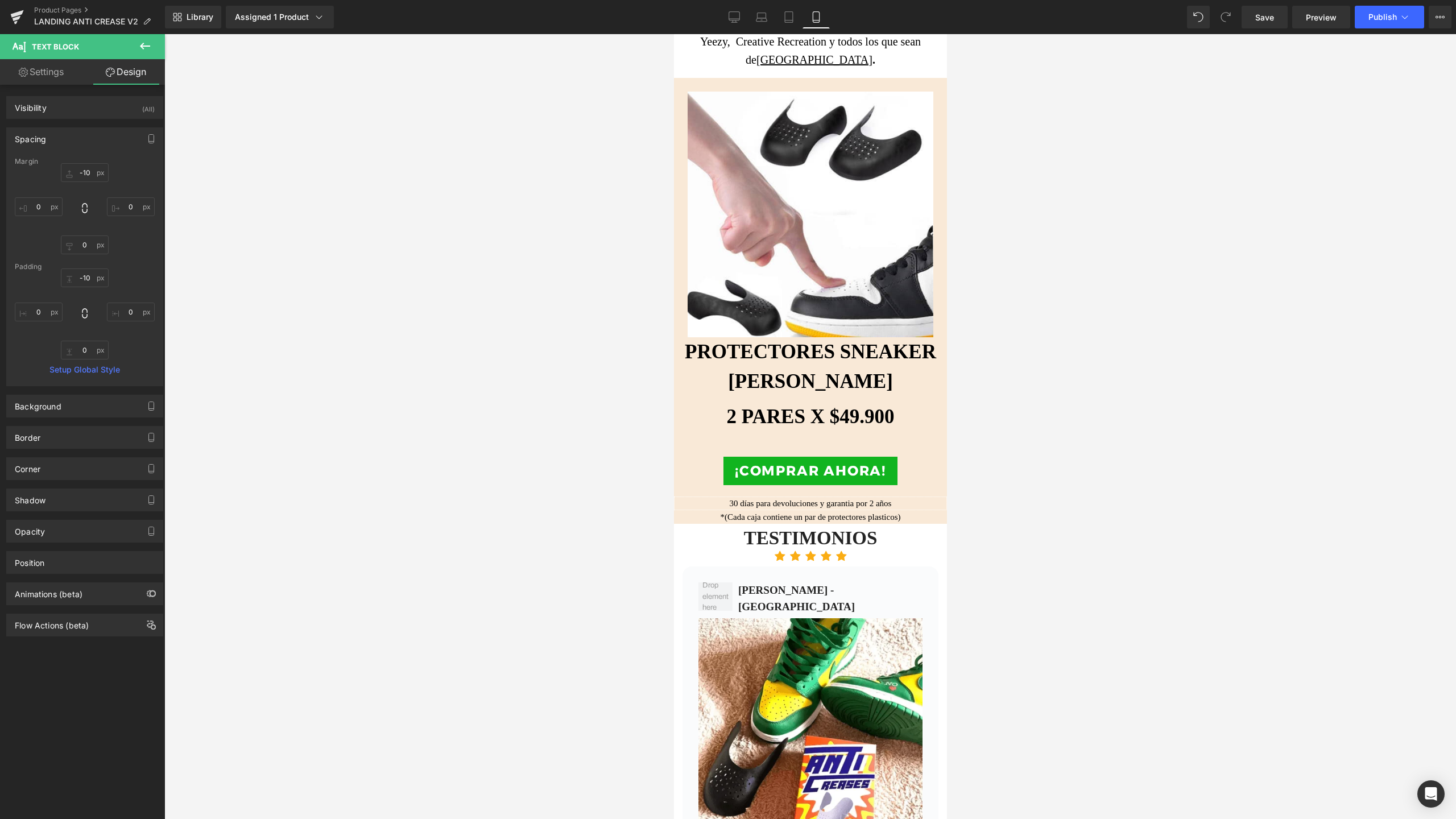
click at [760, 496] on p "30 días para devoluciones y garantia por 2 años" at bounding box center [810, 503] width 273 height 14
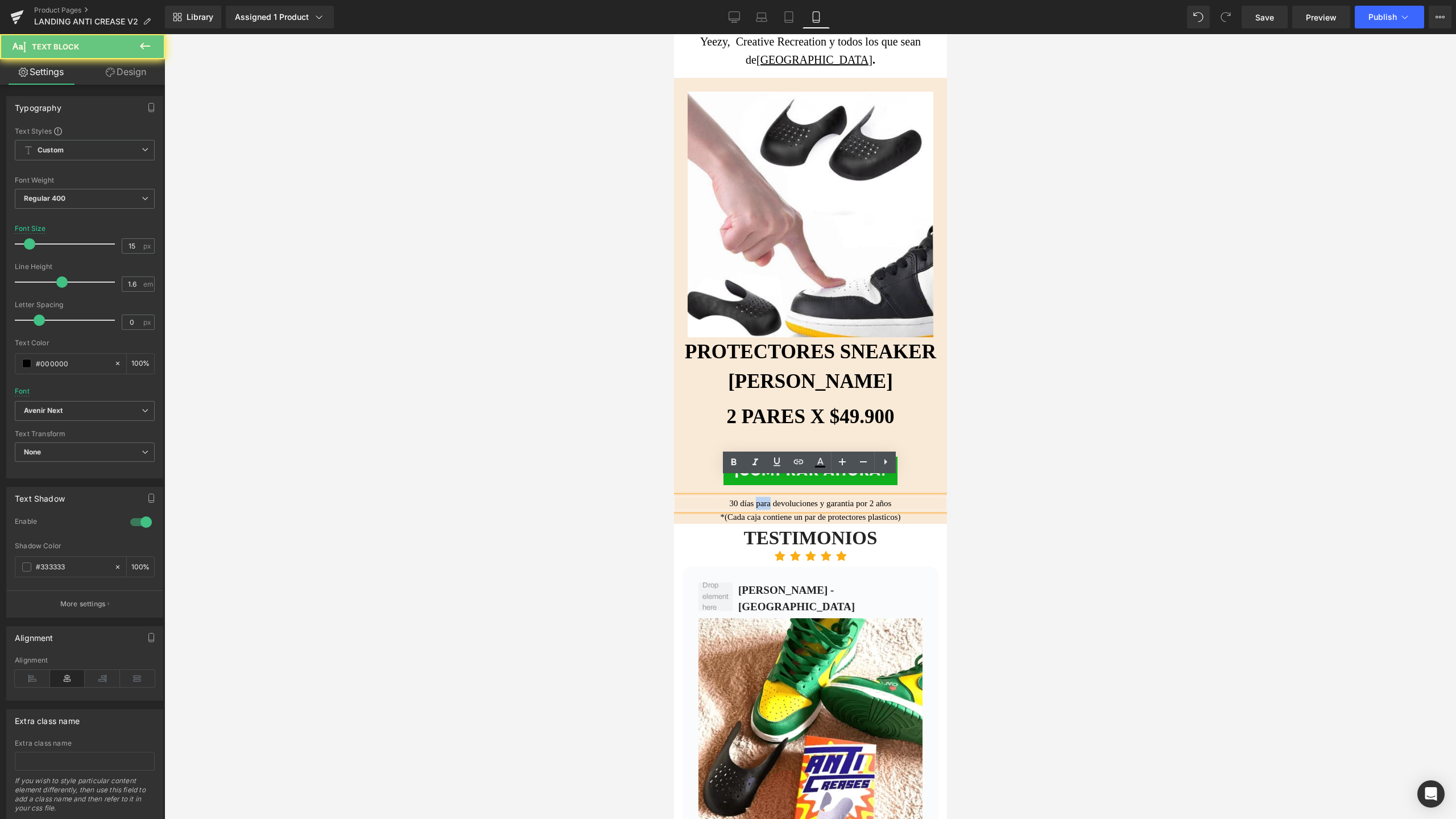
click at [760, 496] on p "30 días para devoluciones y garantia por 2 años" at bounding box center [810, 503] width 273 height 14
click at [760, 496] on p "30 días d devoluciones y garantia por 2 años" at bounding box center [810, 503] width 273 height 14
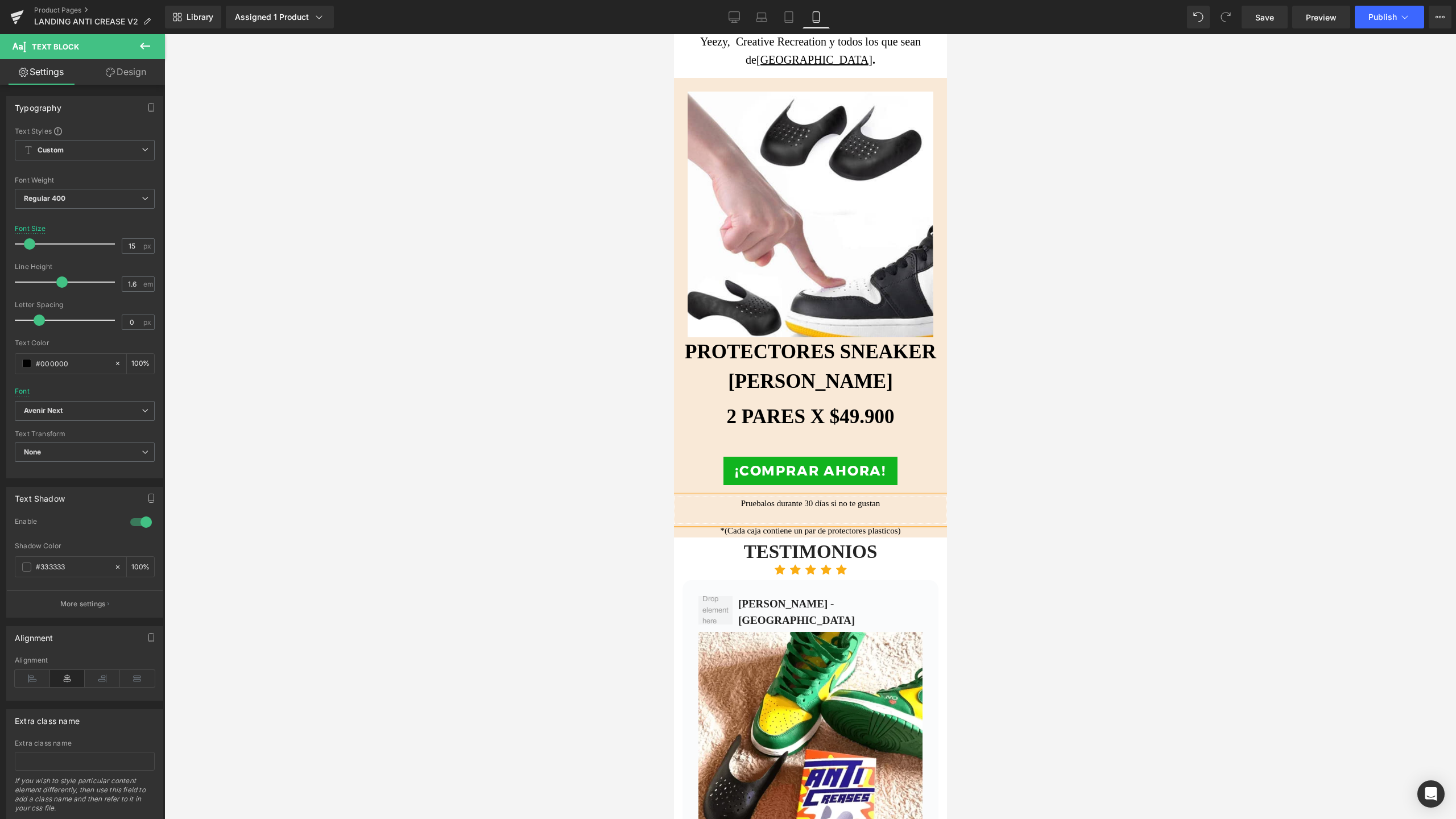
click at [897, 496] on p "Pruebalos durante 30 días si no te gustan" at bounding box center [810, 510] width 273 height 27
click at [747, 440] on div at bounding box center [810, 448] width 273 height 17
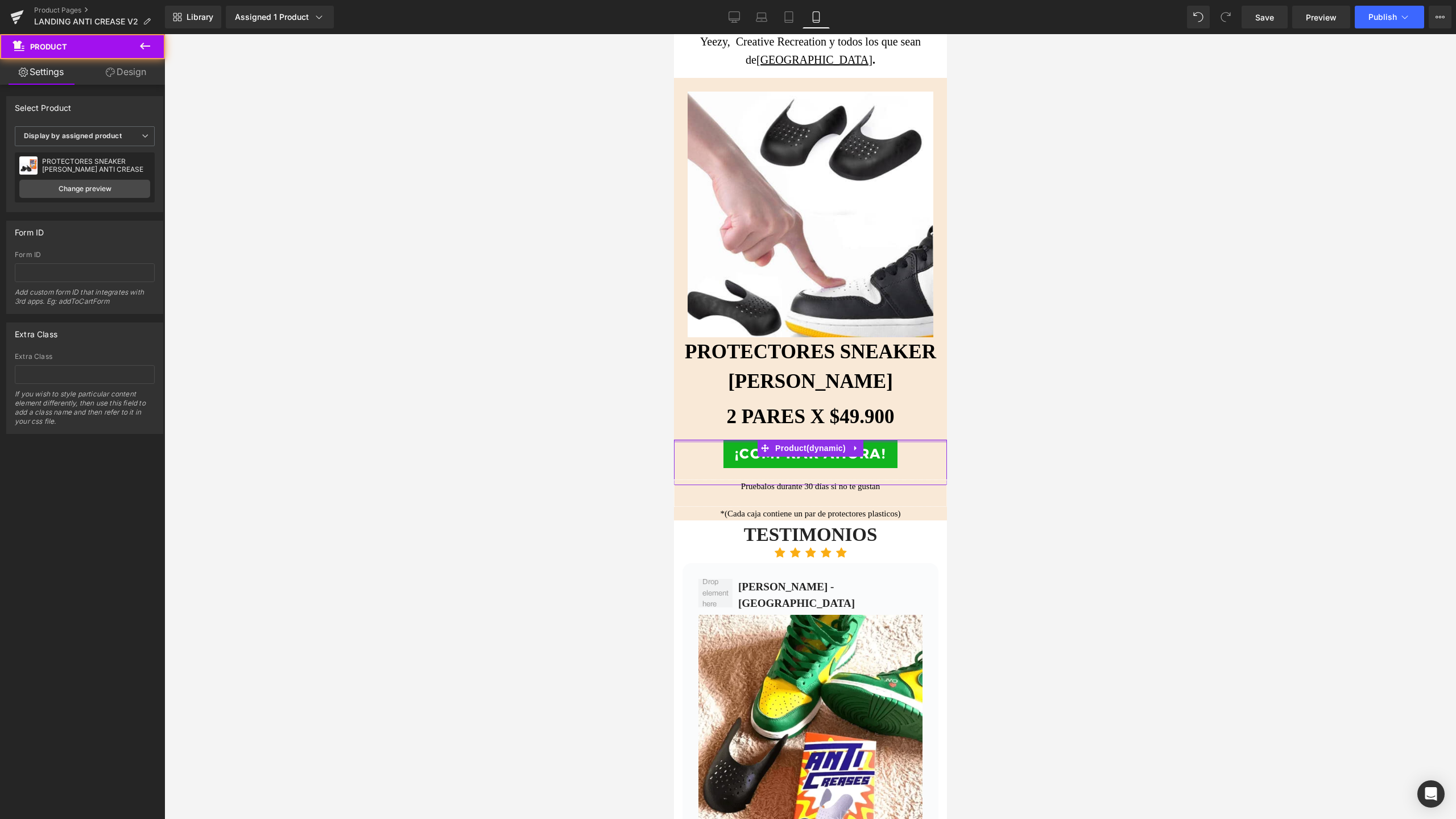
scroll to position [1695, 0]
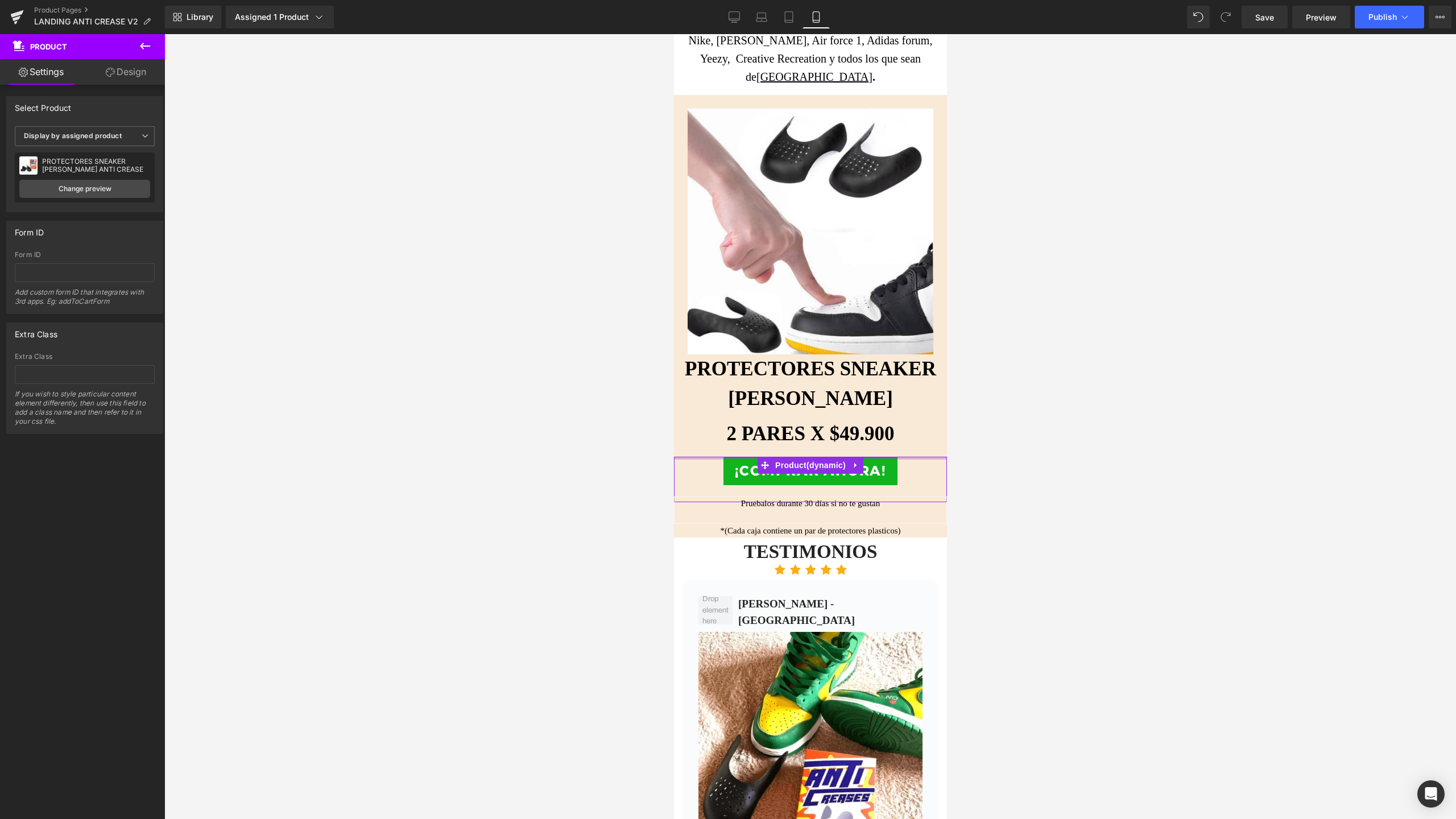
drag, startPoint x: 747, startPoint y: 427, endPoint x: 747, endPoint y: 418, distance: 9.0
click at [747, 418] on div "PROTECTORES SNEAKER SHIELDS Text Block 2 PARES X $49.900 Text Block ¡COMPRAR AH…" at bounding box center [810, 446] width 273 height 184
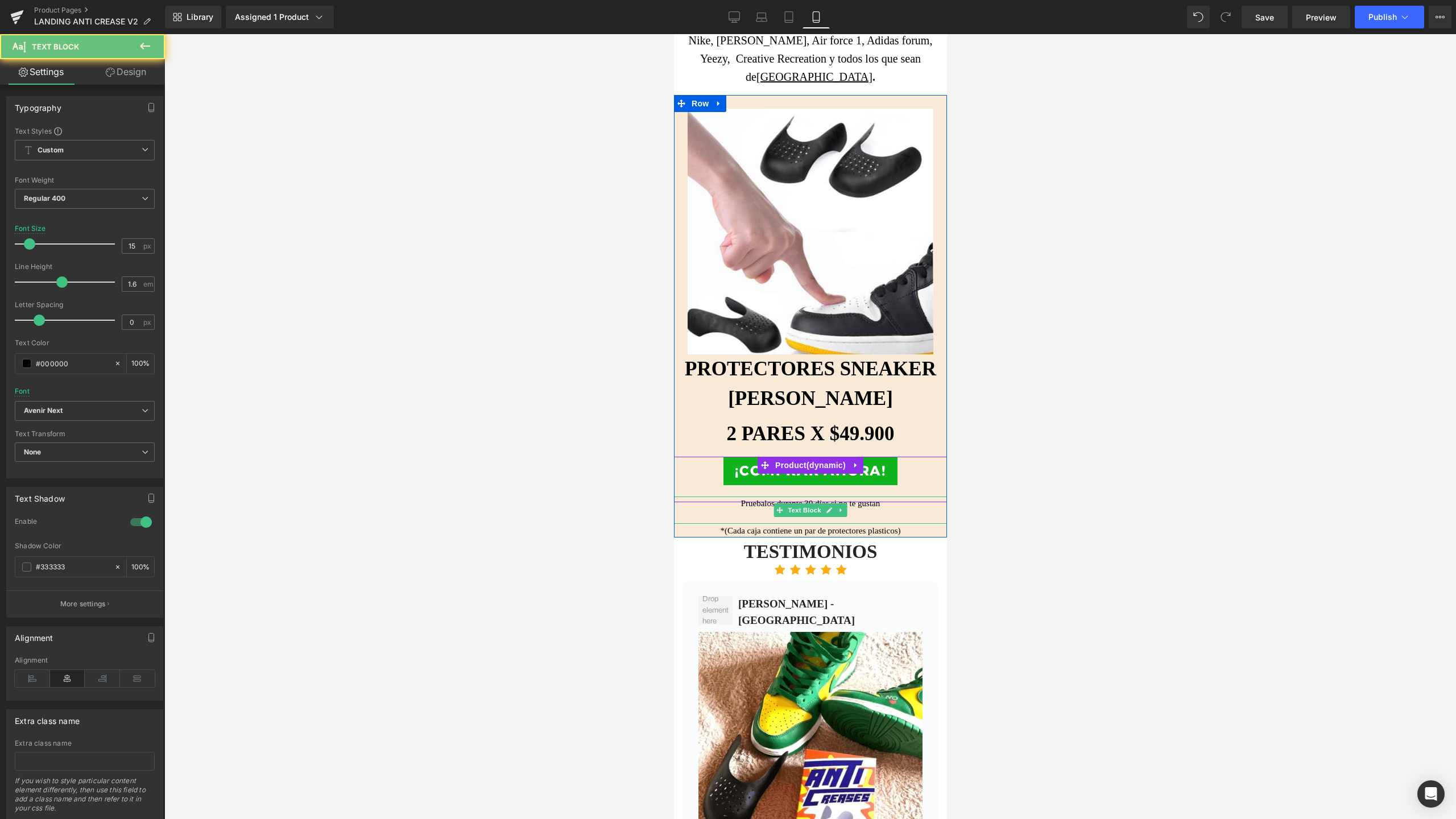
click at [899, 496] on p "Pruebalos durante 30 días si no te gustan" at bounding box center [810, 510] width 273 height 27
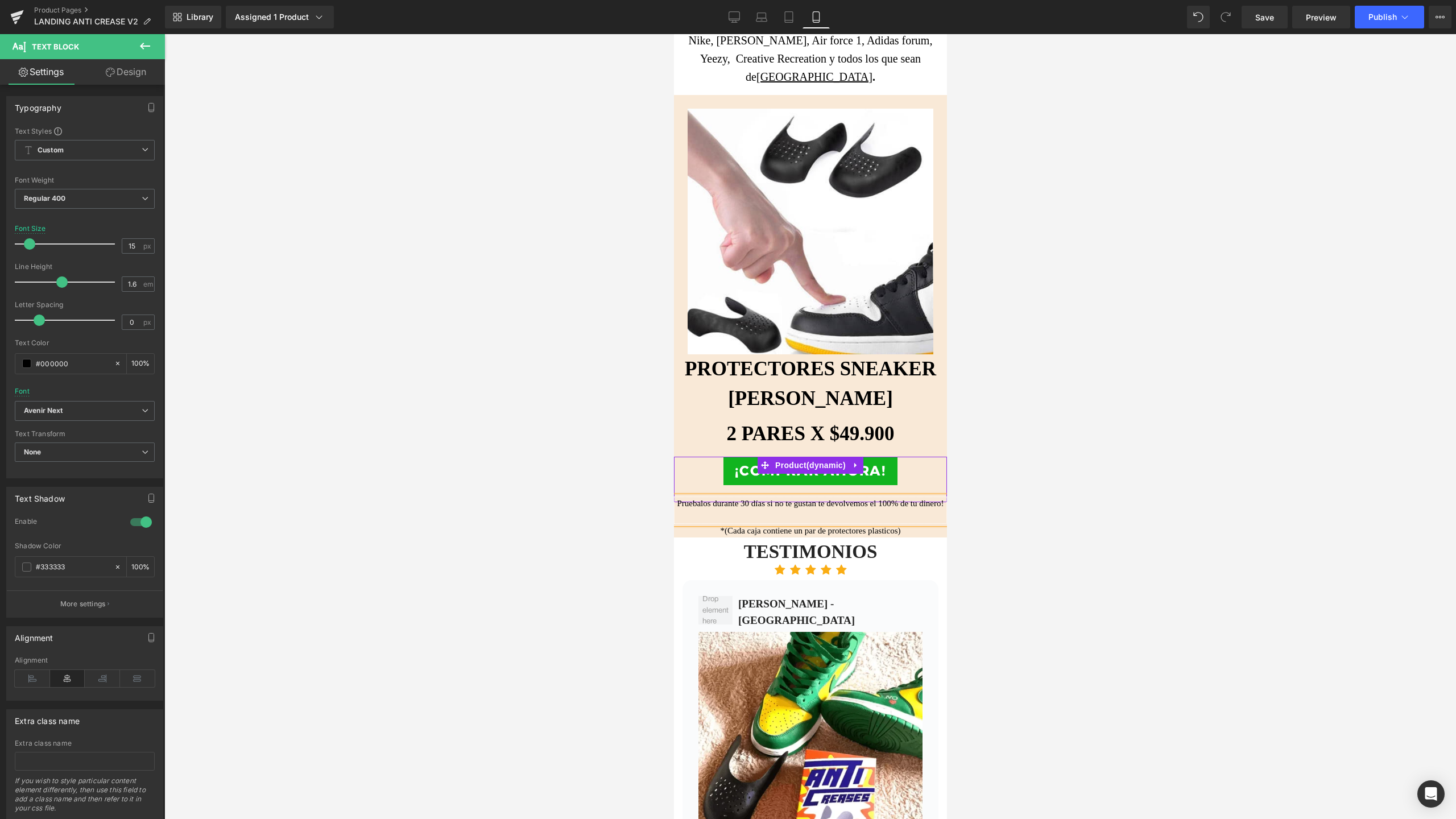
click at [678, 496] on p "Pruebalos durante 30 días si no te gustan te devolvemos el 100% de tu dinero!" at bounding box center [810, 510] width 273 height 27
click at [691, 496] on p "¡Pruebalos durante 30 días si no te gustan te devolvemos el 100% de tu dinero!" at bounding box center [810, 510] width 273 height 27
click at [623, 542] on div at bounding box center [810, 426] width 1292 height 785
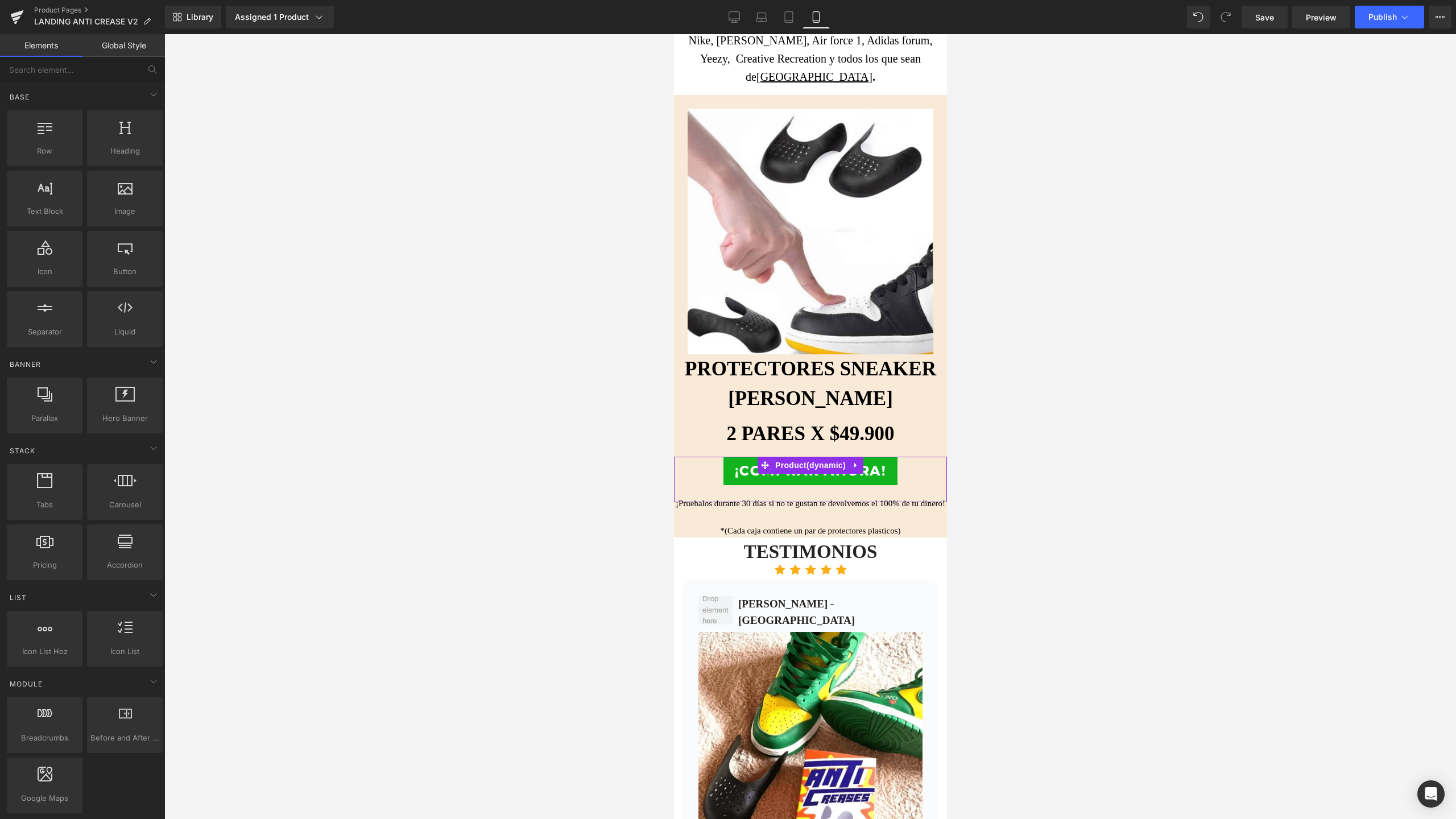
click at [1131, 480] on div at bounding box center [810, 426] width 1292 height 785
click at [733, 23] on icon at bounding box center [735, 23] width 6 height 0
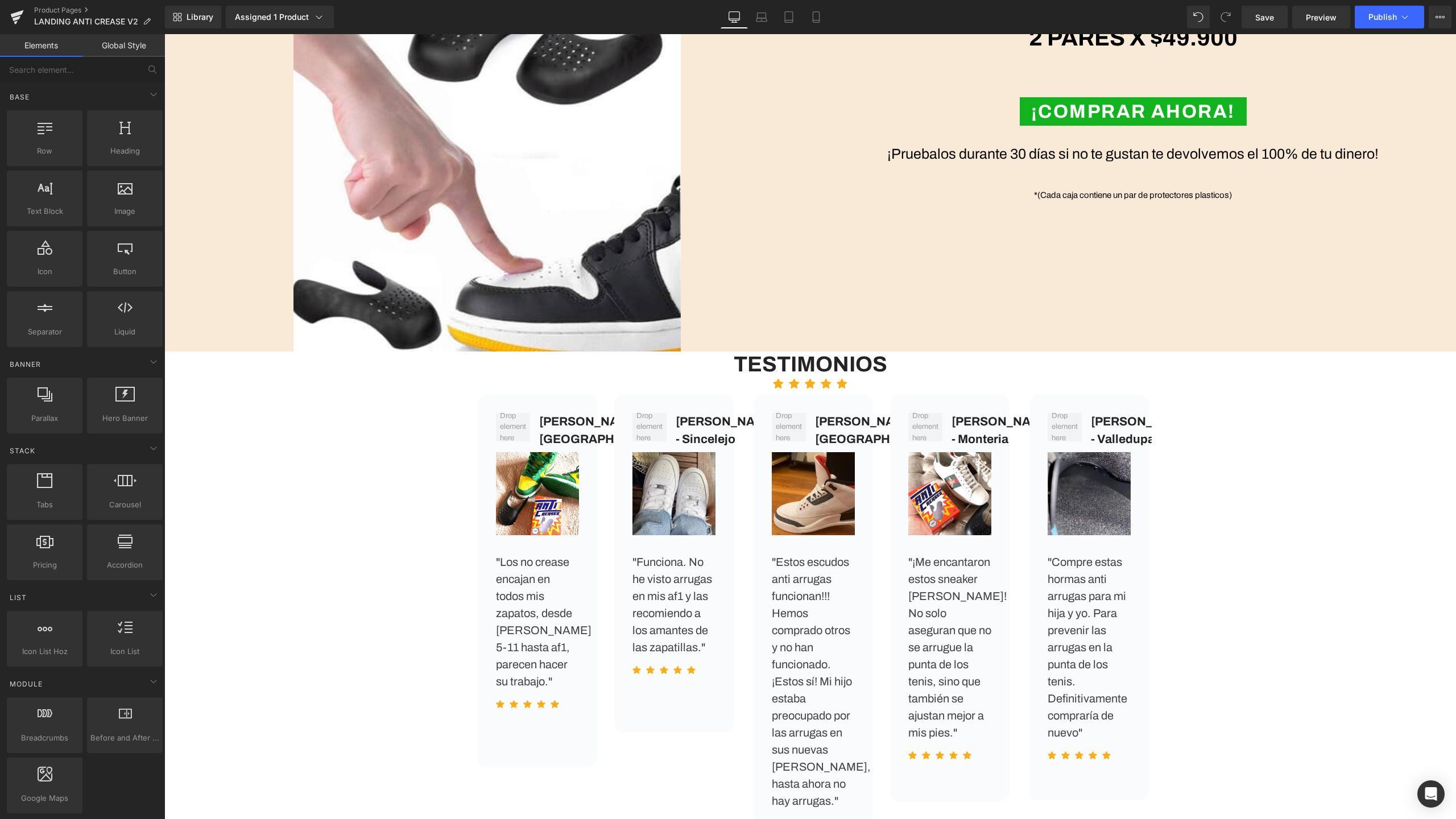
scroll to position [1554, 0]
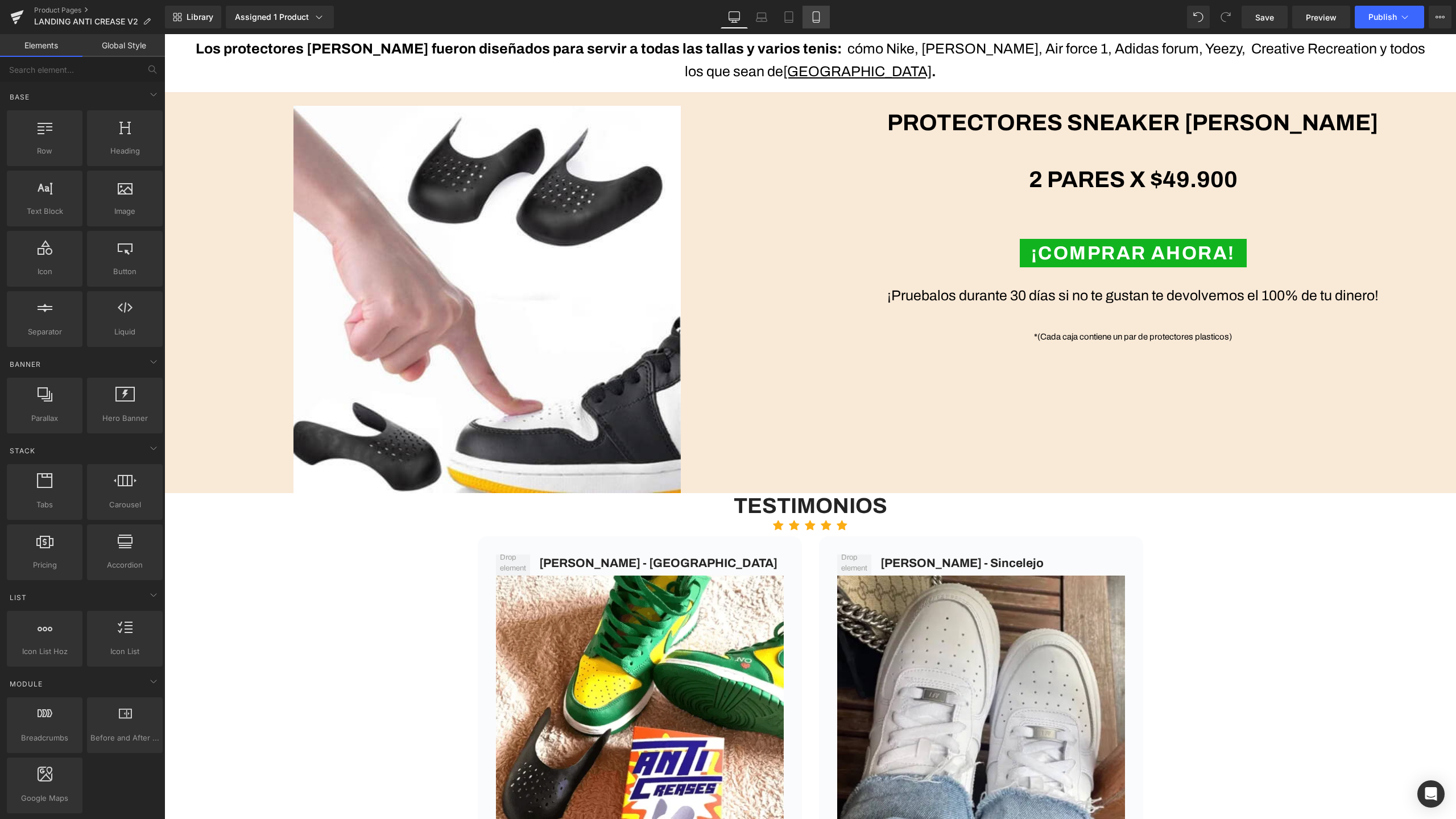
click at [809, 27] on link "Mobile" at bounding box center [816, 17] width 28 height 23
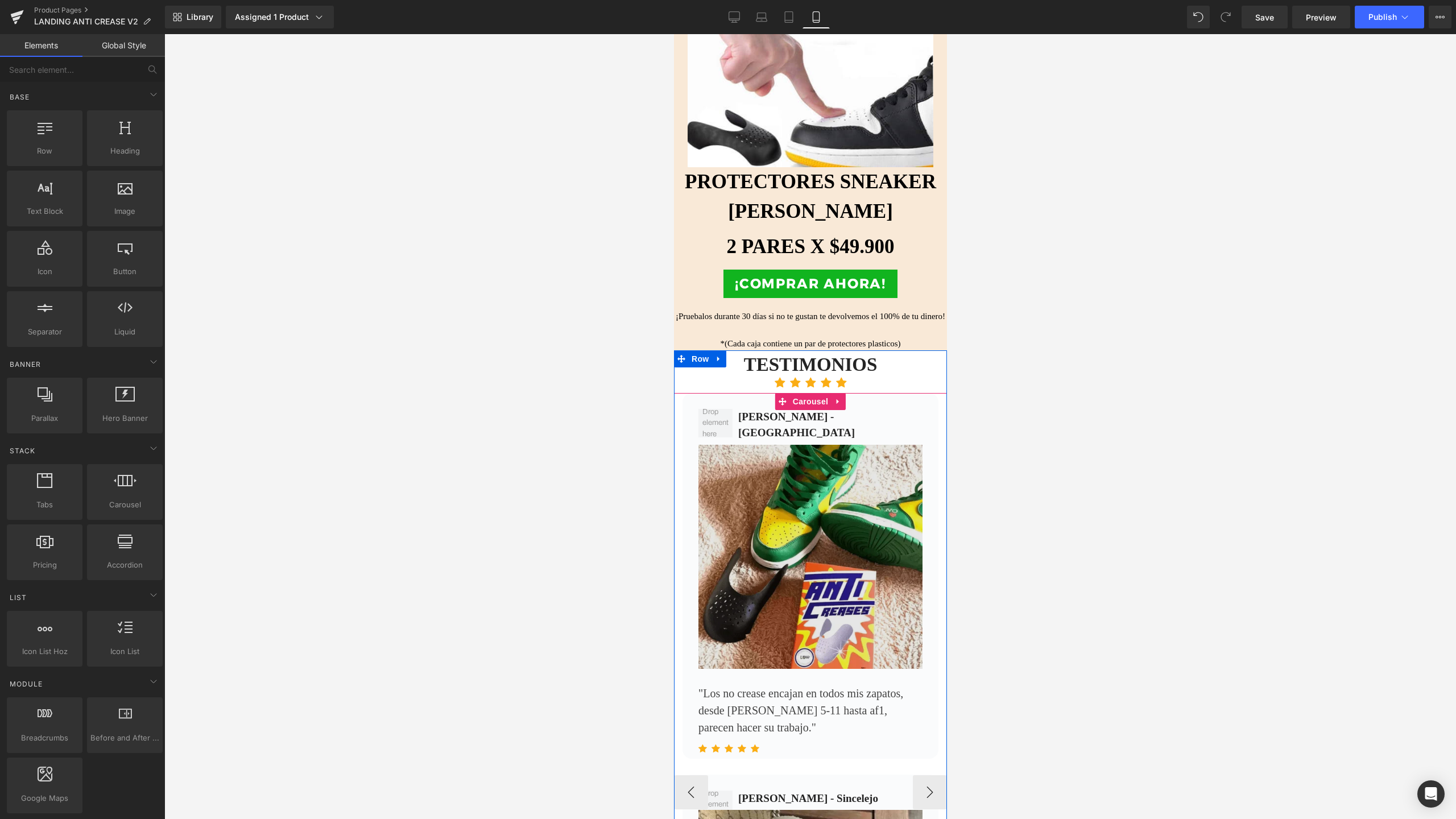
scroll to position [1751, 0]
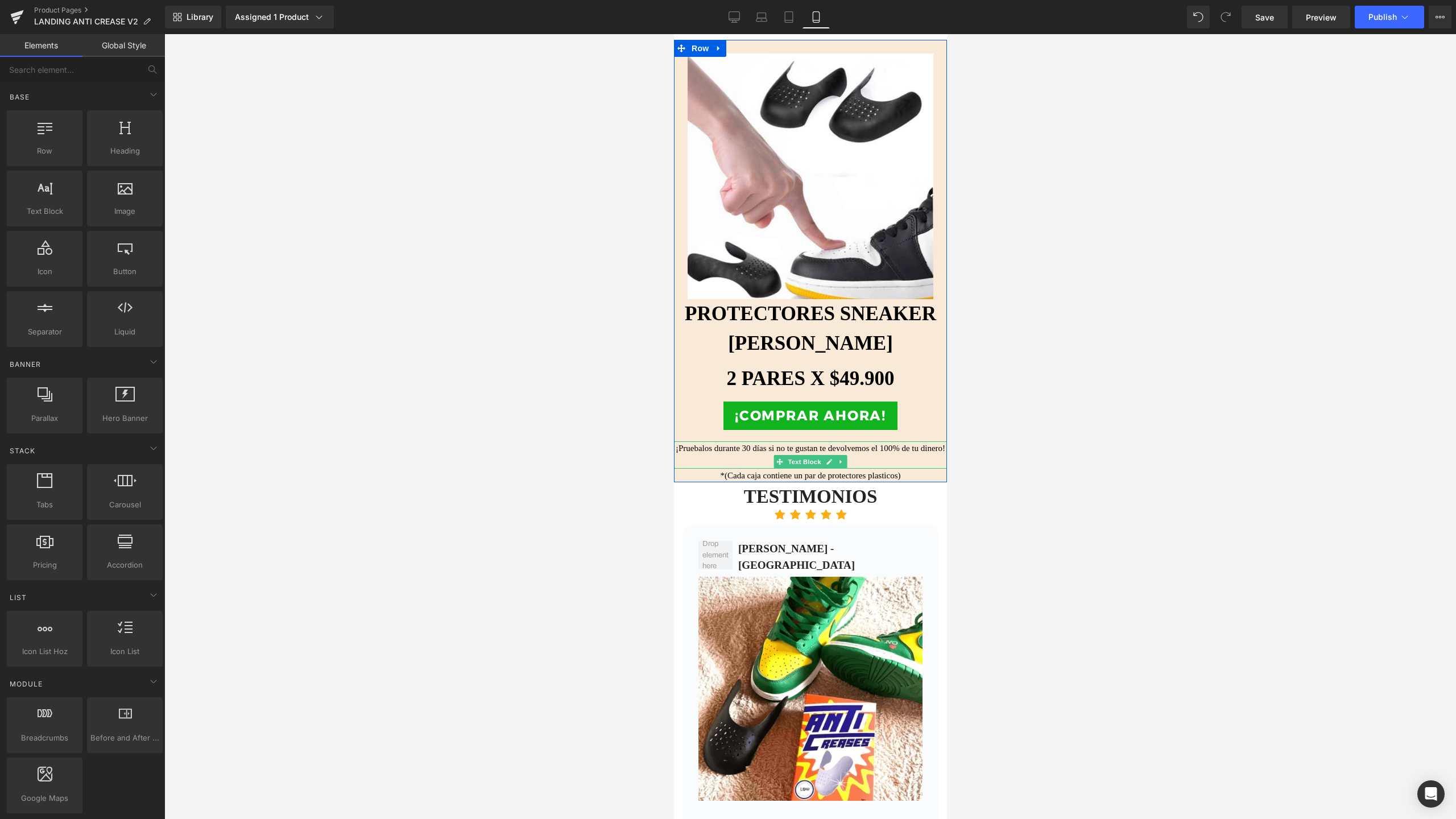
click at [807, 441] on p "¡Pruebalos durante 30 días si no te gustan te devolvemos el 100% de tu dinero!" at bounding box center [810, 455] width 273 height 27
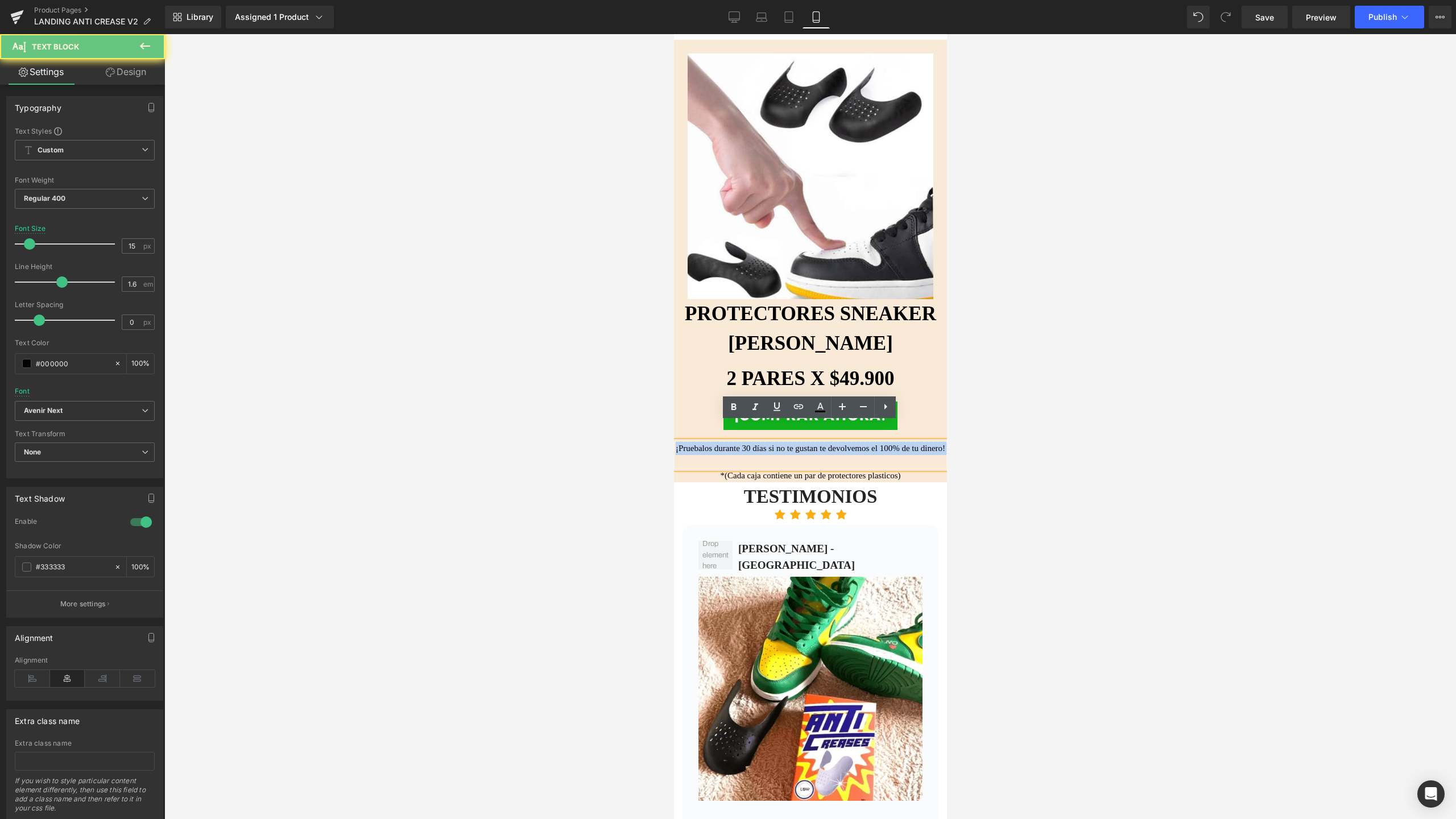
click at [807, 441] on p "¡Pruebalos durante 30 días si no te gustan te devolvemos el 100% de tu dinero!" at bounding box center [810, 455] width 273 height 27
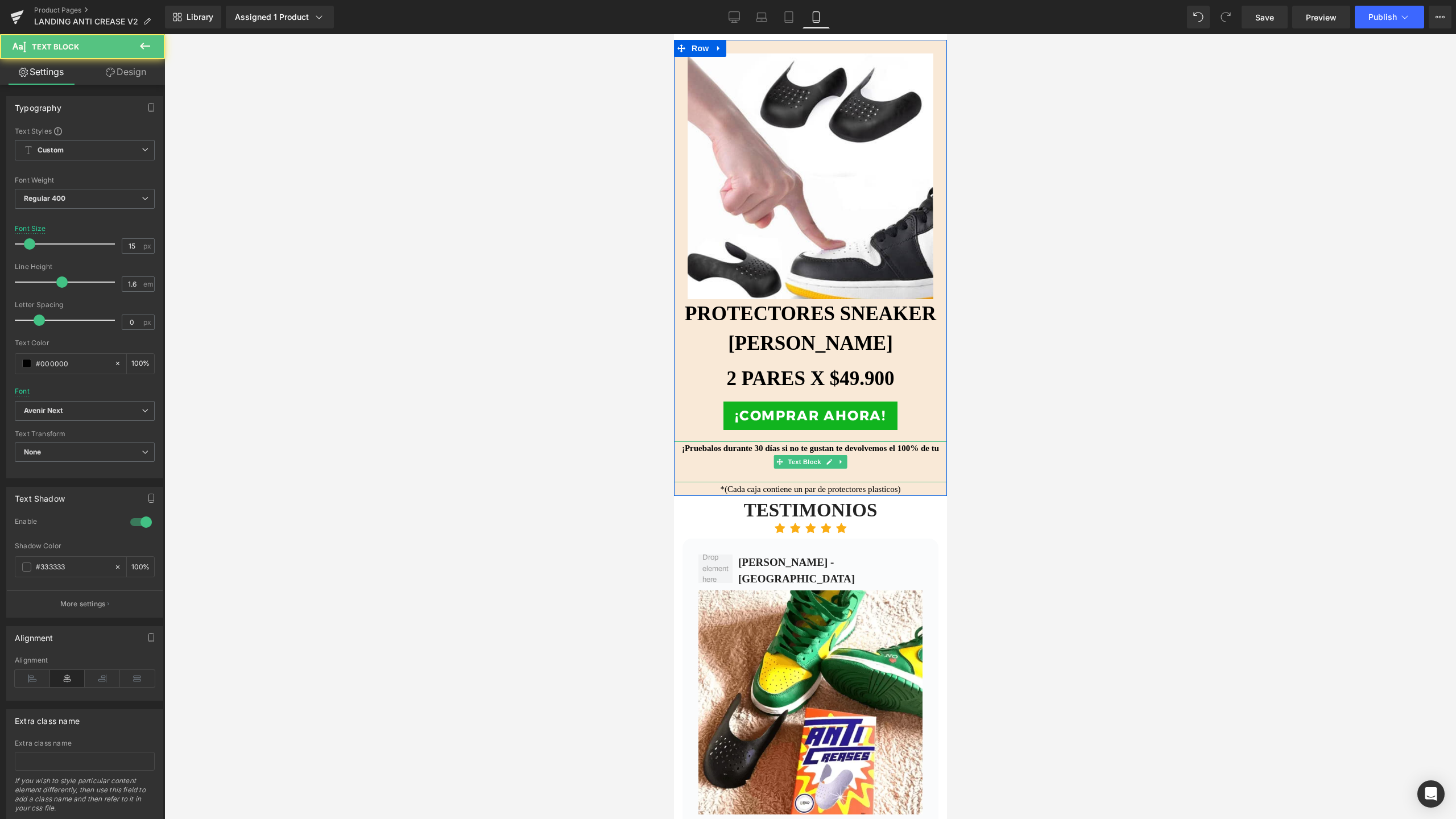
click at [739, 441] on p "¡Pruebalos durante 30 días si no te gustan te devolvemos el 100% de tu dinero!" at bounding box center [810, 462] width 273 height 41
click at [714, 443] on p "¡Pruebalos durante 30 días si no te gustan te devolvemos el 100% de tu dinero!" at bounding box center [810, 462] width 273 height 41
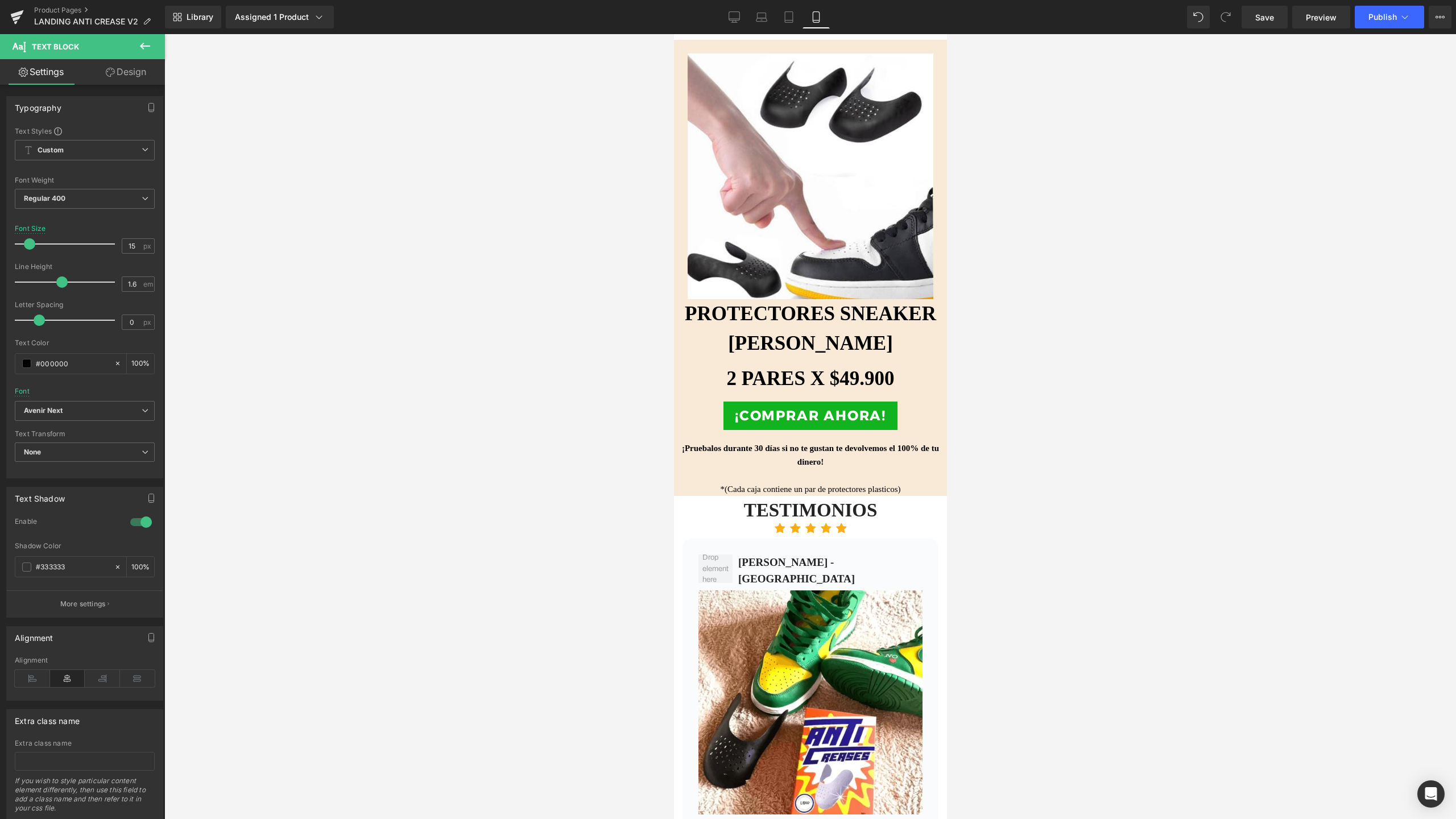
click at [116, 68] on link "Design" at bounding box center [126, 72] width 83 height 26
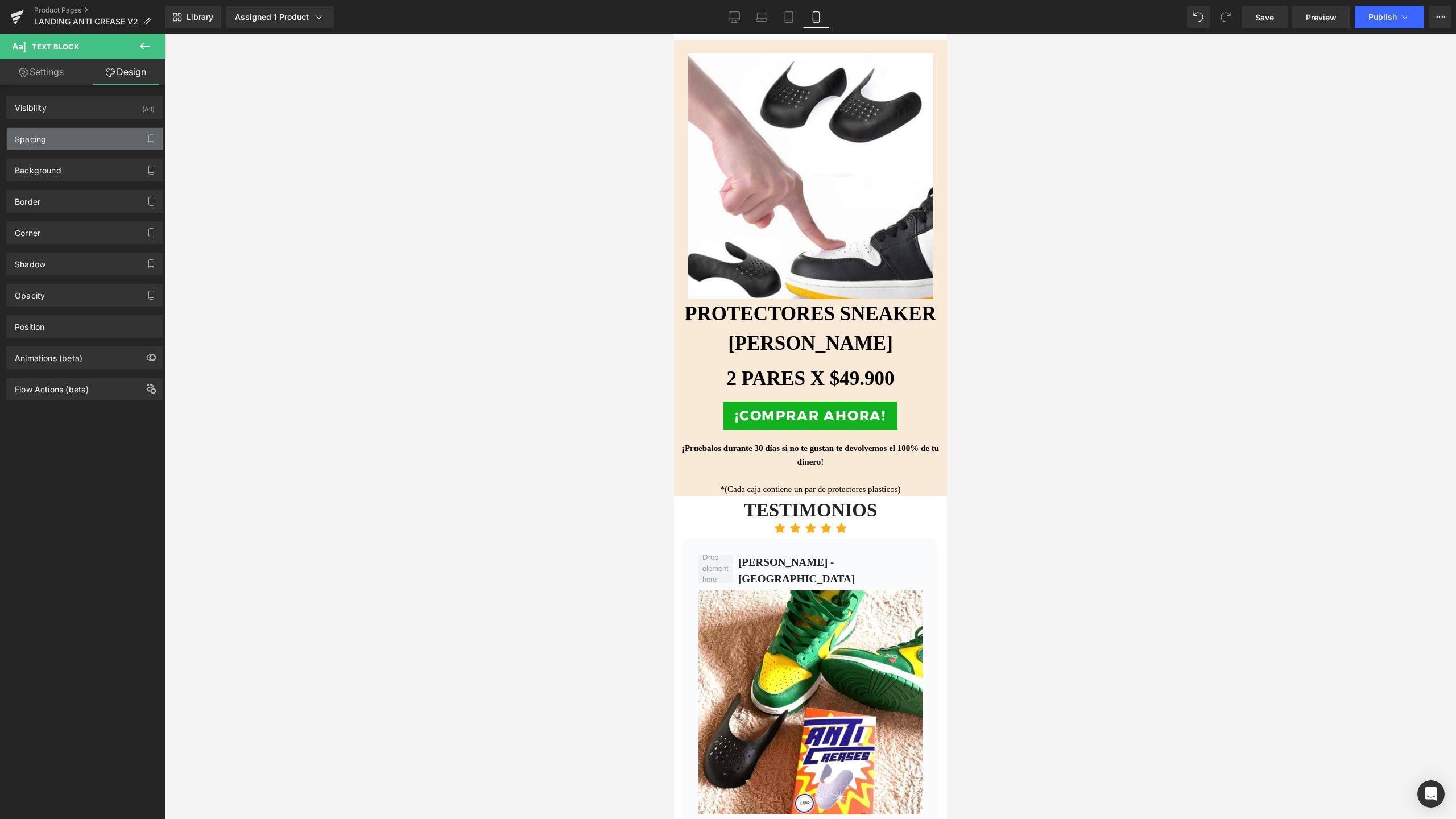
click at [73, 145] on div "Spacing" at bounding box center [84, 138] width 156 height 22
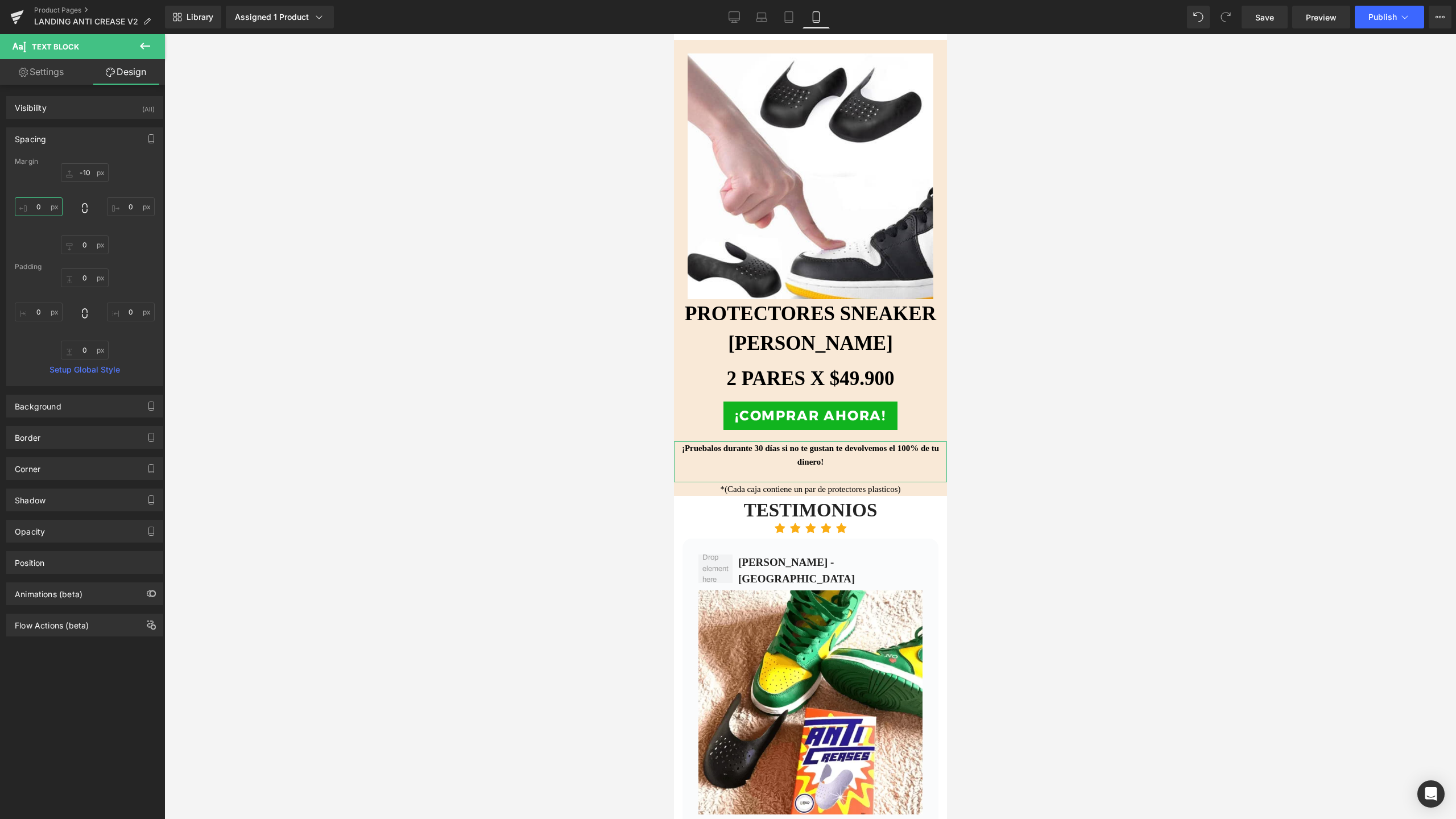
click at [35, 207] on input "0" at bounding box center [38, 206] width 48 height 19
type input "10"
click at [120, 205] on input "0" at bounding box center [131, 206] width 48 height 19
type input "10"
click at [1062, 438] on div at bounding box center [810, 426] width 1292 height 785
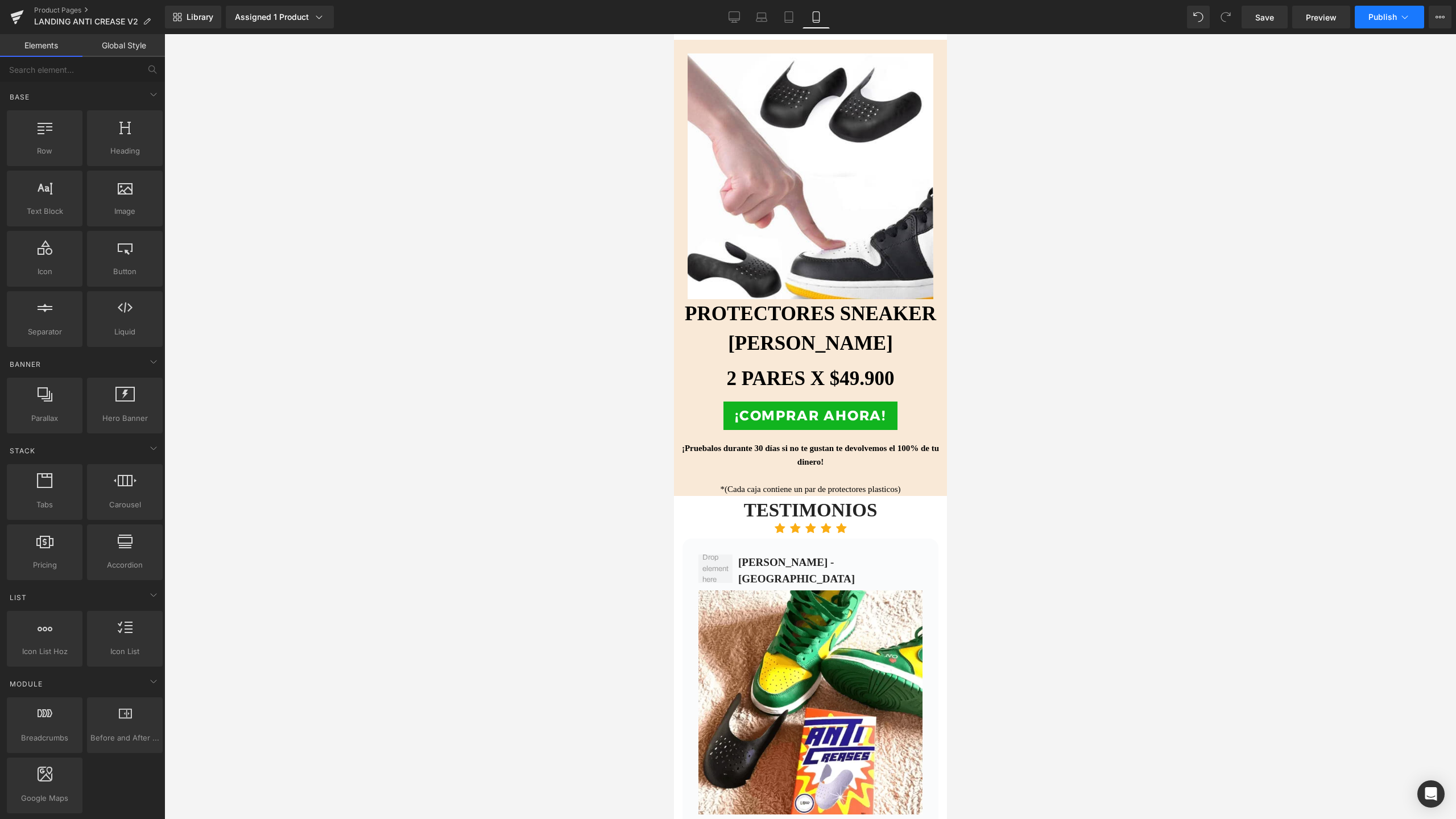
click at [1378, 23] on button "Publish" at bounding box center [1389, 17] width 70 height 23
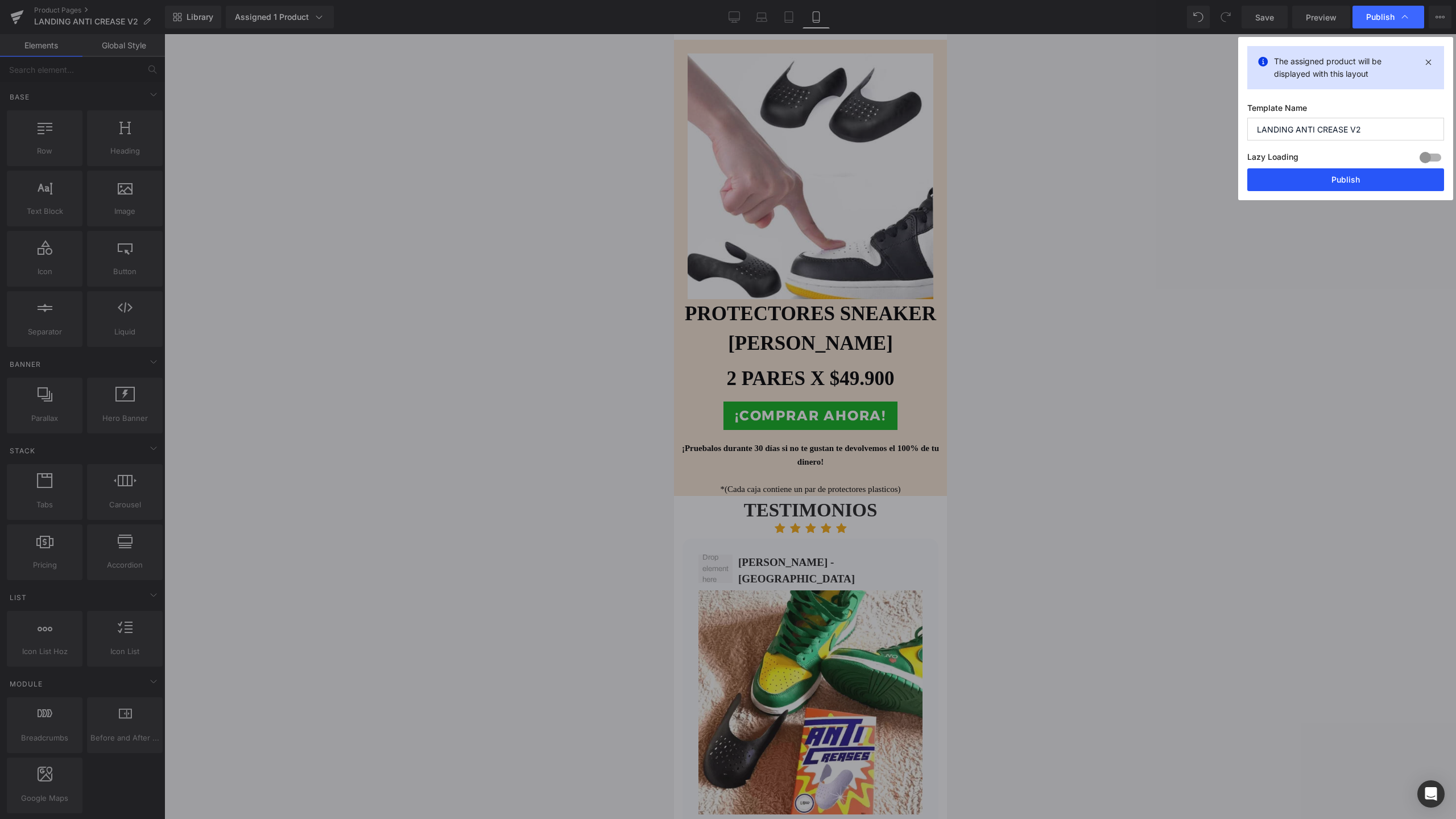
click at [1348, 177] on button "Publish" at bounding box center [1346, 179] width 196 height 23
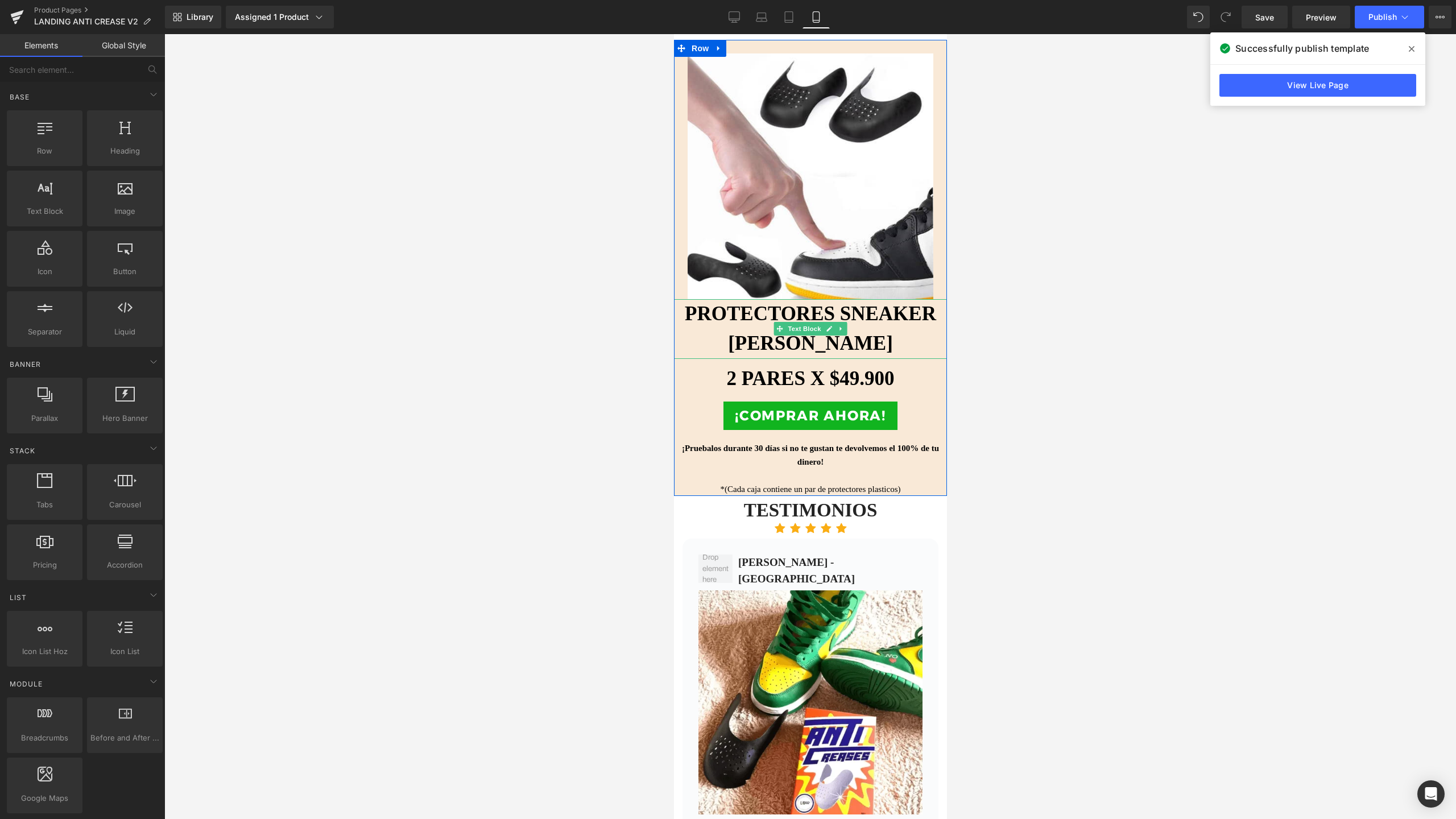
click at [880, 302] on strong "PROTECTORES SNEAKER [PERSON_NAME]" at bounding box center [810, 328] width 252 height 52
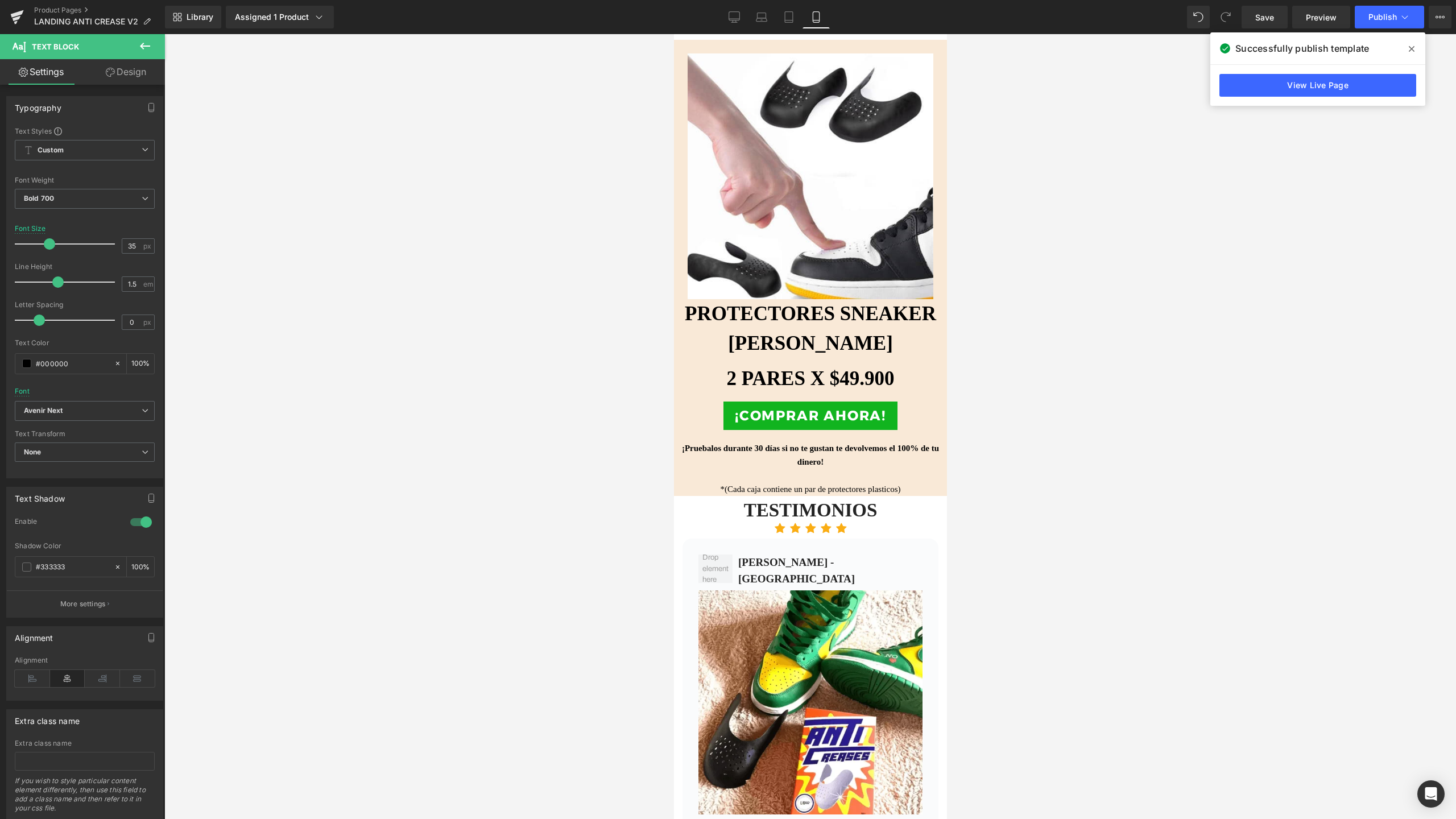
click at [106, 71] on icon at bounding box center [110, 72] width 9 height 9
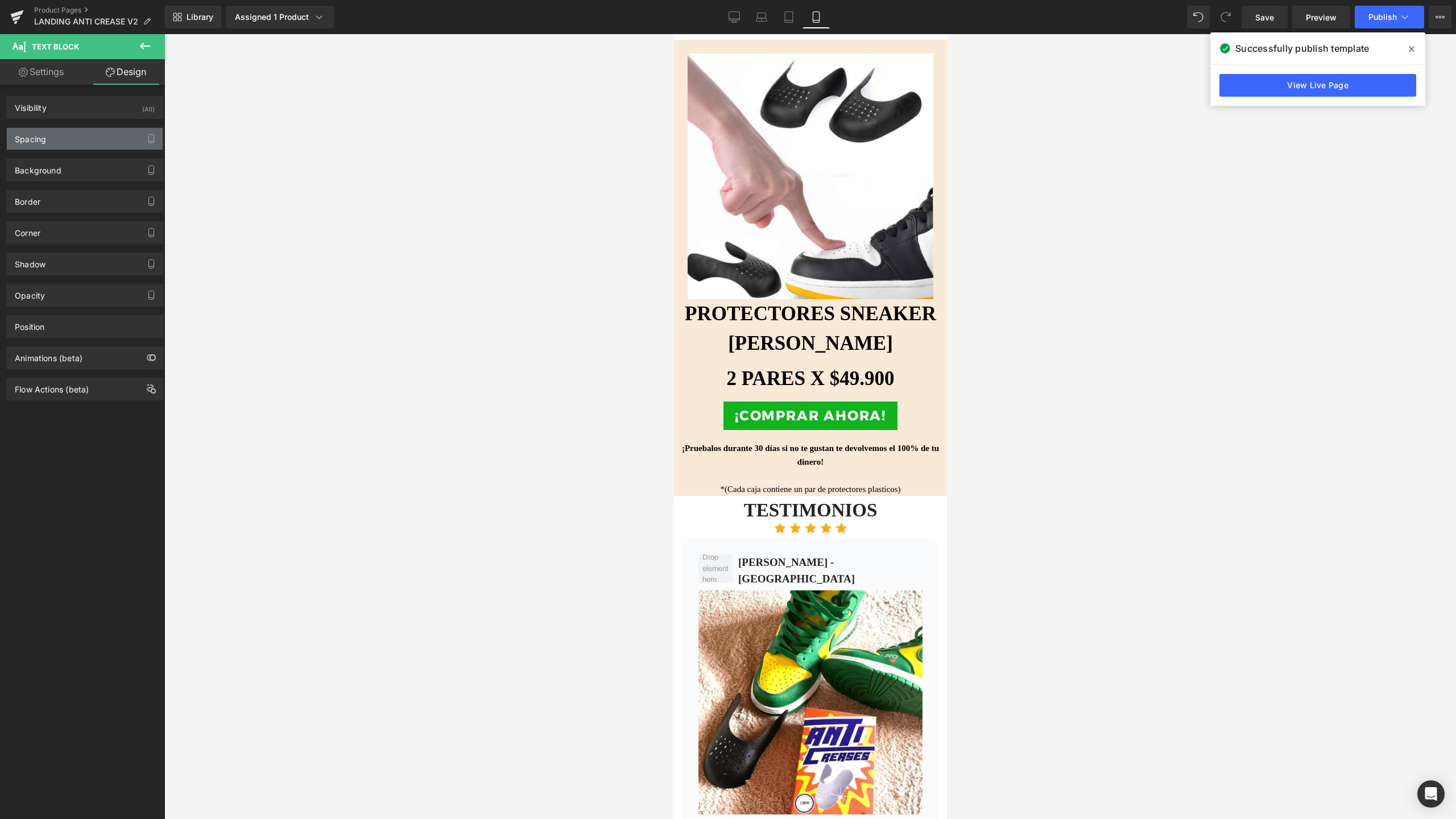
click at [51, 138] on div "Spacing" at bounding box center [84, 138] width 156 height 22
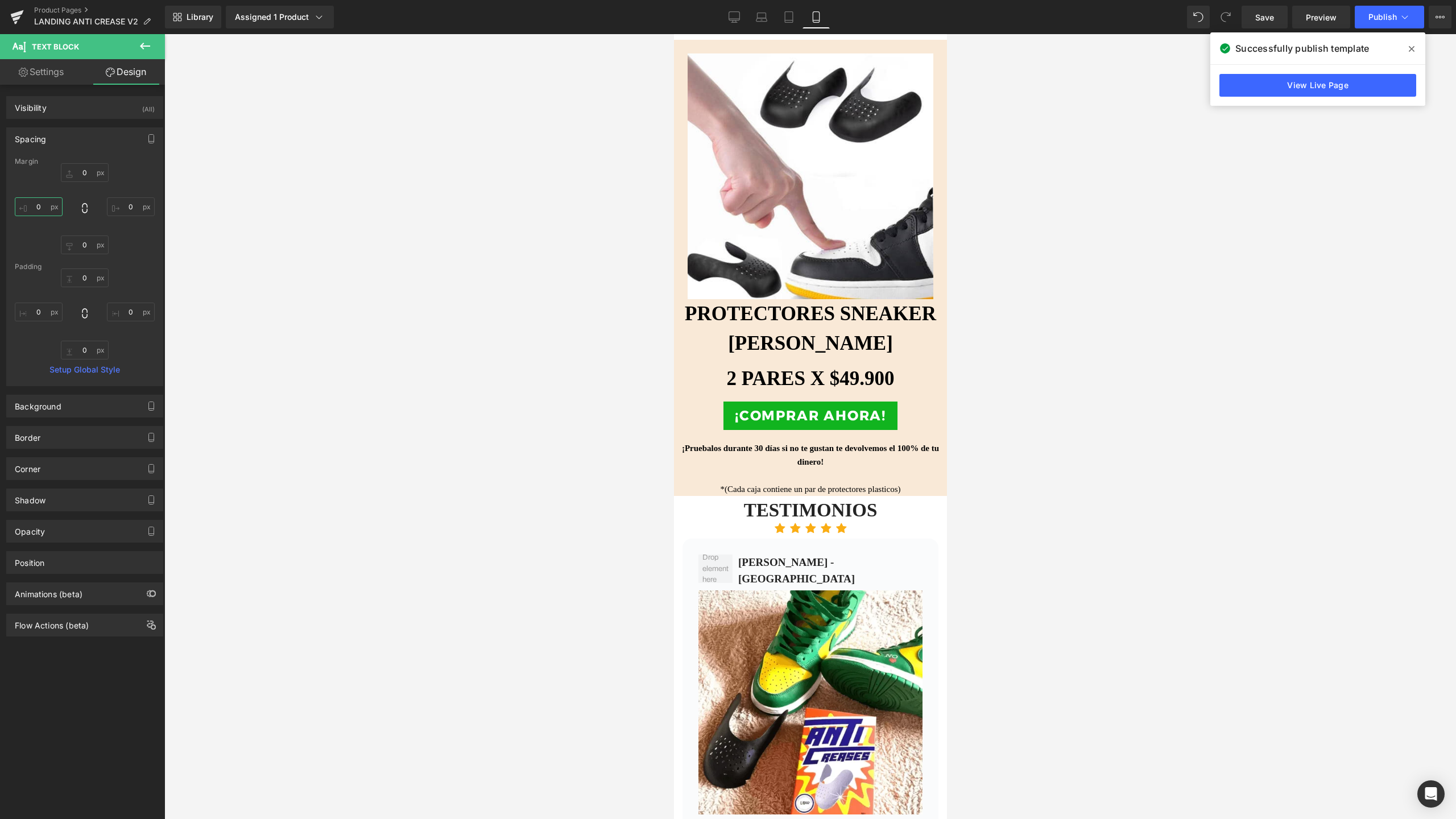
click at [35, 210] on input "0" at bounding box center [38, 206] width 48 height 19
type input "5"
click at [128, 204] on input "0" at bounding box center [131, 206] width 48 height 19
type input "5"
click at [1373, 20] on span "Publish" at bounding box center [1382, 17] width 28 height 9
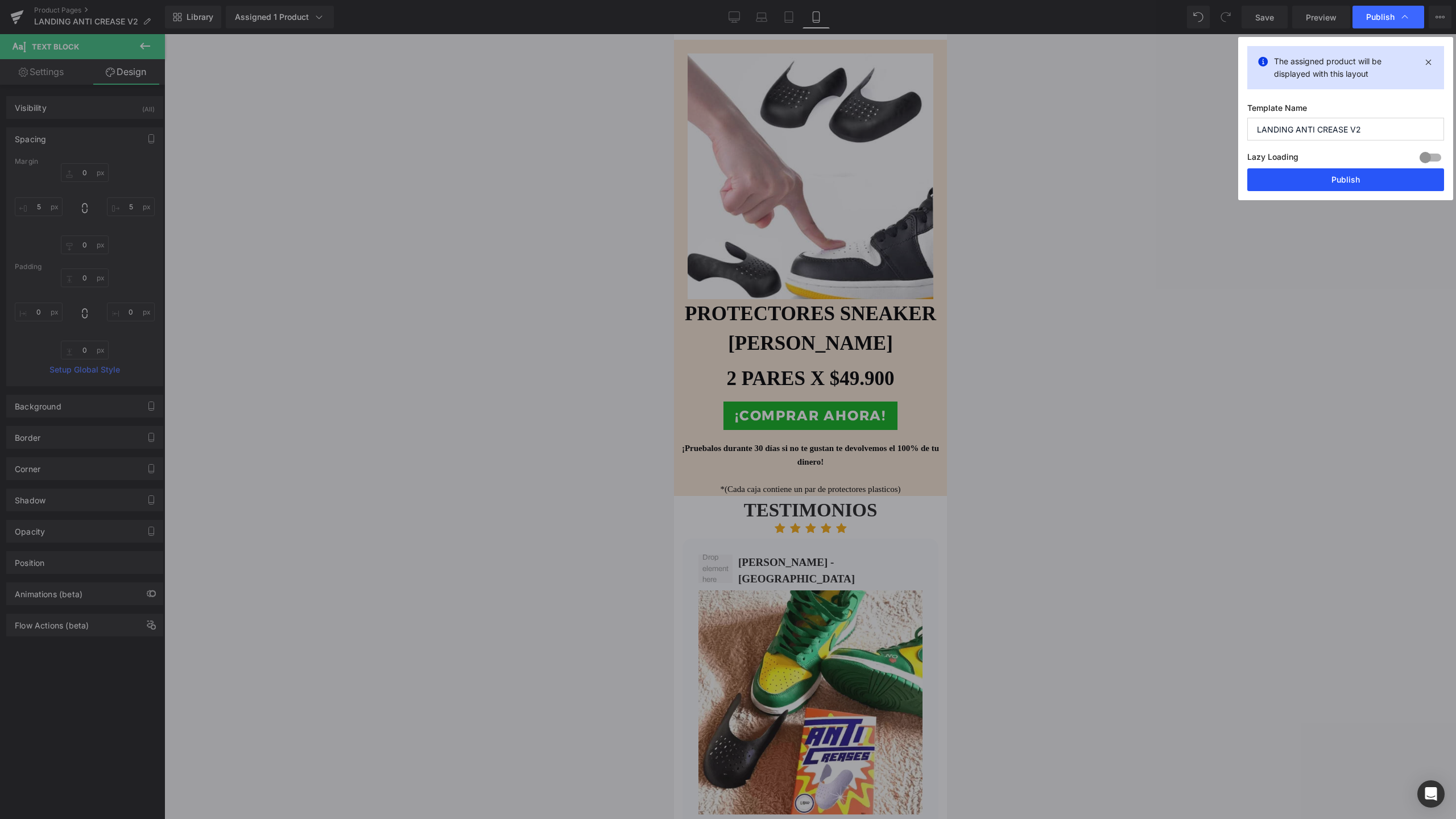
click at [1366, 174] on button "Publish" at bounding box center [1346, 179] width 196 height 23
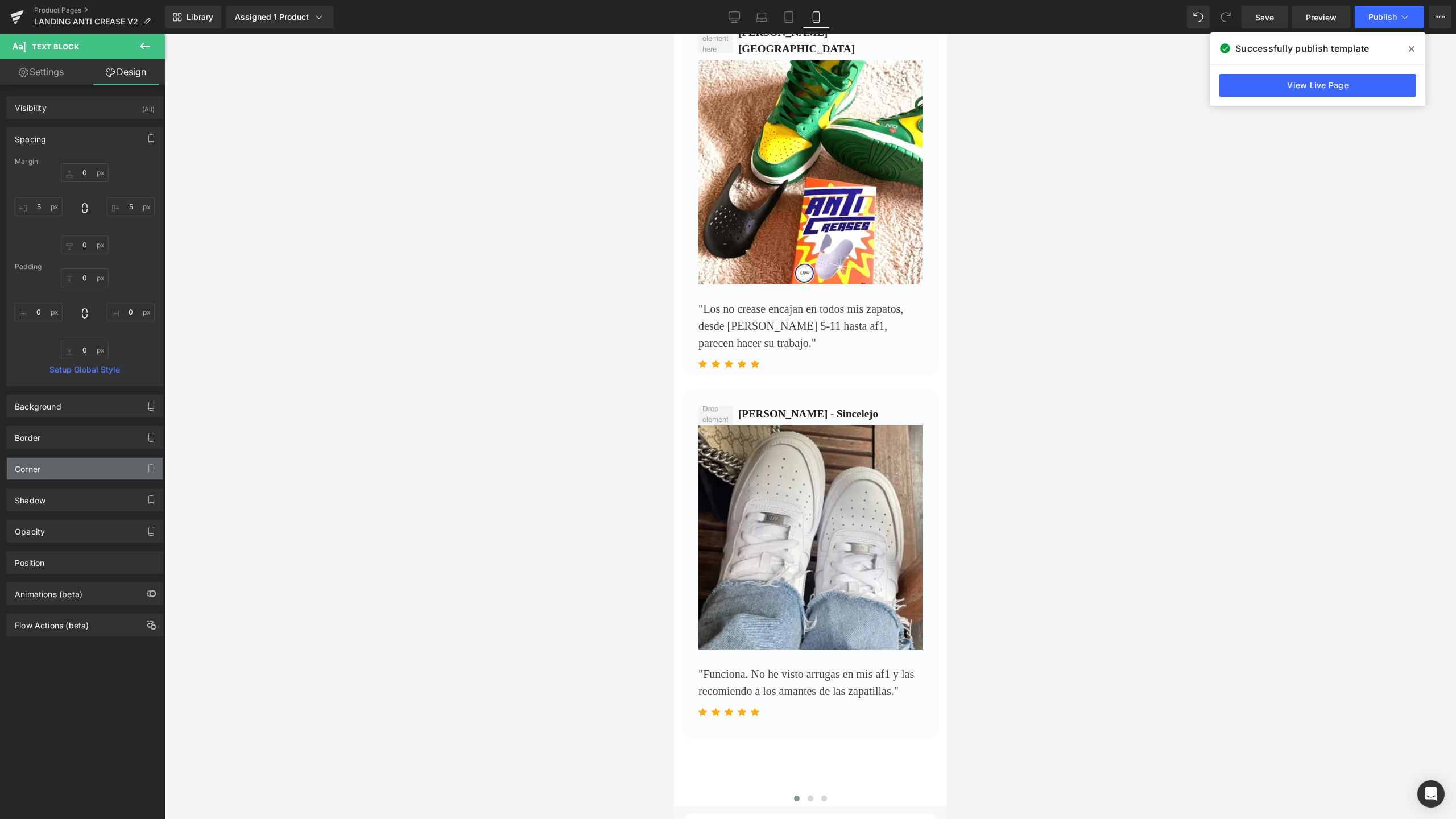
scroll to position [2382, 0]
